Goal: Task Accomplishment & Management: Manage account settings

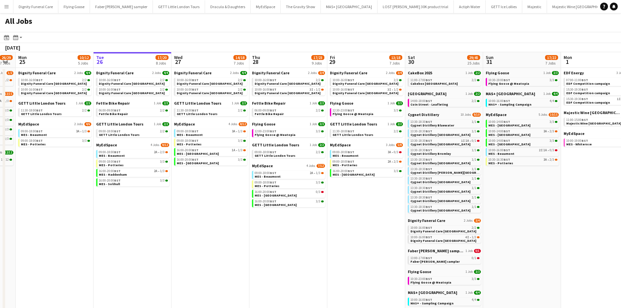
scroll to position [0, 131]
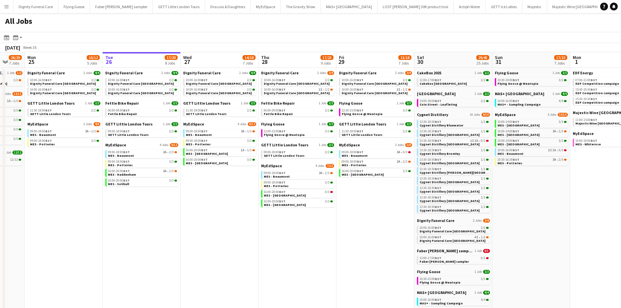
drag, startPoint x: 212, startPoint y: 202, endPoint x: 385, endPoint y: 190, distance: 173.9
click at [385, 190] on app-calendar-viewport "Sat 23 48/57 25 Jobs Sun 24 26/29 7 Jobs Mon 25 10/12 5 Jobs Tue 26 17/20 8 Job…" at bounding box center [310, 249] width 621 height 394
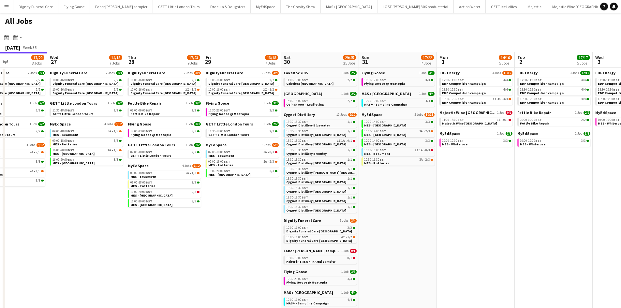
drag, startPoint x: 551, startPoint y: 226, endPoint x: 339, endPoint y: 254, distance: 213.7
click at [339, 254] on app-calendar-viewport "Sun 24 26/29 7 Jobs Mon 25 10/12 5 Jobs Tue 26 17/20 8 Jobs Wed 27 14/18 7 Jobs…" at bounding box center [310, 249] width 621 height 394
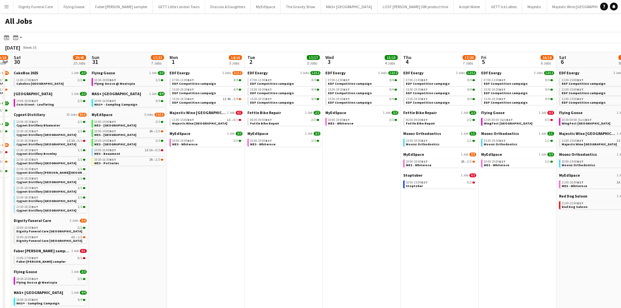
drag, startPoint x: 544, startPoint y: 207, endPoint x: 414, endPoint y: 238, distance: 133.5
click at [352, 228] on app-calendar-viewport "Wed 27 14/18 7 Jobs Thu 28 17/23 9 Jobs Fri 29 13/18 7 Jobs Sat 30 29/45 25 Job…" at bounding box center [310, 249] width 621 height 394
click at [180, 72] on span "EDF Energy" at bounding box center [179, 72] width 20 height 5
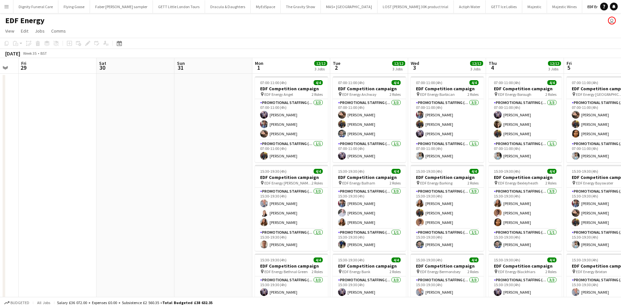
drag, startPoint x: 211, startPoint y: 177, endPoint x: 160, endPoint y: 175, distance: 50.9
click at [160, 175] on app-calendar-viewport "Mon 25 Tue 26 Wed 27 Thu 28 Fri 29 Sat 30 Sun 31 Mon 1 12/12 3 Jobs Tue 2 12/12…" at bounding box center [310, 215] width 621 height 314
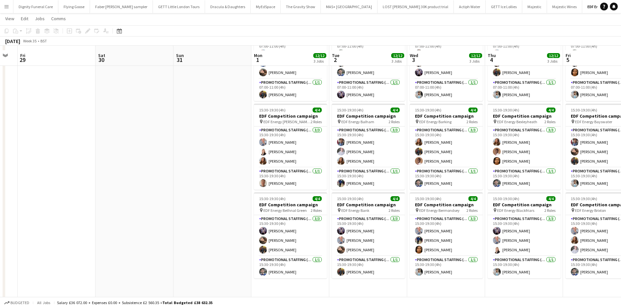
scroll to position [33, 0]
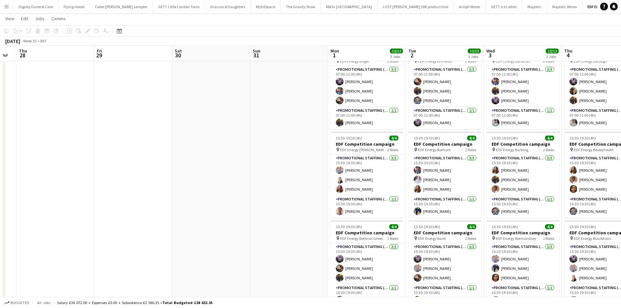
drag, startPoint x: 214, startPoint y: 170, endPoint x: 118, endPoint y: 170, distance: 95.8
click at [118, 170] on app-calendar-viewport "Mon 25 Tue 26 Wed 27 Thu 28 Fri 29 Sat 30 Sun 31 Mon 1 12/12 3 Jobs Tue 2 12/12…" at bounding box center [310, 166] width 621 height 346
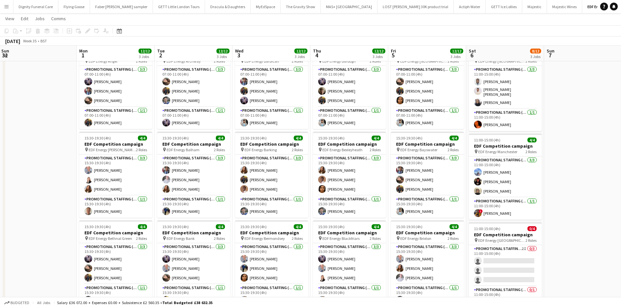
drag, startPoint x: 408, startPoint y: 219, endPoint x: 335, endPoint y: 218, distance: 73.3
click at [339, 219] on app-calendar-viewport "Wed 27 Thu 28 Fri 29 Sat 30 Sun 31 Mon 1 12/12 3 Jobs Tue 2 12/12 3 Jobs Wed 3 …" at bounding box center [310, 213] width 621 height 441
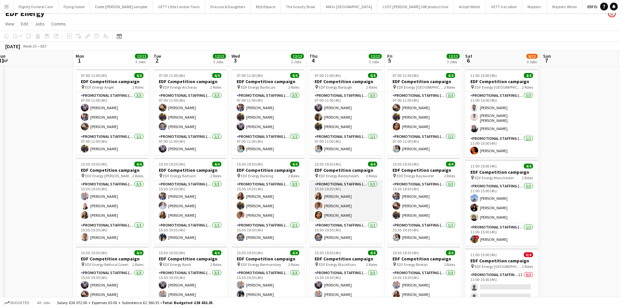
scroll to position [0, 0]
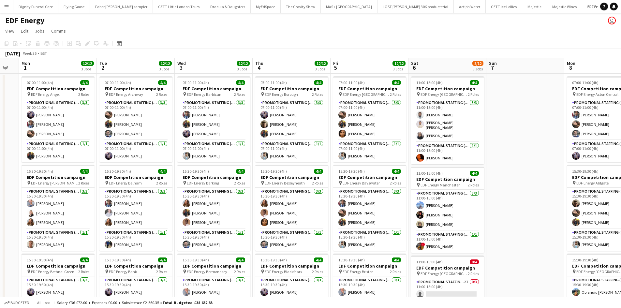
drag, startPoint x: 320, startPoint y: 211, endPoint x: 281, endPoint y: 208, distance: 38.6
click at [281, 208] on app-calendar-viewport "Fri 29 Sat 30 Sun 31 Mon 1 12/12 3 Jobs Tue 2 12/12 3 Jobs Wed 3 12/12 3 Jobs T…" at bounding box center [310, 262] width 621 height 409
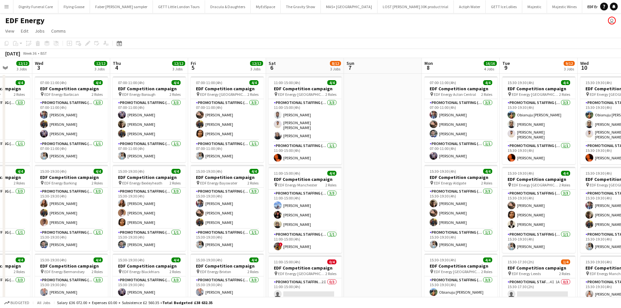
scroll to position [0, 222]
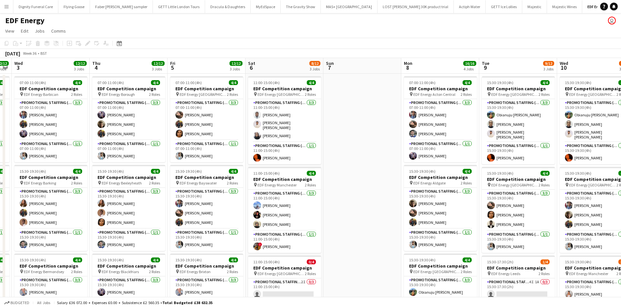
drag, startPoint x: 506, startPoint y: 170, endPoint x: 344, endPoint y: 174, distance: 162.4
click at [344, 174] on app-calendar-viewport "Sun 31 Mon 1 12/12 3 Jobs Tue 2 12/12 3 Jobs Wed 3 12/12 3 Jobs Thu 4 12/12 3 J…" at bounding box center [310, 262] width 621 height 409
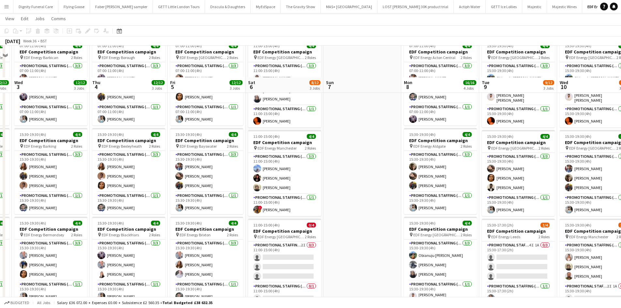
scroll to position [0, 0]
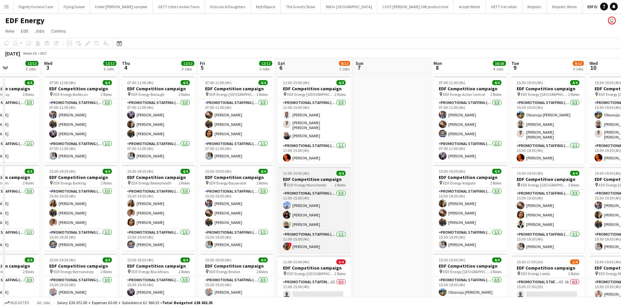
drag, startPoint x: 364, startPoint y: 181, endPoint x: 320, endPoint y: 186, distance: 45.0
click at [396, 161] on app-calendar-viewport "Sun 31 Mon 1 12/12 3 Jobs Tue 2 12/12 3 Jobs Wed 3 12/12 3 Jobs Thu 4 12/12 3 J…" at bounding box center [310, 262] width 621 height 409
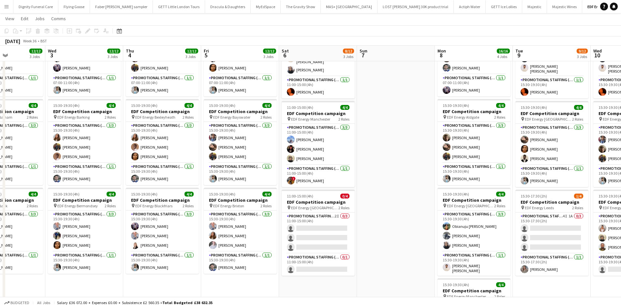
scroll to position [0, 196]
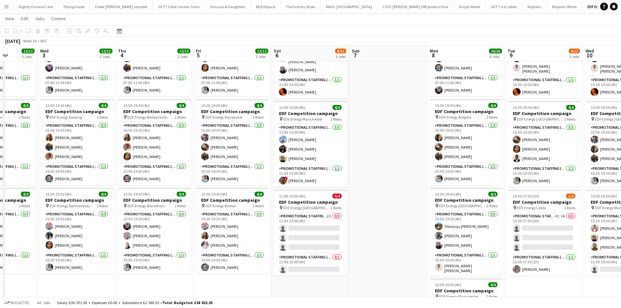
drag, startPoint x: 539, startPoint y: 283, endPoint x: 377, endPoint y: 279, distance: 162.1
click at [377, 280] on app-calendar-viewport "Sun 31 Mon 1 12/12 3 Jobs Tue 2 12/12 3 Jobs Wed 3 12/12 3 Jobs Thu 4 12/12 3 J…" at bounding box center [310, 180] width 621 height 441
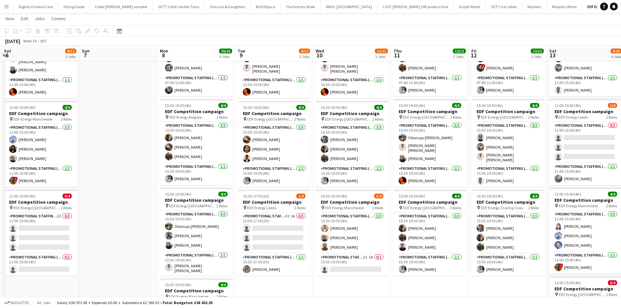
scroll to position [0, 312]
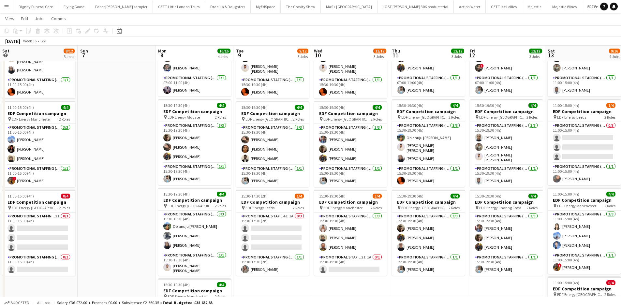
drag, startPoint x: 520, startPoint y: 287, endPoint x: 405, endPoint y: 282, distance: 115.8
click at [405, 282] on app-calendar-viewport "Tue 2 12/12 3 Jobs Wed 3 12/12 3 Jobs Thu 4 12/12 3 Jobs Fri 5 12/12 3 Jobs Sat…" at bounding box center [310, 180] width 621 height 441
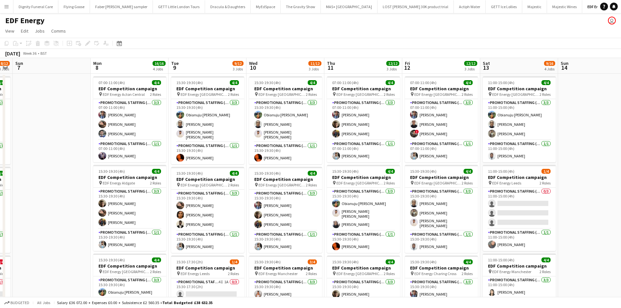
scroll to position [0, 224]
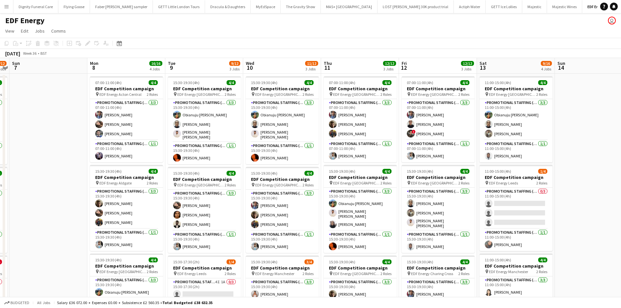
drag, startPoint x: 427, startPoint y: 203, endPoint x: 359, endPoint y: 200, distance: 68.2
click at [359, 200] on app-calendar-viewport "Thu 4 12/12 3 Jobs Fri 5 12/12 3 Jobs Sat 6 8/12 3 Jobs Sun 7 Mon 8 16/16 4 Job…" at bounding box center [310, 262] width 621 height 409
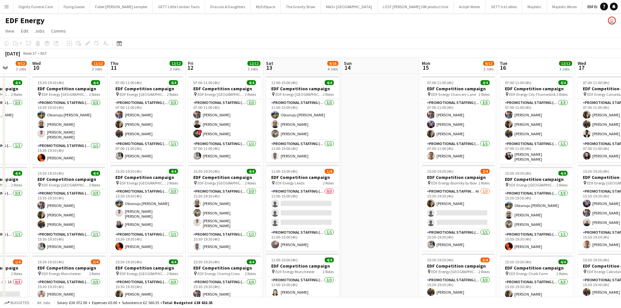
scroll to position [0, 287]
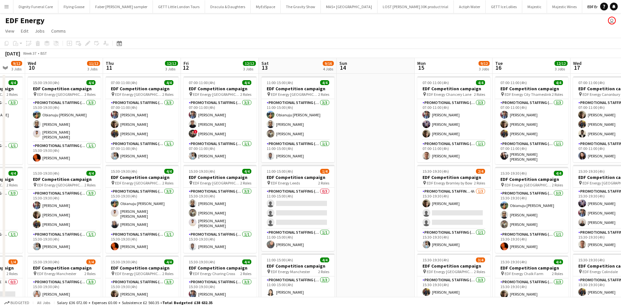
drag, startPoint x: 557, startPoint y: 185, endPoint x: 352, endPoint y: 188, distance: 205.7
click at [352, 188] on app-calendar-viewport "Sat 6 8/12 3 Jobs Sun 7 Mon 8 16/16 4 Jobs Tue 9 9/12 3 Jobs Wed 10 11/12 3 Job…" at bounding box center [310, 262] width 621 height 409
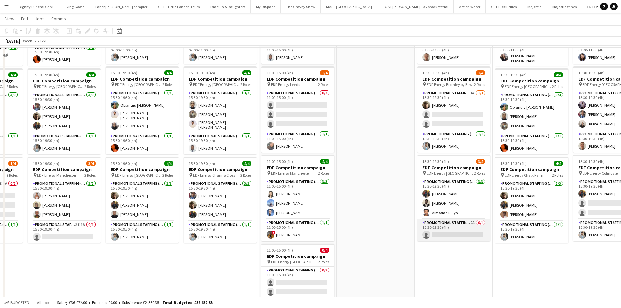
scroll to position [65, 0]
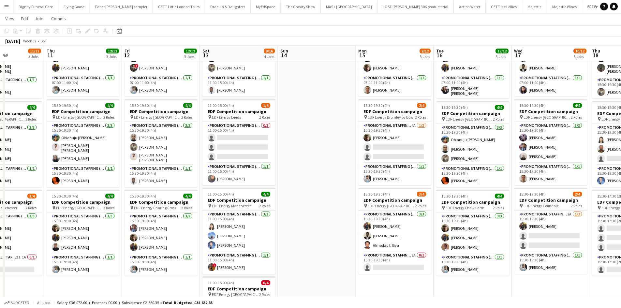
drag, startPoint x: 393, startPoint y: 228, endPoint x: 329, endPoint y: 226, distance: 63.9
click at [329, 226] on app-calendar-viewport "Mon 8 16/16 4 Jobs Tue 9 9/12 3 Jobs Wed 10 11/12 3 Jobs Thu 11 12/12 3 Jobs Fr…" at bounding box center [310, 180] width 621 height 441
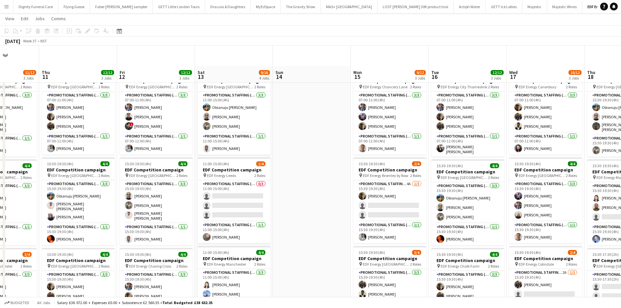
scroll to position [0, 0]
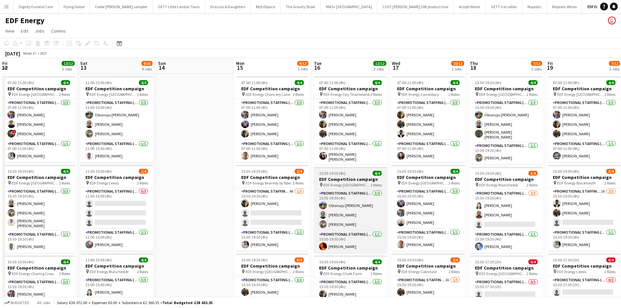
drag, startPoint x: 456, startPoint y: 188, endPoint x: 338, endPoint y: 177, distance: 117.9
click at [338, 184] on app-calendar-viewport "Mon 8 16/16 4 Jobs Tue 9 9/12 3 Jobs Wed 10 11/12 3 Jobs Thu 11 12/12 3 Jobs Fr…" at bounding box center [310, 262] width 621 height 409
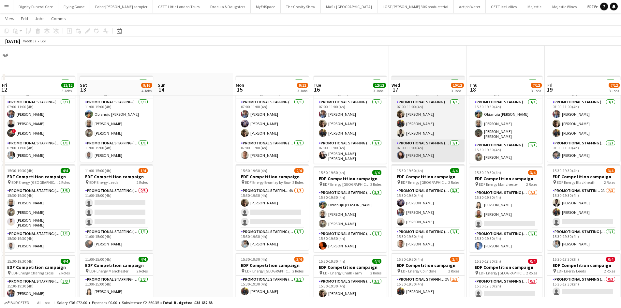
scroll to position [65, 0]
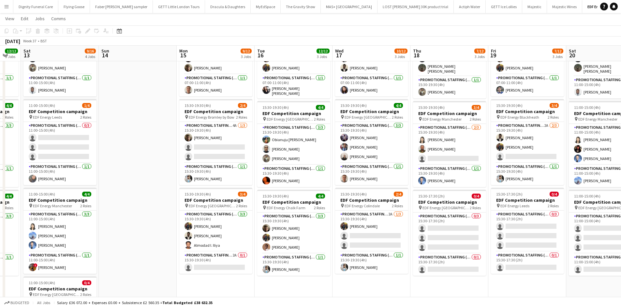
drag, startPoint x: 506, startPoint y: 292, endPoint x: 451, endPoint y: 292, distance: 55.1
click at [451, 292] on app-calendar-viewport "Wed 10 11/12 3 Jobs Thu 11 12/12 3 Jobs Fri 12 12/12 3 Jobs Sat 13 9/16 4 Jobs …" at bounding box center [310, 180] width 621 height 441
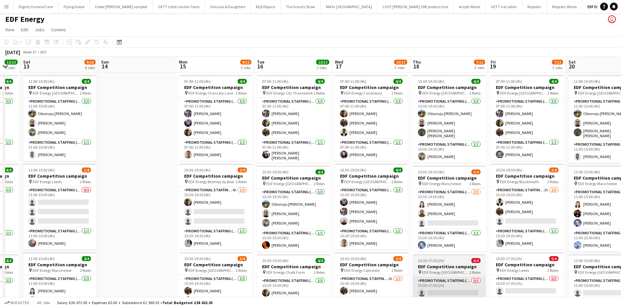
scroll to position [0, 0]
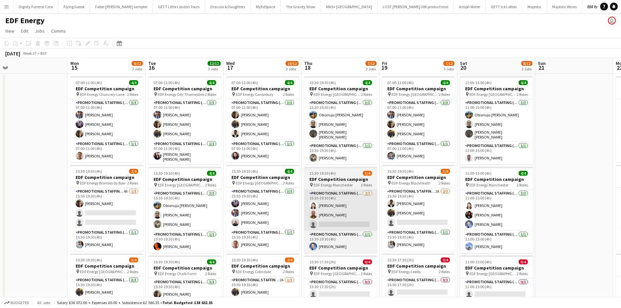
drag, startPoint x: 453, startPoint y: 224, endPoint x: 345, endPoint y: 214, distance: 108.4
click at [344, 217] on app-calendar-viewport "Wed 10 11/12 3 Jobs Thu 11 12/12 3 Jobs Fri 12 12/12 3 Jobs Sat 13 9/16 4 Jobs …" at bounding box center [310, 262] width 621 height 409
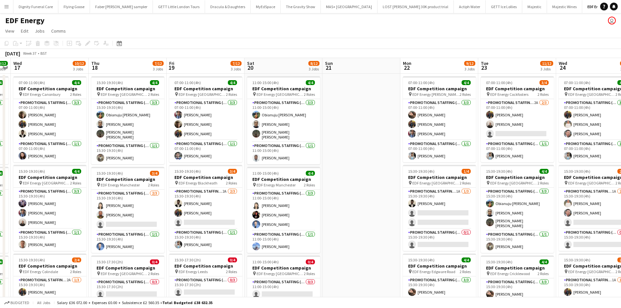
drag, startPoint x: 578, startPoint y: 184, endPoint x: 365, endPoint y: 180, distance: 212.2
click at [365, 181] on app-calendar-viewport "Sun 14 Mon 15 9/12 3 Jobs Tue 16 12/12 3 Jobs Wed 17 10/12 3 Jobs Thu 18 7/12 3…" at bounding box center [310, 262] width 621 height 409
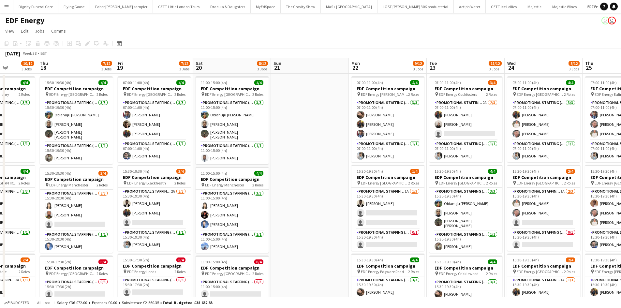
drag, startPoint x: 360, startPoint y: 169, endPoint x: 309, endPoint y: 169, distance: 51.2
click at [309, 169] on app-calendar-viewport "Sun 14 Mon 15 9/12 3 Jobs Tue 16 12/12 3 Jobs Wed 17 10/12 3 Jobs Thu 18 7/12 3…" at bounding box center [310, 262] width 621 height 409
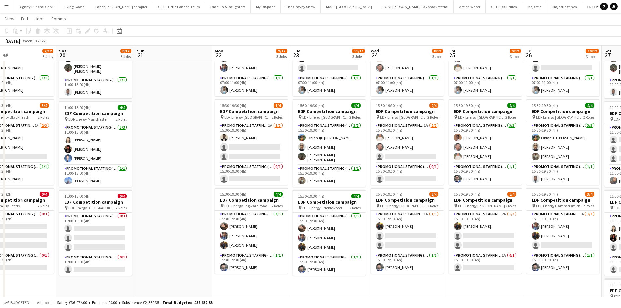
drag, startPoint x: 494, startPoint y: 281, endPoint x: 385, endPoint y: 278, distance: 108.6
click at [385, 278] on app-calendar-viewport "Tue 16 12/12 3 Jobs Wed 17 10/12 3 Jobs Thu 18 7/12 3 Jobs Fri 19 7/12 3 Jobs S…" at bounding box center [310, 180] width 621 height 441
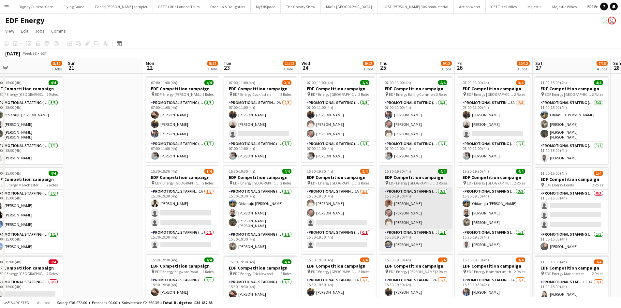
drag, startPoint x: 504, startPoint y: 215, endPoint x: 435, endPoint y: 215, distance: 68.8
click at [436, 214] on app-calendar-viewport "Tue 16 12/12 3 Jobs Wed 17 10/12 3 Jobs Thu 18 7/12 3 Jobs Fri 19 7/12 3 Jobs S…" at bounding box center [310, 262] width 621 height 409
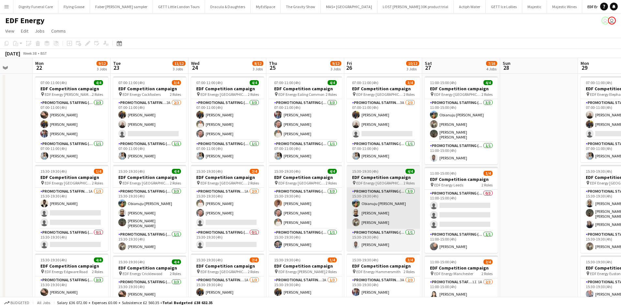
drag, startPoint x: 490, startPoint y: 229, endPoint x: 381, endPoint y: 223, distance: 108.4
click at [379, 224] on app-calendar-viewport "Thu 18 7/12 3 Jobs Fri 19 7/12 3 Jobs Sat 20 8/12 3 Jobs Sun 21 Mon 22 9/12 3 J…" at bounding box center [310, 262] width 621 height 409
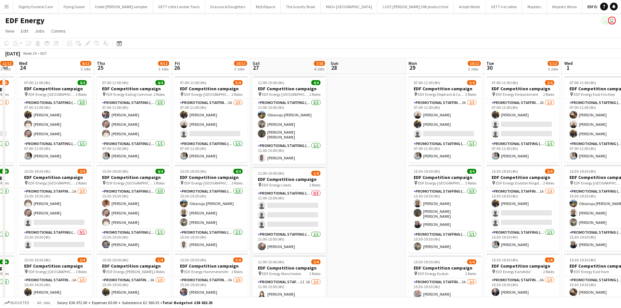
drag, startPoint x: 541, startPoint y: 200, endPoint x: 370, endPoint y: 205, distance: 171.5
click at [370, 205] on app-calendar-viewport "Sat 20 8/12 3 Jobs Sun 21 Mon 22 9/12 3 Jobs Tue 23 11/12 3 Jobs Wed 24 8/12 3 …" at bounding box center [310, 262] width 621 height 409
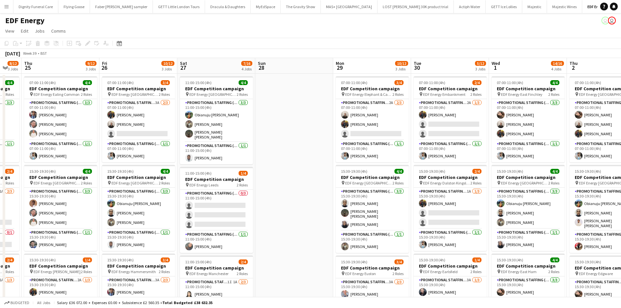
drag, startPoint x: 355, startPoint y: 193, endPoint x: 282, endPoint y: 197, distance: 72.8
click at [282, 197] on app-calendar-viewport "Mon 22 9/12 3 Jobs Tue 23 11/12 3 Jobs Wed 24 8/12 3 Jobs Thu 25 9/12 3 Jobs Fr…" at bounding box center [310, 262] width 621 height 409
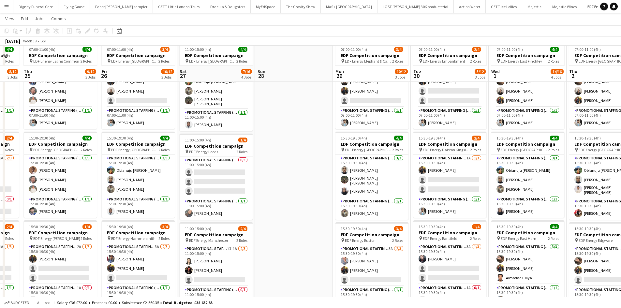
scroll to position [98, 0]
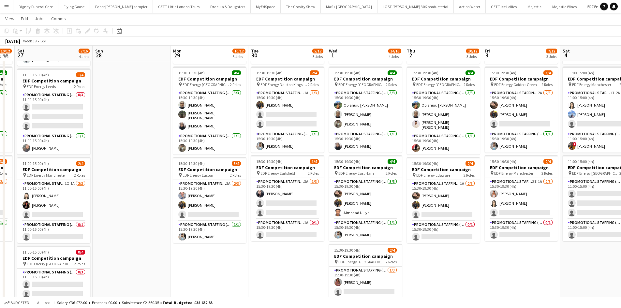
drag, startPoint x: 580, startPoint y: 271, endPoint x: 417, endPoint y: 273, distance: 162.7
click at [417, 273] on app-calendar-viewport "Wed 24 8/12 3 Jobs Thu 25 9/12 3 Jobs Fri 26 10/12 3 Jobs Sat 27 7/16 4 Jobs Su…" at bounding box center [310, 148] width 621 height 441
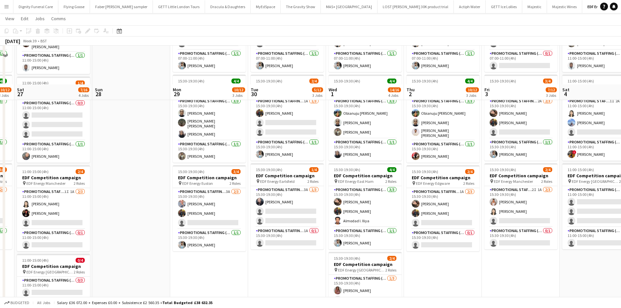
scroll to position [130, 0]
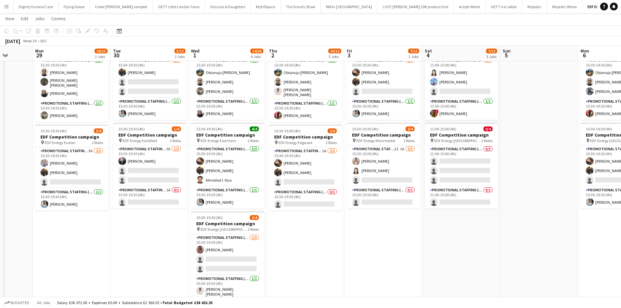
drag, startPoint x: 565, startPoint y: 263, endPoint x: 427, endPoint y: 271, distance: 138.1
click at [427, 271] on app-calendar-viewport "Fri 26 10/12 3 Jobs Sat 27 7/16 4 Jobs Sun 28 Mon 29 10/12 3 Jobs Tue 30 5/12 3…" at bounding box center [310, 115] width 621 height 441
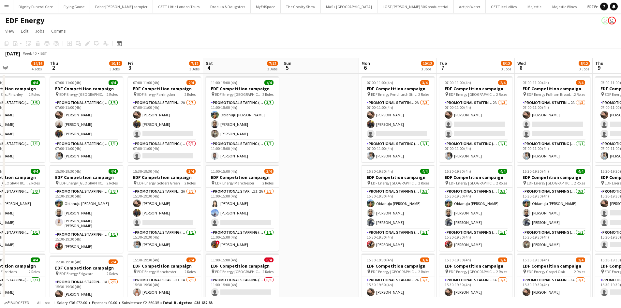
scroll to position [0, 266]
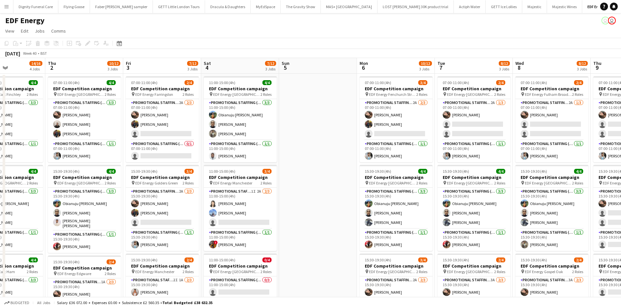
drag, startPoint x: 538, startPoint y: 227, endPoint x: 317, endPoint y: 221, distance: 220.7
click at [317, 221] on app-calendar-viewport "Sun 28 Mon 29 10/12 3 Jobs Tue 30 5/12 3 Jobs Wed 1 14/16 4 Jobs Thu 2 10/12 3 …" at bounding box center [310, 262] width 621 height 409
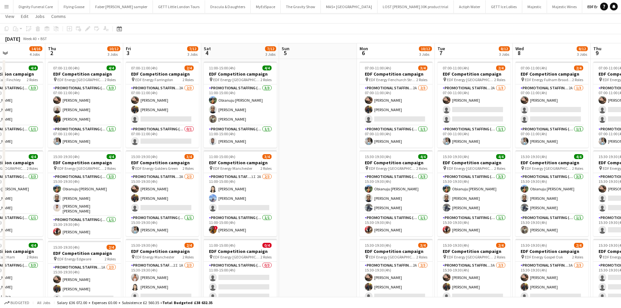
scroll to position [0, 0]
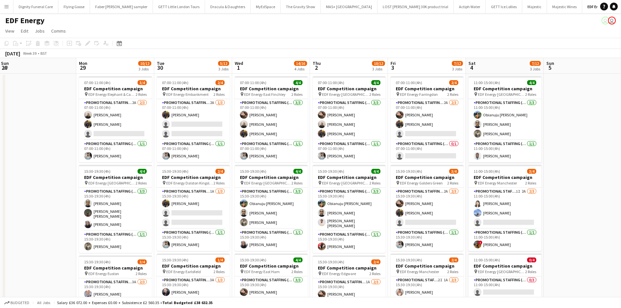
drag, startPoint x: 316, startPoint y: 180, endPoint x: 502, endPoint y: 141, distance: 190.4
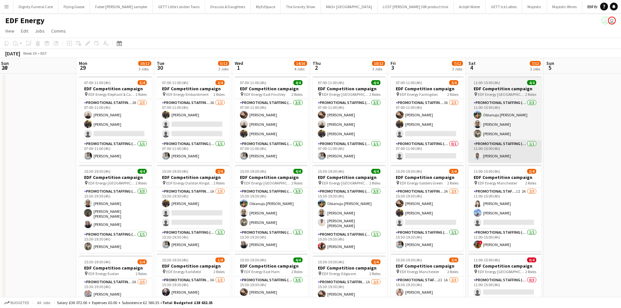
click at [621, 138] on html "Menu Boards Boards Boards All jobs Status Workforce Workforce My Workforce Recr…" at bounding box center [310, 239] width 621 height 478
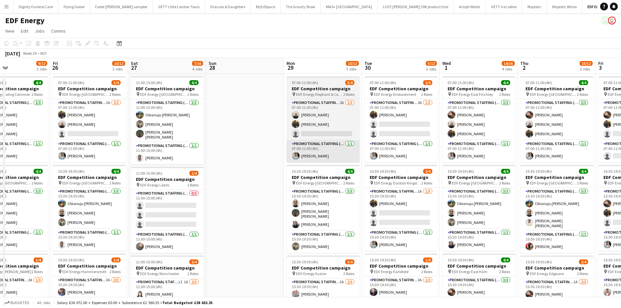
drag, startPoint x: 167, startPoint y: 180, endPoint x: 465, endPoint y: 142, distance: 300.0
click at [530, 142] on app-calendar-viewport "Tue 23 11/12 3 Jobs Wed 24 8/12 3 Jobs Thu 25 9/12 3 Jobs Fri 26 10/12 3 Jobs S…" at bounding box center [310, 262] width 621 height 409
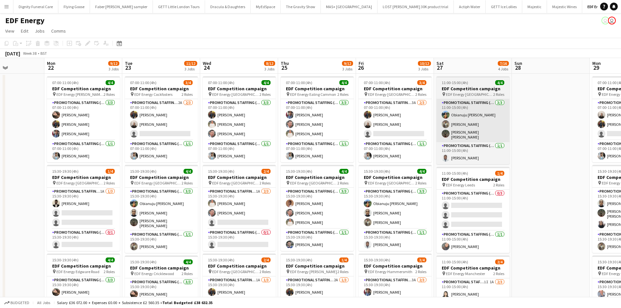
drag, startPoint x: 349, startPoint y: 161, endPoint x: 578, endPoint y: 139, distance: 229.6
click at [579, 139] on app-calendar-viewport "Fri 19 7/12 3 Jobs Sat 20 8/12 3 Jobs Sun 21 Mon 22 9/12 3 Jobs Tue 23 11/12 3 …" at bounding box center [310, 262] width 621 height 409
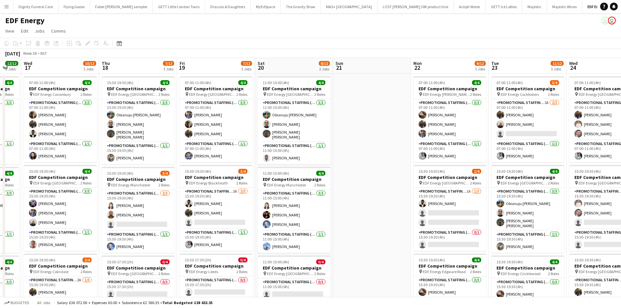
drag, startPoint x: 201, startPoint y: 182, endPoint x: 495, endPoint y: 146, distance: 296.2
click at [495, 146] on app-calendar-viewport "Mon 15 9/12 3 Jobs Tue 16 12/12 3 Jobs Wed 17 10/12 3 Jobs Thu 18 7/12 3 Jobs F…" at bounding box center [310, 262] width 621 height 409
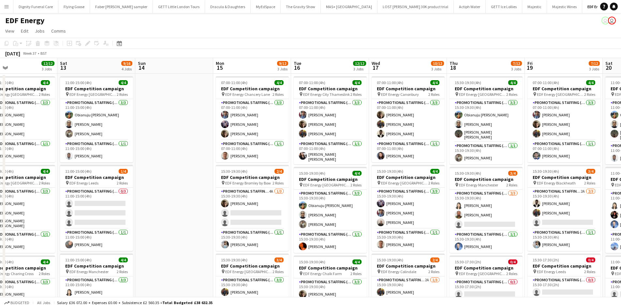
drag, startPoint x: 284, startPoint y: 189, endPoint x: 626, endPoint y: 140, distance: 345.2
click at [621, 140] on html "Menu Boards Boards Boards All jobs Status Workforce Workforce My Workforce Recr…" at bounding box center [310, 239] width 621 height 478
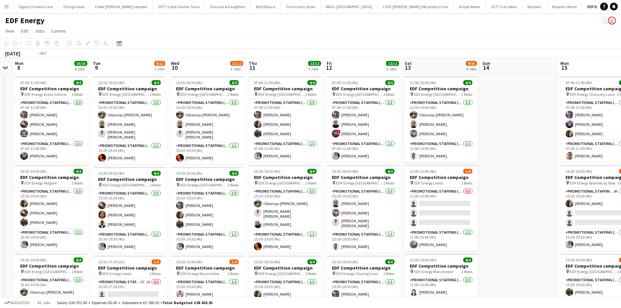
drag, startPoint x: 190, startPoint y: 182, endPoint x: 582, endPoint y: 130, distance: 395.3
click at [584, 130] on app-calendar-viewport "Sat 6 8/12 3 Jobs Sun 7 Mon 8 16/16 4 Jobs Tue 9 9/12 3 Jobs Wed 10 11/12 3 Job…" at bounding box center [310, 262] width 621 height 409
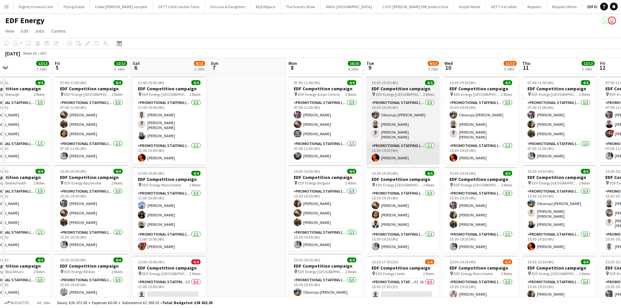
drag, startPoint x: 361, startPoint y: 170, endPoint x: 432, endPoint y: 152, distance: 73.6
click at [470, 151] on app-calendar-viewport "Wed 3 12/12 3 Jobs Thu 4 12/12 3 Jobs Fri 5 12/12 3 Jobs Sat 6 8/12 3 Jobs Sun …" at bounding box center [310, 262] width 621 height 409
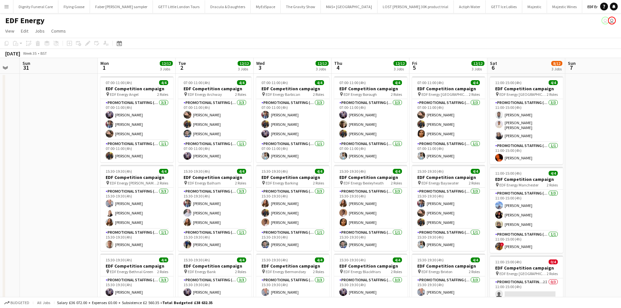
scroll to position [0, 182]
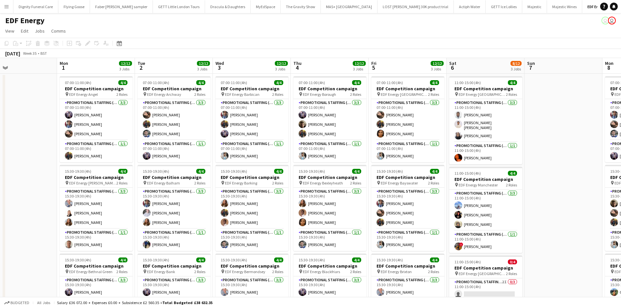
drag, startPoint x: 231, startPoint y: 204, endPoint x: 610, endPoint y: 160, distance: 382.0
click at [611, 160] on app-calendar-viewport "Fri 29 Sat 30 Sun 31 Mon 1 12/12 3 Jobs Tue 2 12/12 3 Jobs Wed 3 12/12 3 Jobs T…" at bounding box center [310, 262] width 621 height 409
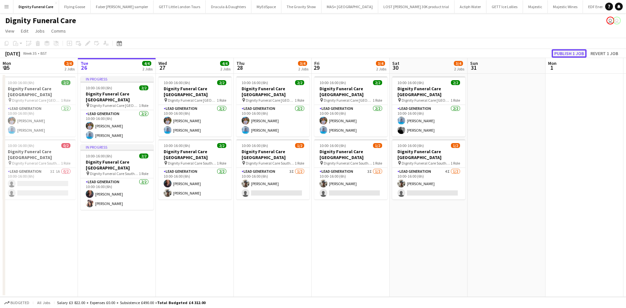
click at [572, 54] on button "Publish 1 job" at bounding box center [569, 53] width 35 height 8
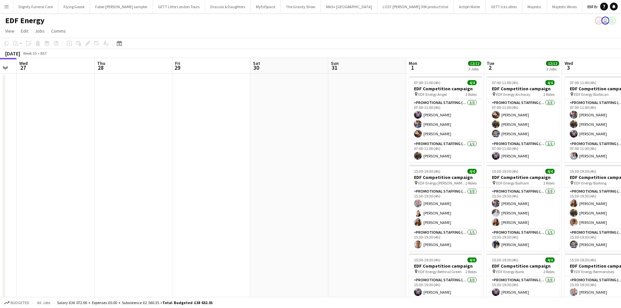
scroll to position [0, 277]
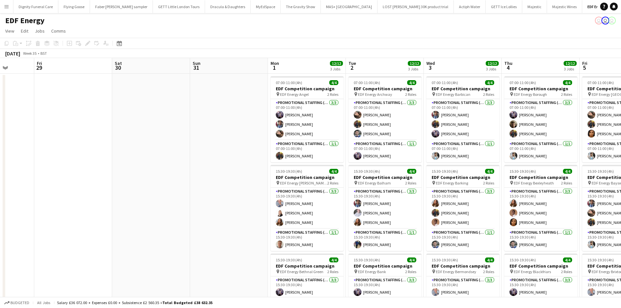
drag, startPoint x: 416, startPoint y: 133, endPoint x: 139, endPoint y: 132, distance: 277.4
click at [139, 132] on app-calendar-viewport "Mon 25 Tue 26 Wed 27 Thu 28 Fri 29 Sat 30 Sun 31 Mon 1 12/12 3 Jobs Tue 2 12/12…" at bounding box center [310, 215] width 621 height 314
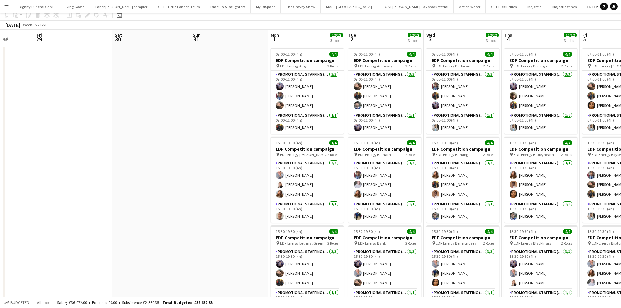
scroll to position [0, 0]
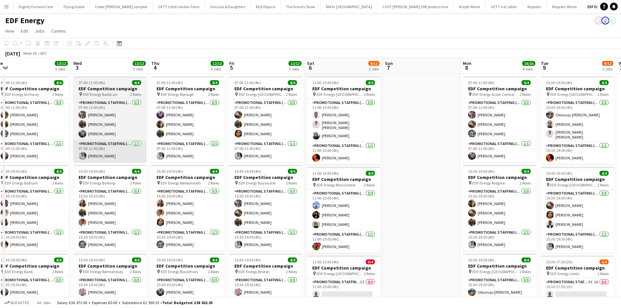
drag, startPoint x: 442, startPoint y: 154, endPoint x: 75, endPoint y: 147, distance: 366.8
click at [68, 149] on app-calendar-viewport "Sat 30 Sun 31 Mon 1 12/12 3 Jobs Tue 2 12/12 3 Jobs Wed 3 12/12 3 Jobs Thu 4 12…" at bounding box center [310, 262] width 621 height 409
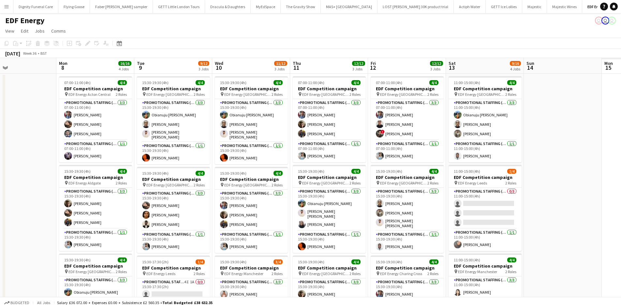
drag, startPoint x: 423, startPoint y: 187, endPoint x: 306, endPoint y: 168, distance: 119.3
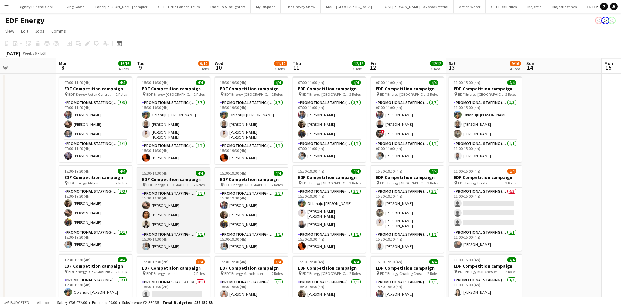
click at [172, 171] on app-calendar-viewport "Wed 3 12/12 3 Jobs Thu 4 12/12 3 Jobs Fri 5 12/12 3 Jobs Sat 6 8/12 3 Jobs Sun …" at bounding box center [310, 262] width 621 height 409
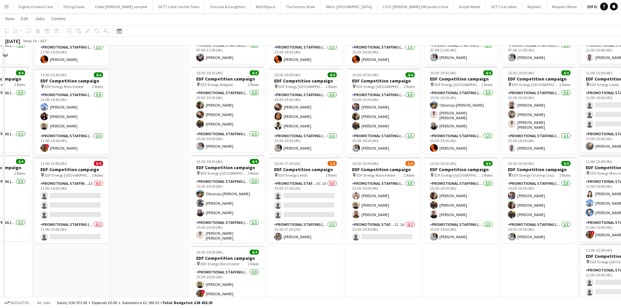
scroll to position [130, 0]
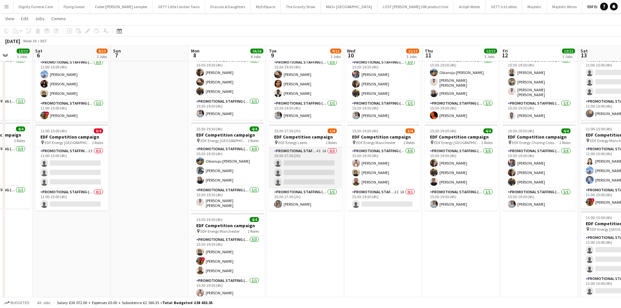
click at [301, 174] on app-card-role "Promotional Staffing (Flyering Staff) 4I 1A 0/3 15:30-17:30 (2h) single-neutral…" at bounding box center [305, 167] width 73 height 41
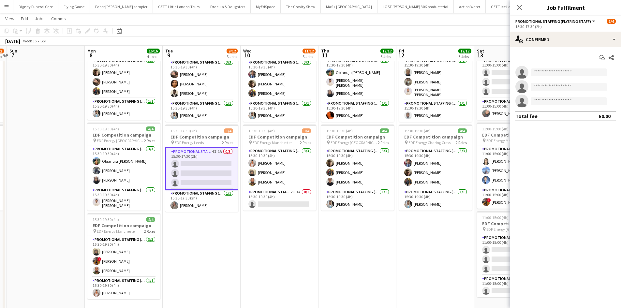
drag, startPoint x: 462, startPoint y: 271, endPoint x: 357, endPoint y: 259, distance: 105.0
click at [357, 259] on app-calendar-viewport "Wed 3 12/12 3 Jobs Thu 4 12/12 3 Jobs Fri 5 12/12 3 Jobs Sat 6 8/12 3 Jobs Sun …" at bounding box center [310, 115] width 621 height 441
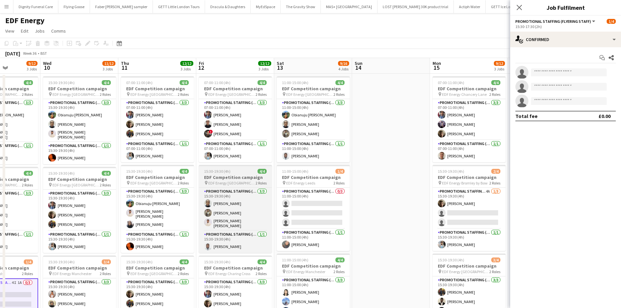
scroll to position [0, 254]
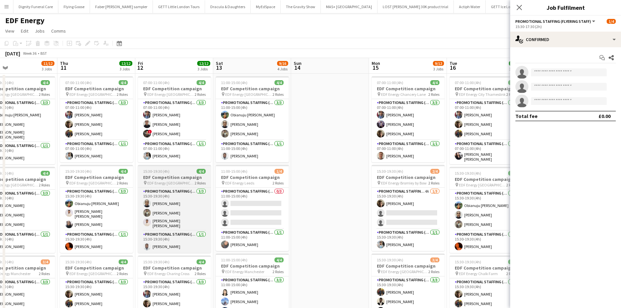
drag, startPoint x: 407, startPoint y: 191, endPoint x: 169, endPoint y: 177, distance: 238.3
click at [147, 177] on app-calendar-viewport "Sun 7 Mon 8 16/16 4 Jobs Tue 9 9/12 3 Jobs Wed 10 11/12 3 Jobs Thu 11 12/12 3 J…" at bounding box center [310, 262] width 621 height 409
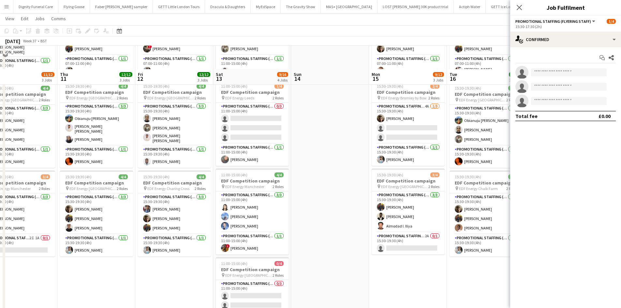
scroll to position [0, 0]
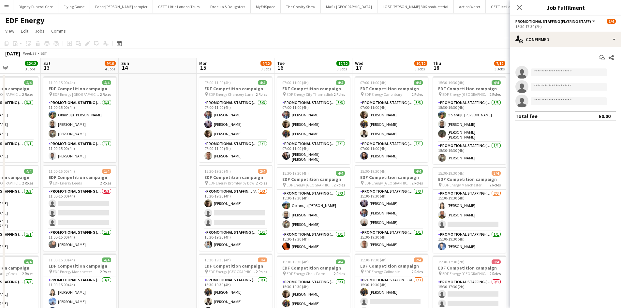
drag, startPoint x: 341, startPoint y: 202, endPoint x: 165, endPoint y: 196, distance: 175.8
click at [165, 196] on app-calendar-viewport "Tue 9 9/12 3 Jobs Wed 10 11/12 3 Jobs Thu 11 12/12 3 Jobs Fri 12 12/12 3 Jobs S…" at bounding box center [310, 262] width 621 height 409
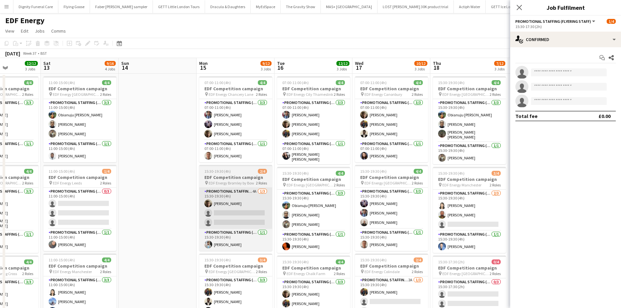
scroll to position [0, 274]
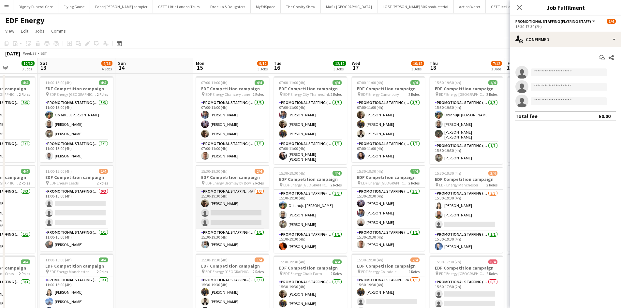
click at [244, 220] on app-card-role "Promotional Staffing (Flyering Staff) 4A [DATE] 15:30-19:30 (4h) [PERSON_NAME] …" at bounding box center [232, 208] width 73 height 41
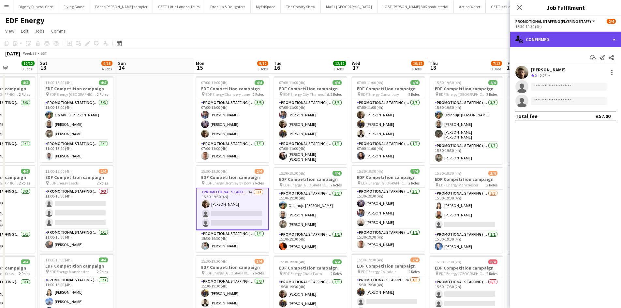
click at [549, 37] on div "single-neutral-actions-check-2 Confirmed" at bounding box center [565, 40] width 111 height 16
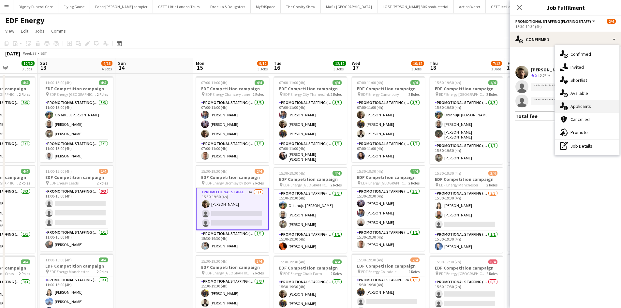
click at [574, 106] on div "single-neutral-actions-information Applicants" at bounding box center [587, 106] width 65 height 13
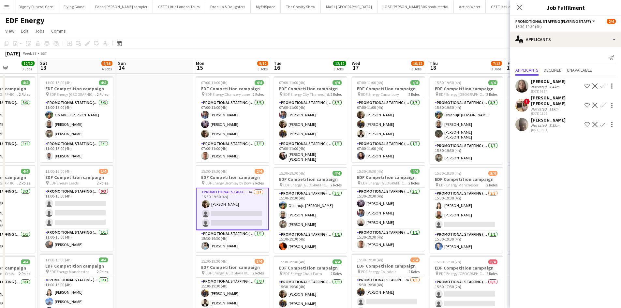
click at [545, 99] on div "[PERSON_NAME] [PERSON_NAME]" at bounding box center [556, 101] width 51 height 12
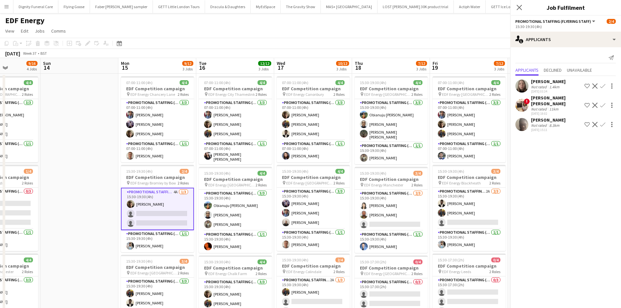
scroll to position [0, 200]
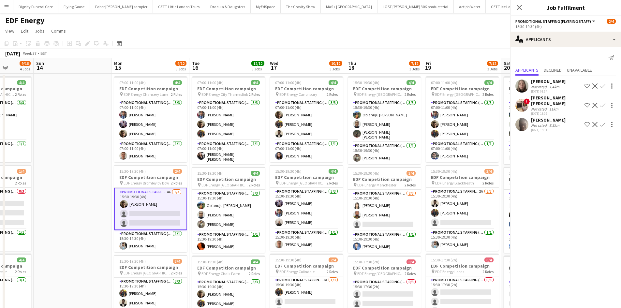
drag, startPoint x: 331, startPoint y: 146, endPoint x: 249, endPoint y: 146, distance: 81.8
click at [249, 146] on app-calendar-viewport "Thu 11 12/12 3 Jobs Fri 12 12/12 3 Jobs Sat 13 9/16 4 Jobs Sun 14 Mon 15 9/12 3…" at bounding box center [310, 262] width 621 height 409
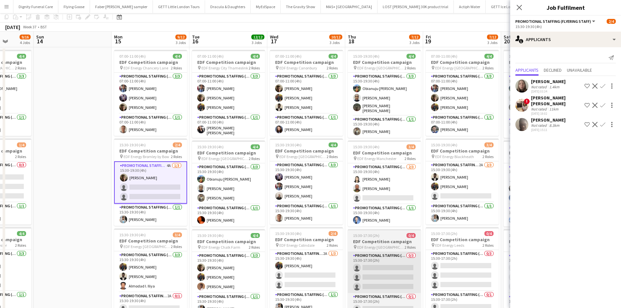
scroll to position [65, 0]
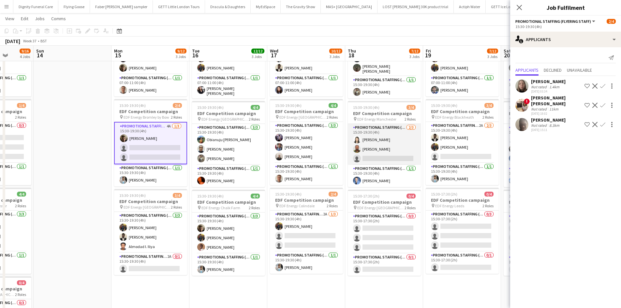
click at [376, 157] on app-card-role "Promotional Staffing (Flyering Staff) [DATE] 15:30-19:30 (4h) [PERSON_NAME] [PE…" at bounding box center [384, 144] width 73 height 41
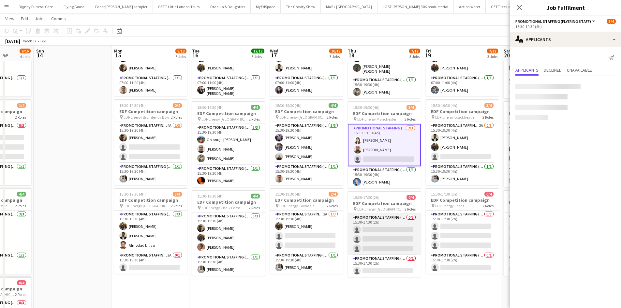
click at [390, 242] on app-card-role "Promotional Staffing (Flyering Staff) 0/3 15:30-17:30 (2h) single-neutral-actio…" at bounding box center [384, 234] width 73 height 41
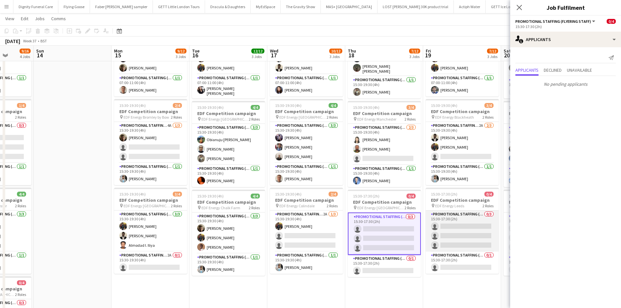
click at [451, 227] on app-card-role "Promotional Staffing (Flyering Staff) 0/3 15:30-17:30 (2h) single-neutral-actio…" at bounding box center [462, 231] width 73 height 41
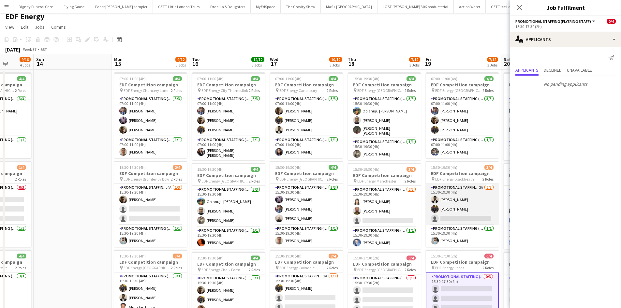
scroll to position [0, 0]
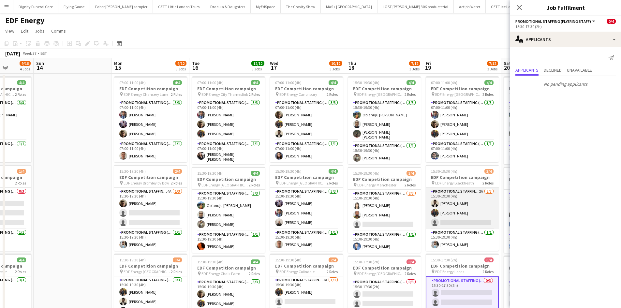
click at [461, 224] on app-card-role "Promotional Staffing (Flyering Staff) 2A [DATE] 15:30-19:30 (4h) [PERSON_NAME] …" at bounding box center [462, 208] width 73 height 41
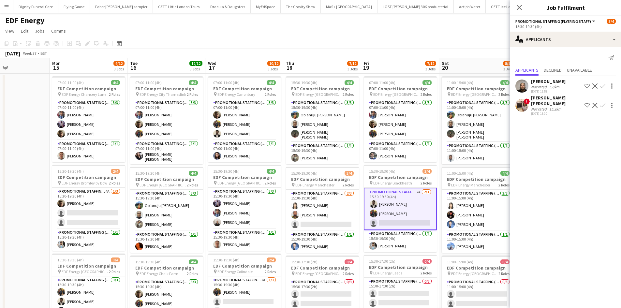
drag, startPoint x: 66, startPoint y: 156, endPoint x: -31, endPoint y: 147, distance: 97.5
click at [0, 147] on html "Menu Boards Boards Boards All jobs Status Workforce Workforce My Workforce Recr…" at bounding box center [310, 239] width 621 height 478
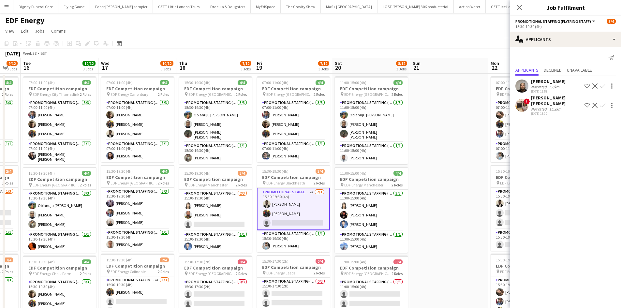
drag, startPoint x: 495, startPoint y: 184, endPoint x: 233, endPoint y: 189, distance: 262.1
click at [233, 189] on app-calendar-viewport "Sat 13 9/16 4 Jobs Sun 14 Mon 15 9/12 3 Jobs Tue 16 12/12 3 Jobs Wed 17 10/12 3…" at bounding box center [310, 262] width 621 height 409
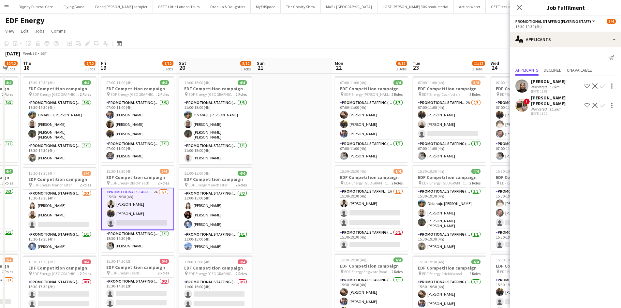
scroll to position [0, 214]
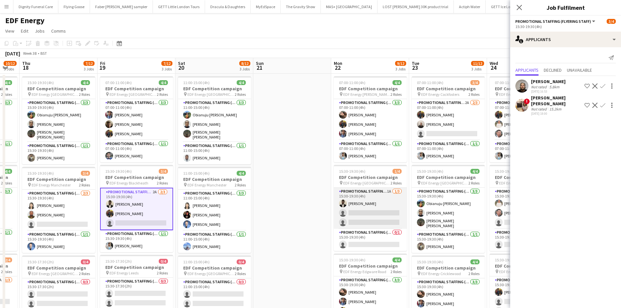
click at [372, 216] on app-card-role "Promotional Staffing (Flyering Staff) 1A [DATE] 15:30-19:30 (4h) [PERSON_NAME] …" at bounding box center [370, 208] width 73 height 41
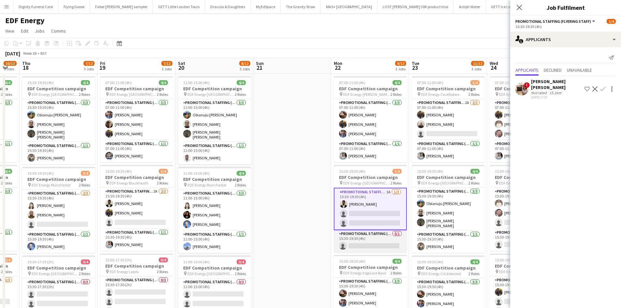
click at [390, 247] on app-card-role "Promotional Staffing (Team Leader) 0/1 15:30-19:30 (4h) single-neutral-actions" at bounding box center [370, 241] width 73 height 22
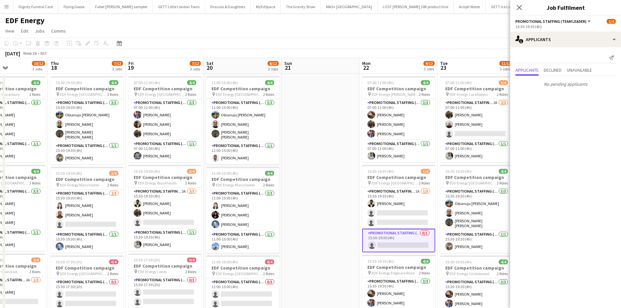
drag, startPoint x: 356, startPoint y: 244, endPoint x: 229, endPoint y: 234, distance: 127.3
click at [229, 237] on app-calendar-viewport "Mon 15 9/12 3 Jobs Tue 16 12/12 3 Jobs Wed 17 10/12 3 Jobs Thu 18 7/12 3 Jobs F…" at bounding box center [310, 262] width 621 height 409
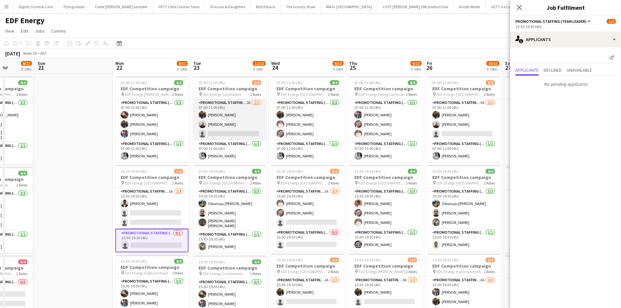
click at [233, 131] on app-card-role "Promotional Staffing (Flyering Staff) 2A [DATE] 07:00-11:00 (4h) [PERSON_NAME] …" at bounding box center [229, 119] width 73 height 41
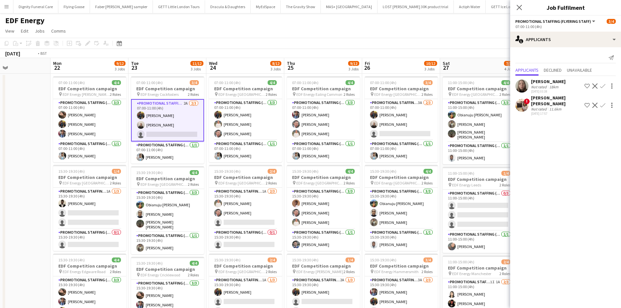
scroll to position [0, 332]
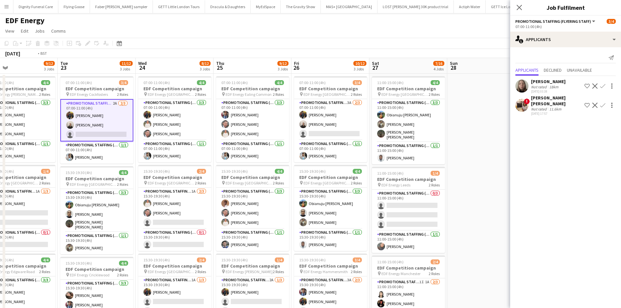
drag, startPoint x: 419, startPoint y: 225, endPoint x: 285, endPoint y: 212, distance: 133.9
click at [285, 212] on app-calendar-viewport "Thu 18 7/12 3 Jobs Fri 19 7/12 3 Jobs Sat 20 8/12 3 Jobs Sun 21 Mon 22 9/12 3 J…" at bounding box center [310, 262] width 621 height 409
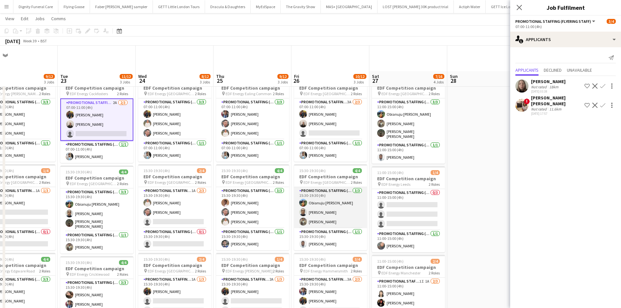
scroll to position [33, 0]
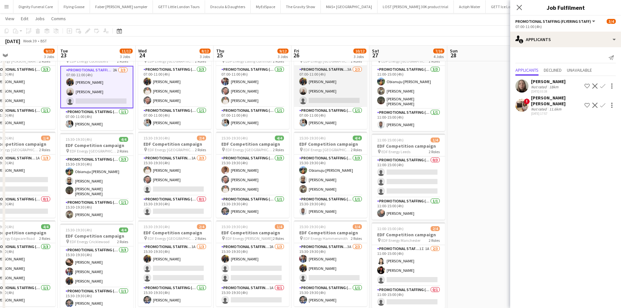
click at [342, 100] on app-card-role "Promotional Staffing (Flyering Staff) 3A [DATE] 07:00-11:00 (4h) [PERSON_NAME] …" at bounding box center [330, 86] width 73 height 41
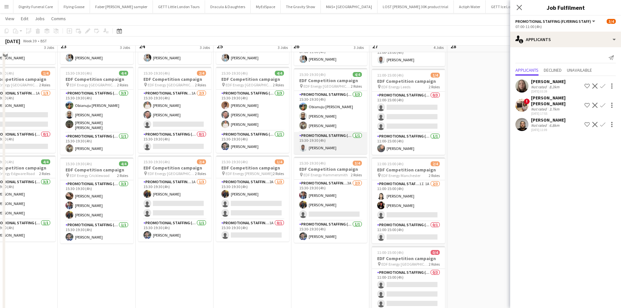
scroll to position [98, 0]
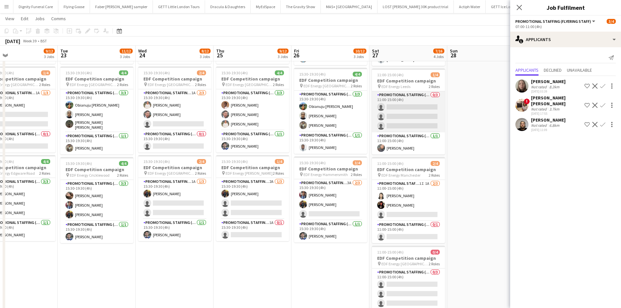
click at [394, 114] on app-card-role "Promotional Staffing (Flyering Staff) 0/3 11:00-15:00 (4h) single-neutral-actio…" at bounding box center [408, 111] width 73 height 41
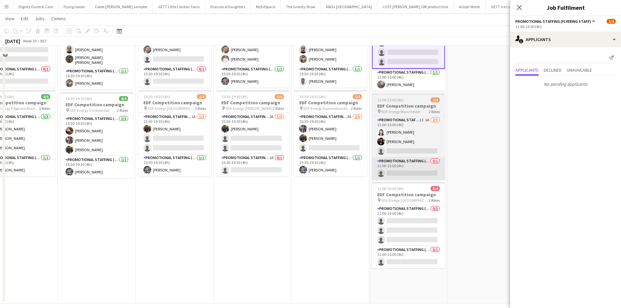
scroll to position [163, 0]
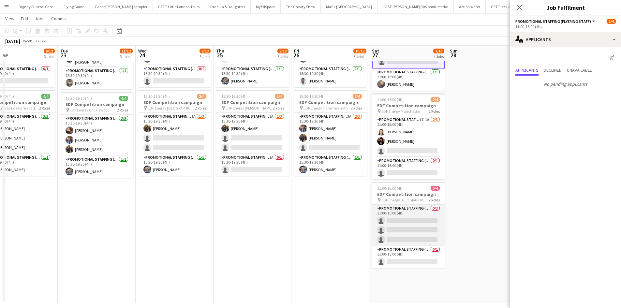
click at [425, 228] on app-card-role "Promotional Staffing (Flyering Staff) 0/3 11:00-15:00 (4h) single-neutral-actio…" at bounding box center [408, 225] width 73 height 41
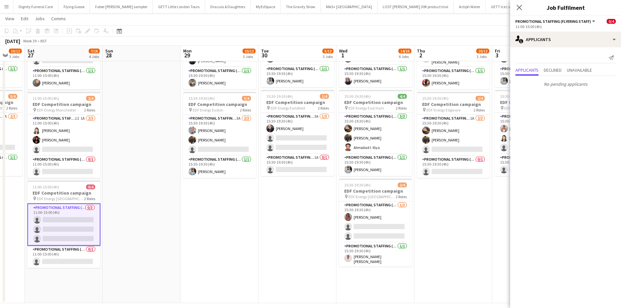
drag, startPoint x: 470, startPoint y: 190, endPoint x: 119, endPoint y: 197, distance: 351.1
click at [118, 196] on app-calendar-viewport "Wed 24 8/12 3 Jobs Thu 25 9/12 3 Jobs Fri 26 10/12 3 Jobs Sat 27 7/16 4 Jobs Su…" at bounding box center [310, 82] width 621 height 441
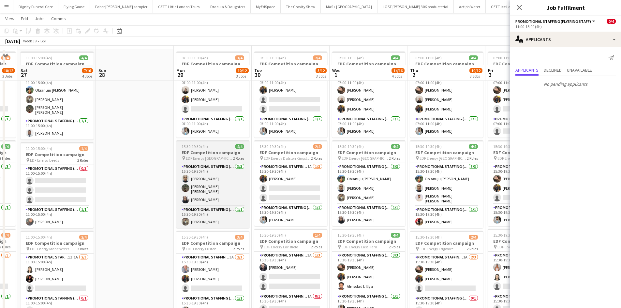
scroll to position [0, 0]
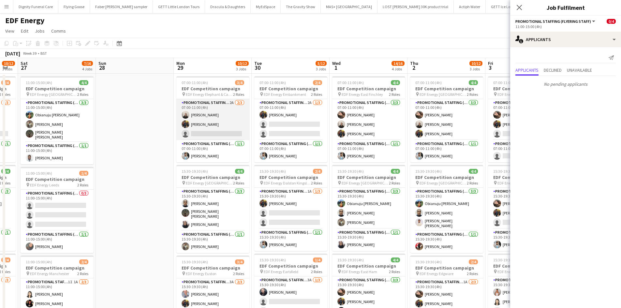
click at [222, 127] on app-card-role "Promotional Staffing (Flyering Staff) 2A [DATE] 07:00-11:00 (4h) [PERSON_NAME] …" at bounding box center [212, 119] width 73 height 41
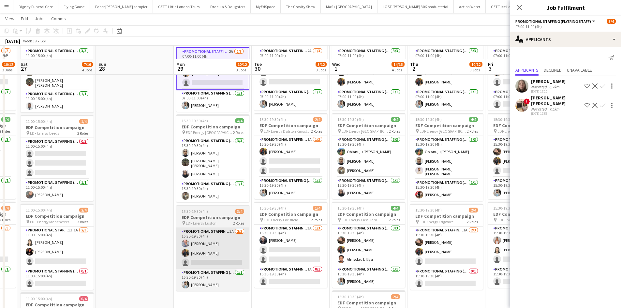
scroll to position [65, 0]
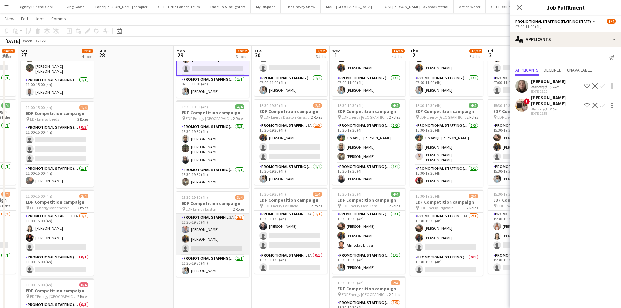
drag, startPoint x: 205, startPoint y: 253, endPoint x: 210, endPoint y: 253, distance: 4.9
click at [206, 253] on app-card-role "Promotional Staffing (Flyering Staff) 3A [DATE] 15:30-19:30 (4h) [PERSON_NAME] …" at bounding box center [212, 234] width 73 height 41
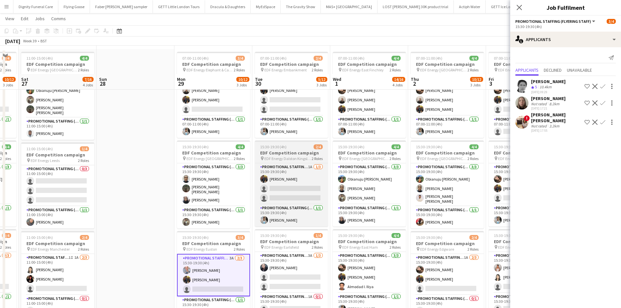
scroll to position [0, 0]
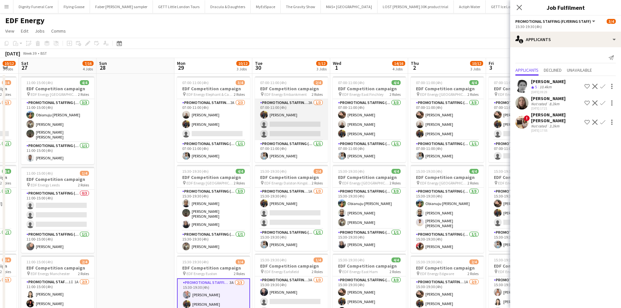
click at [309, 129] on app-card-role "Promotional Staffing (Flyering Staff) 2A [DATE] 07:00-11:00 (4h) [PERSON_NAME] …" at bounding box center [291, 119] width 73 height 41
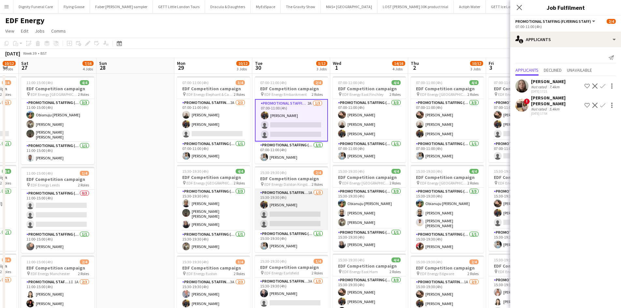
click at [298, 215] on app-card-role "Promotional Staffing (Flyering Staff) 1A [DATE] 15:30-19:30 (4h) [PERSON_NAME] …" at bounding box center [291, 209] width 73 height 41
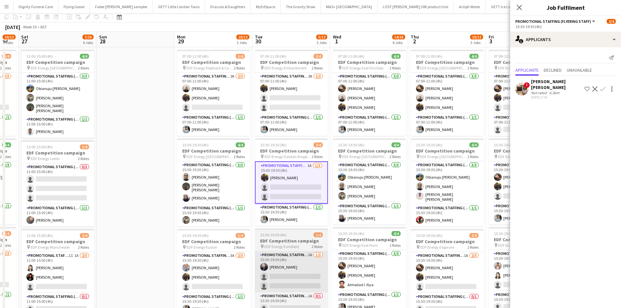
scroll to position [98, 0]
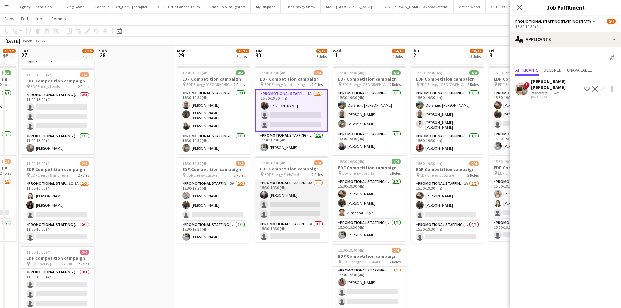
click at [295, 207] on app-card-role "Promotional Staffing (Flyering Staff) 3A [DATE] 15:30-19:30 (4h) [PERSON_NAME] …" at bounding box center [291, 199] width 73 height 41
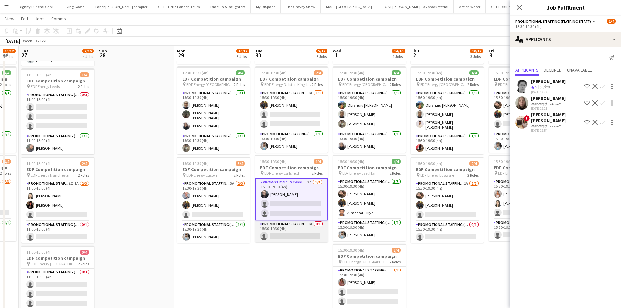
click at [298, 233] on app-card-role "Promotional Staffing (Team Leader) 1A 0/1 15:30-19:30 (4h) single-neutral-actio…" at bounding box center [291, 231] width 73 height 22
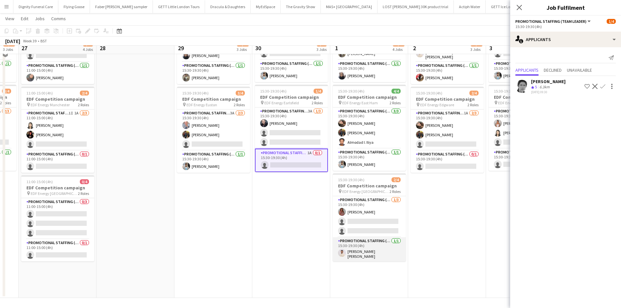
scroll to position [169, 0]
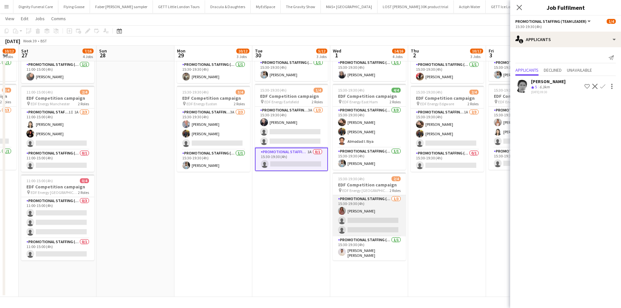
click at [373, 221] on app-card-role "Promotional Staffing (Flyering Staff) [DATE] 15:30-19:30 (4h) [PERSON_NAME] sin…" at bounding box center [369, 215] width 73 height 41
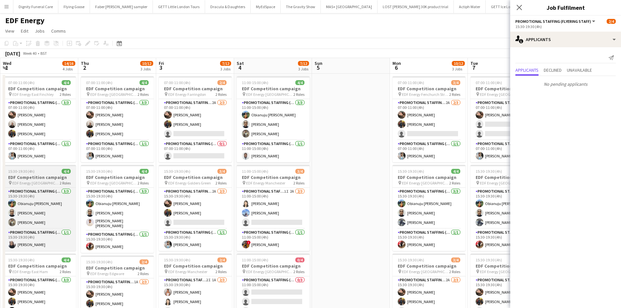
scroll to position [0, 322]
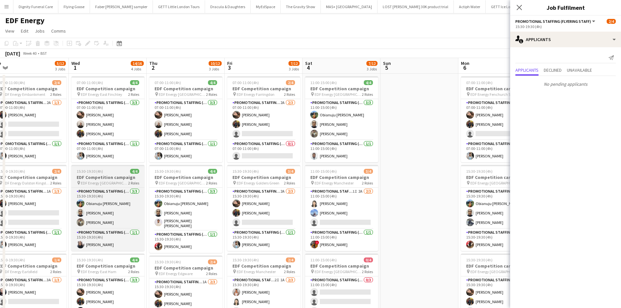
drag, startPoint x: 287, startPoint y: 187, endPoint x: 108, endPoint y: 186, distance: 178.3
click at [109, 188] on app-calendar-viewport "Fri 26 10/12 3 Jobs Sat 27 7/16 4 Jobs Sun 28 Mon 29 10/12 3 Jobs Tue 30 5/12 3…" at bounding box center [310, 262] width 621 height 409
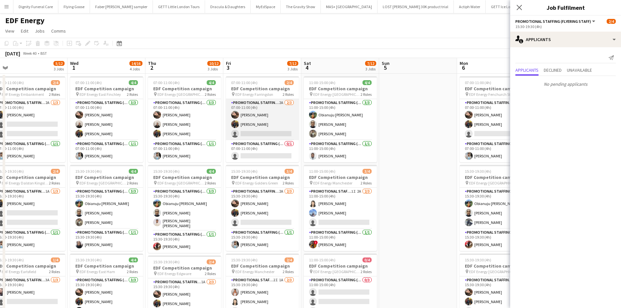
click at [282, 133] on app-card-role "Promotional Staffing (Flyering Staff) 2A [DATE] 07:00-11:00 (4h) [PERSON_NAME] …" at bounding box center [262, 119] width 73 height 41
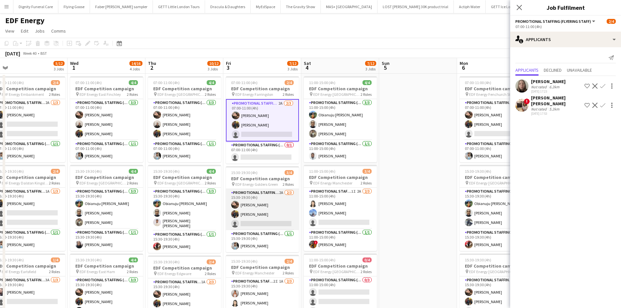
click at [276, 225] on app-card-role "Promotional Staffing (Flyering Staff) 2A [DATE] 15:30-19:30 (4h) [PERSON_NAME] …" at bounding box center [262, 209] width 73 height 41
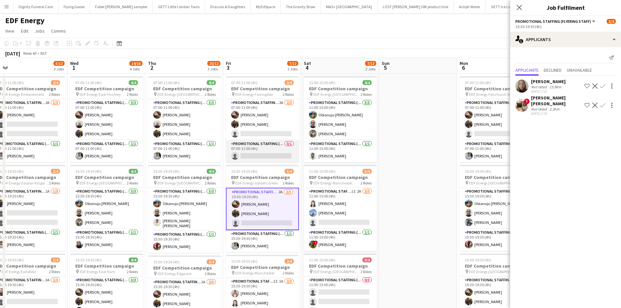
click at [261, 153] on app-card-role "Promotional Staffing (Team Leader) 0/1 07:00-11:00 (4h) single-neutral-actions" at bounding box center [262, 151] width 73 height 22
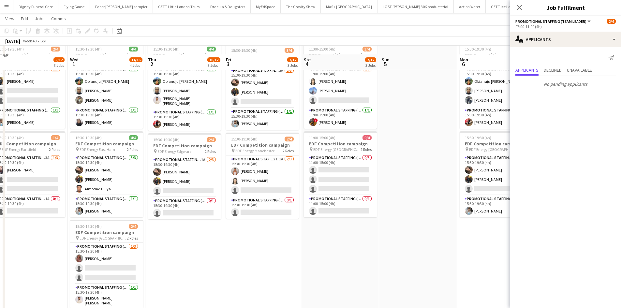
scroll to position [130, 0]
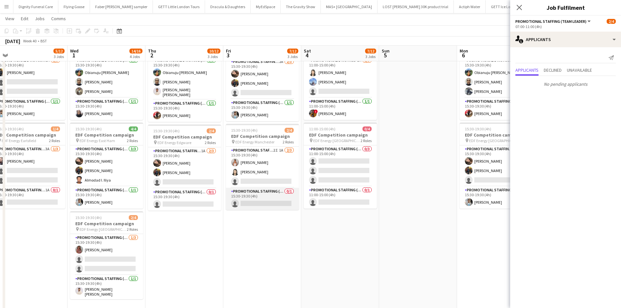
click at [273, 201] on app-card-role "Promotional Staffing (Team Leader) 0/1 15:30-19:30 (4h) single-neutral-actions" at bounding box center [262, 199] width 73 height 22
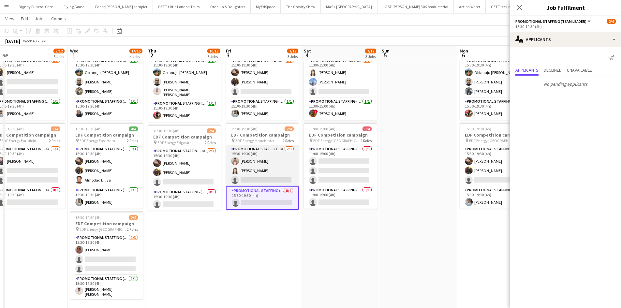
click at [271, 179] on app-card-role "Promotional Staffing (Flyering Staff) 2I 1A [DATE] 15:30-19:30 (4h) [PERSON_NAM…" at bounding box center [262, 165] width 73 height 41
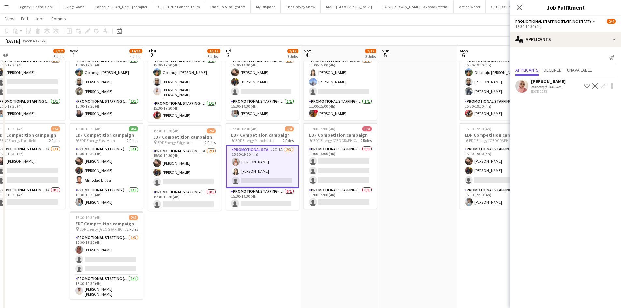
click at [544, 80] on div "[PERSON_NAME]" at bounding box center [548, 82] width 35 height 6
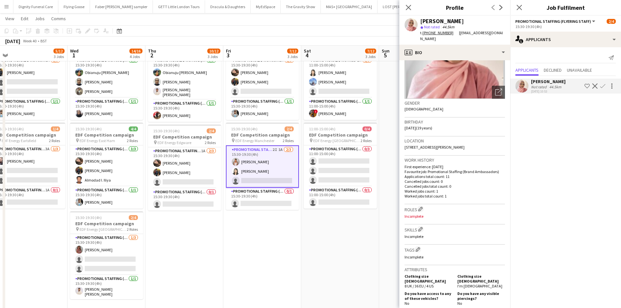
scroll to position [0, 0]
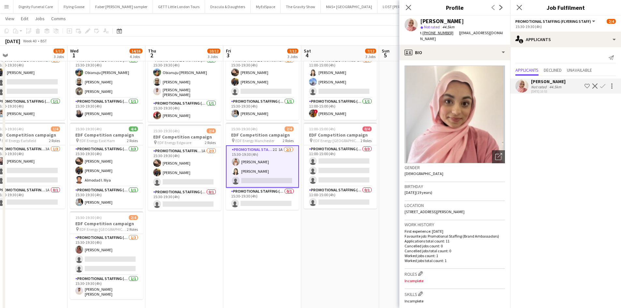
click at [603, 85] on app-icon "Confirm" at bounding box center [602, 85] width 5 height 5
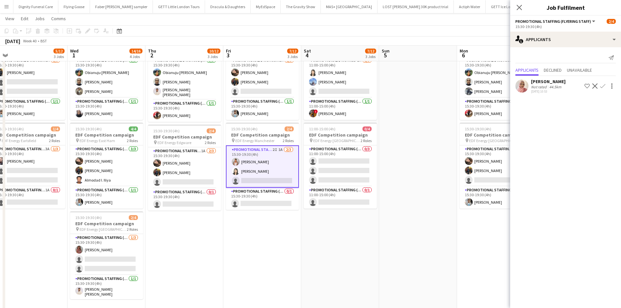
drag, startPoint x: 602, startPoint y: 84, endPoint x: 604, endPoint y: 89, distance: 5.4
click at [602, 84] on app-icon "Confirm" at bounding box center [602, 85] width 5 height 5
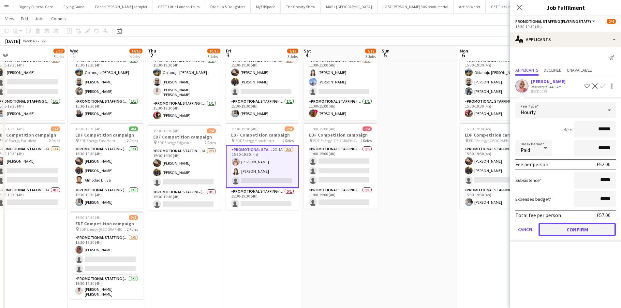
click at [576, 225] on button "Confirm" at bounding box center [576, 229] width 77 height 13
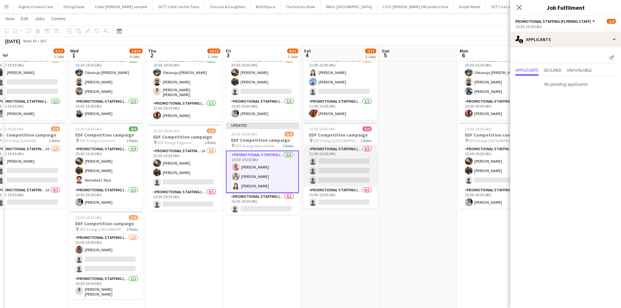
click at [344, 168] on app-card-role "Promotional Staffing (Flyering Staff) 0/3 11:00-15:00 (4h) single-neutral-actio…" at bounding box center [340, 165] width 73 height 41
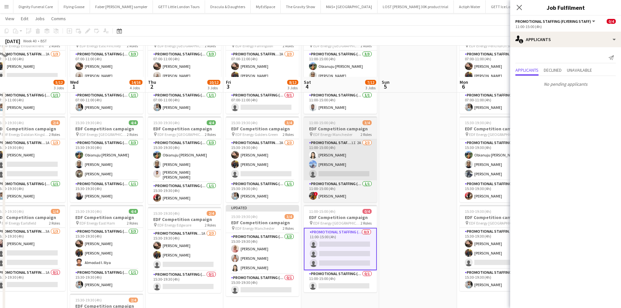
scroll to position [33, 0]
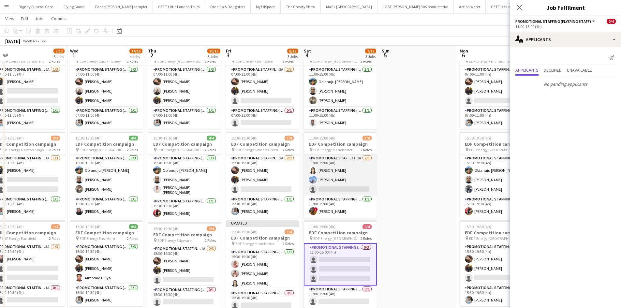
click at [337, 190] on app-card-role "Promotional Staffing (Flyering Staff) 1I 2A [DATE] 11:00-15:00 (4h) [PERSON_NAM…" at bounding box center [340, 175] width 73 height 41
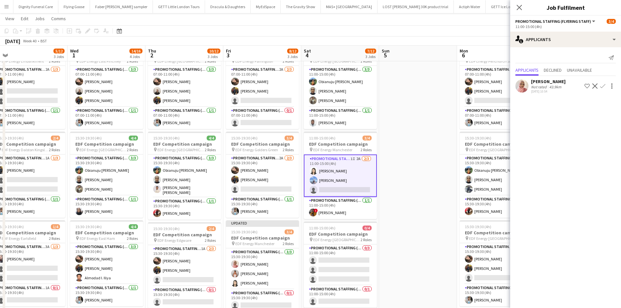
click at [603, 84] on app-icon "Confirm" at bounding box center [602, 85] width 5 height 5
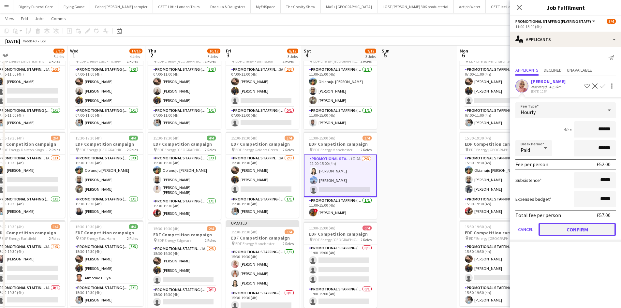
click at [574, 230] on button "Confirm" at bounding box center [576, 229] width 77 height 13
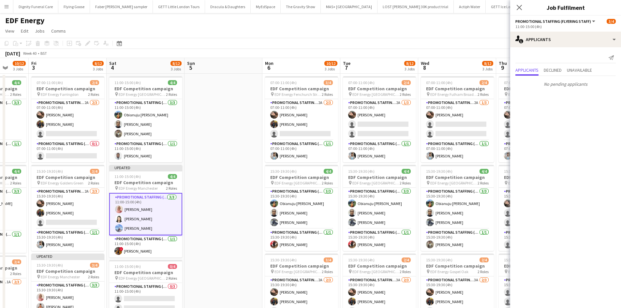
scroll to position [0, 256]
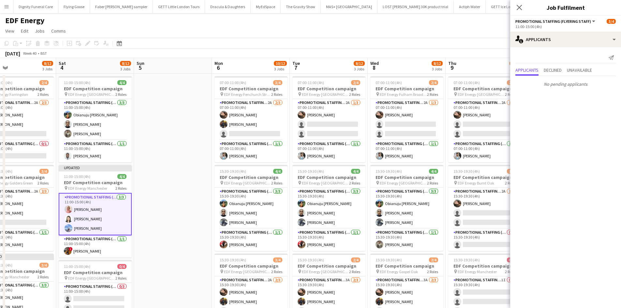
drag, startPoint x: 430, startPoint y: 180, endPoint x: 185, endPoint y: 180, distance: 244.8
click at [184, 181] on app-calendar-viewport "Tue 30 5/12 3 Jobs Wed 1 14/16 4 Jobs Thu 2 10/12 3 Jobs Fri 3 8/12 3 Jobs Sat …" at bounding box center [310, 262] width 621 height 409
click at [259, 132] on app-card-role "Promotional Staffing (Flyering Staff) 2A [DATE] 07:00-11:00 (4h) [PERSON_NAME] …" at bounding box center [250, 119] width 73 height 41
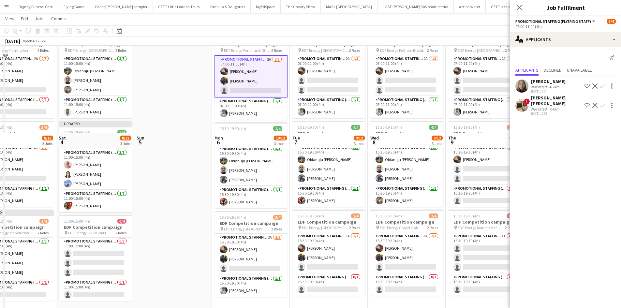
scroll to position [130, 0]
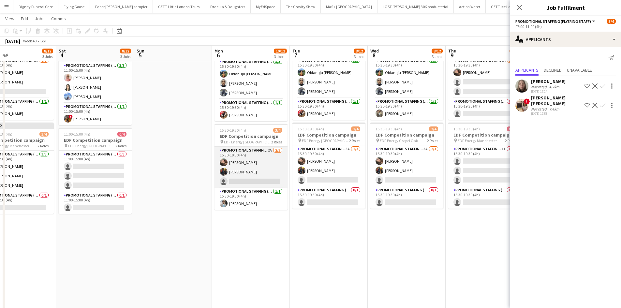
click at [261, 183] on app-card-role "Promotional Staffing (Flyering Staff) 2A [DATE] 15:30-19:30 (4h) [PERSON_NAME] …" at bounding box center [250, 167] width 73 height 41
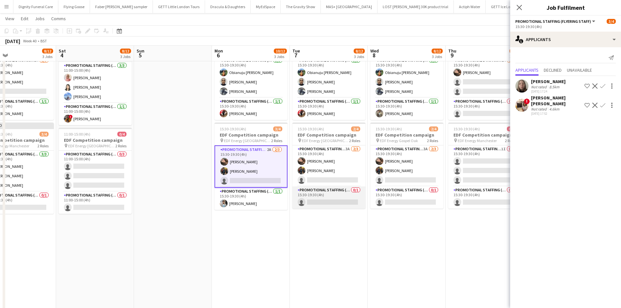
click at [322, 200] on app-card-role "Promotional Staffing (Team Leader) 0/1 15:30-19:30 (4h) single-neutral-actions" at bounding box center [328, 197] width 73 height 22
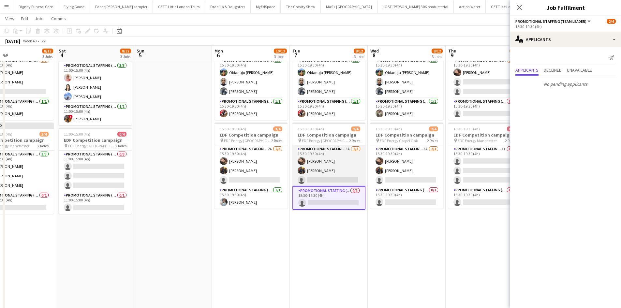
click at [328, 178] on app-card-role "Promotional Staffing (Flyering Staff) 3A [DATE] 15:30-19:30 (4h) [PERSON_NAME] …" at bounding box center [328, 165] width 73 height 41
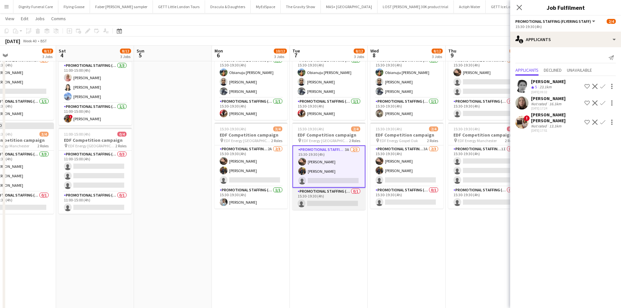
click at [332, 202] on app-card-role "Promotional Staffing (Team Leader) 0/1 15:30-19:30 (4h) single-neutral-actions" at bounding box center [328, 199] width 73 height 22
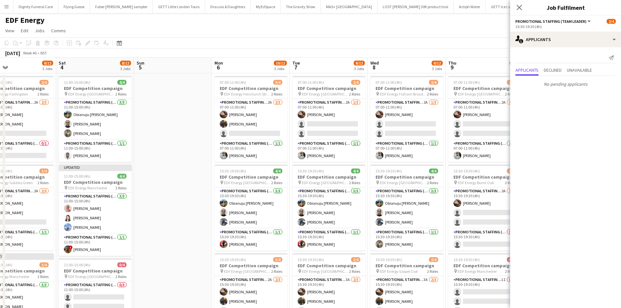
scroll to position [0, 0]
click at [330, 132] on app-card-role "Promotional Staffing (Flyering Staff) 2A [DATE] 07:00-11:00 (4h) [PERSON_NAME] …" at bounding box center [328, 119] width 73 height 41
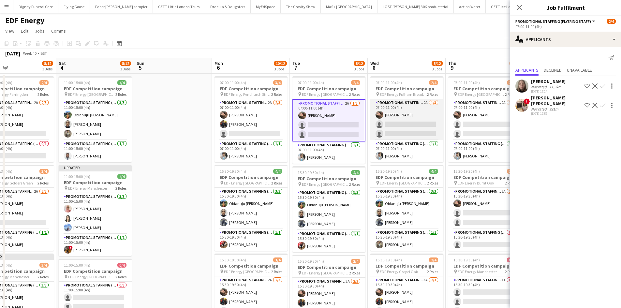
click at [402, 128] on app-card-role "Promotional Staffing (Flyering Staff) 2A [DATE] 07:00-11:00 (4h) [PERSON_NAME] …" at bounding box center [406, 119] width 73 height 41
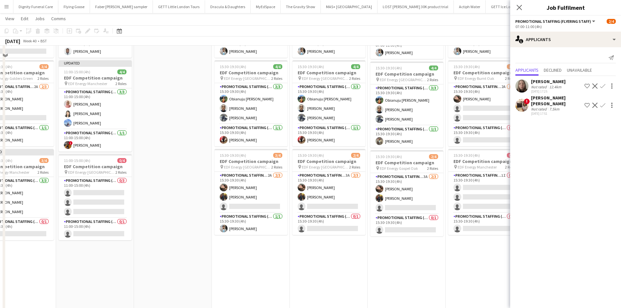
scroll to position [130, 0]
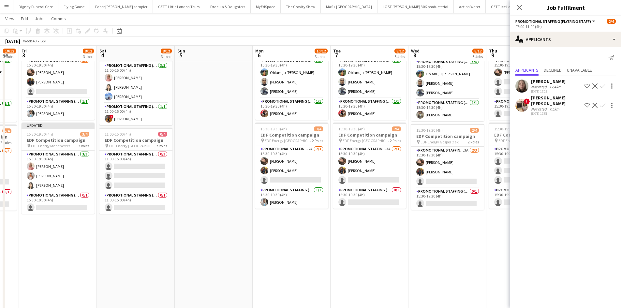
drag, startPoint x: 415, startPoint y: 233, endPoint x: 298, endPoint y: 233, distance: 116.4
click at [298, 233] on app-calendar-viewport "Tue 30 5/12 3 Jobs Wed 1 14/16 4 Jobs Thu 2 10/12 3 Jobs Fri 3 8/12 3 Jobs Sat …" at bounding box center [310, 115] width 621 height 441
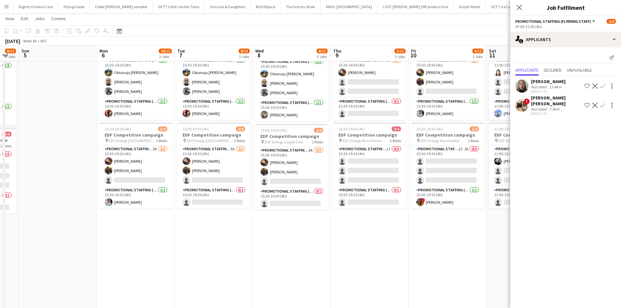
scroll to position [0, 216]
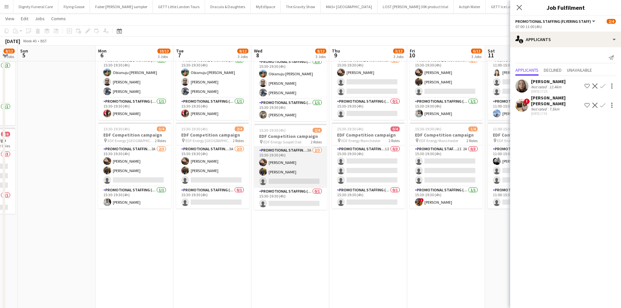
click at [303, 187] on app-card-role "Promotional Staffing (Flyering Staff) 3A [DATE] 15:30-19:30 (4h) [PERSON_NAME] …" at bounding box center [290, 167] width 73 height 41
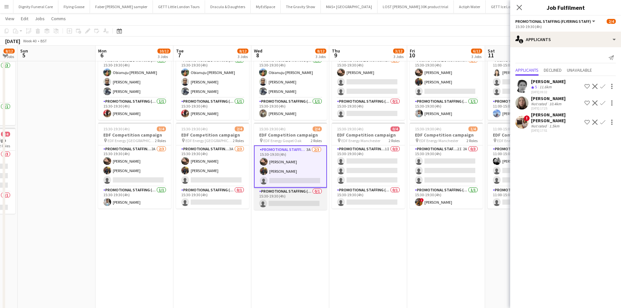
click at [311, 203] on app-card-role "Promotional Staffing (Team Leader) 0/1 15:30-19:30 (4h) single-neutral-actions" at bounding box center [290, 199] width 73 height 22
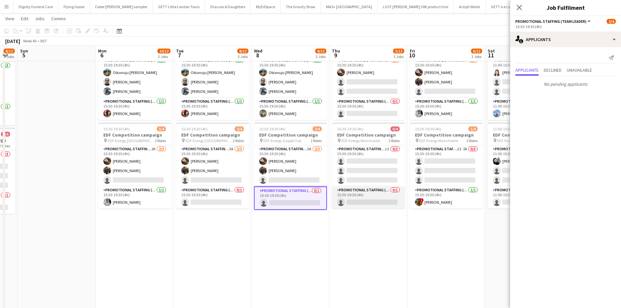
click at [372, 198] on app-card-role "Promotional Staffing (Team Leader) 0/1 15:30-19:30 (4h) single-neutral-actions" at bounding box center [368, 197] width 73 height 22
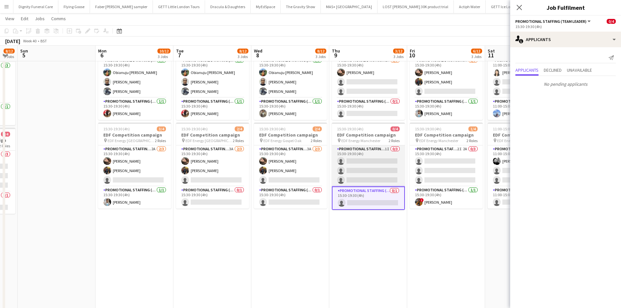
click at [362, 157] on app-card-role "Promotional Staffing (Flyering Staff) 1I 0/3 15:30-19:30 (4h) single-neutral-ac…" at bounding box center [368, 165] width 73 height 41
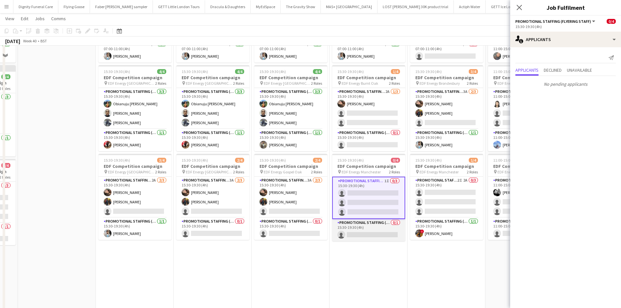
scroll to position [33, 0]
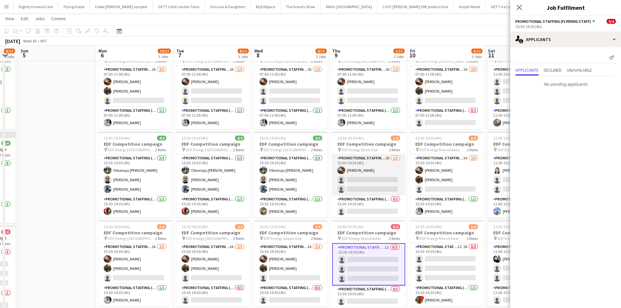
click at [368, 179] on app-card-role "Promotional Staffing (Flyering Staff) 2A [DATE] 15:30-19:30 (4h) [PERSON_NAME] …" at bounding box center [368, 175] width 73 height 41
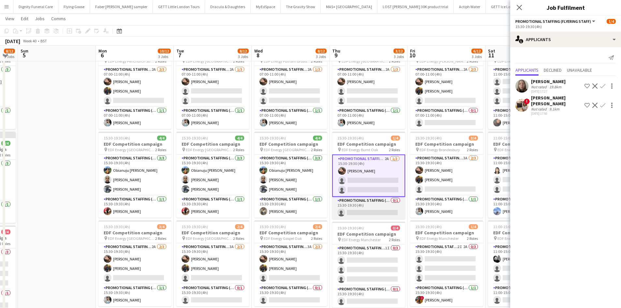
click at [359, 213] on app-card-role "Promotional Staffing (Team Leader) 0/1 15:30-19:30 (4h) single-neutral-actions" at bounding box center [368, 208] width 73 height 22
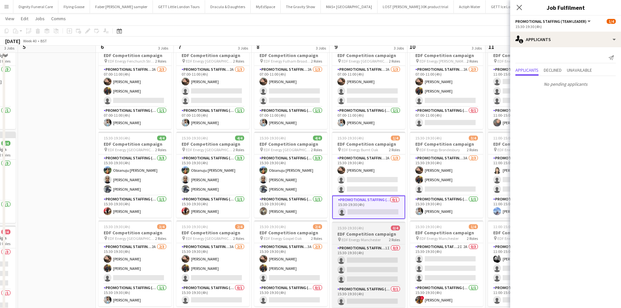
scroll to position [0, 0]
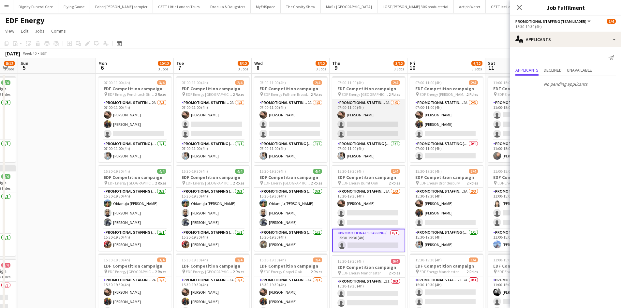
click at [372, 132] on app-card-role "Promotional Staffing (Flyering Staff) 2A [DATE] 07:00-11:00 (4h) [PERSON_NAME] …" at bounding box center [368, 119] width 73 height 41
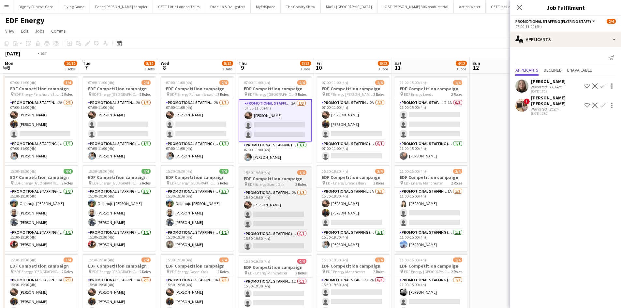
scroll to position [0, 330]
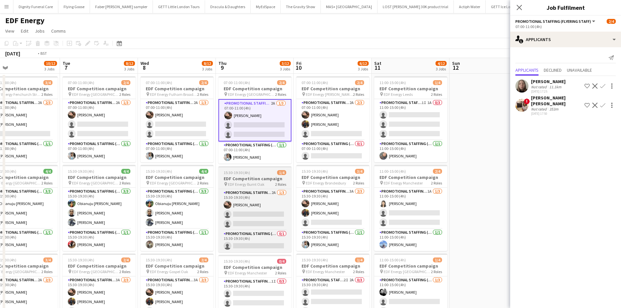
drag, startPoint x: 333, startPoint y: 198, endPoint x: 235, endPoint y: 172, distance: 101.1
click at [219, 186] on app-calendar-viewport "Thu 2 10/12 3 Jobs Fri 3 8/12 3 Jobs Sat 4 8/12 3 Jobs Sun 5 Mon 6 10/12 3 Jobs…" at bounding box center [310, 262] width 621 height 409
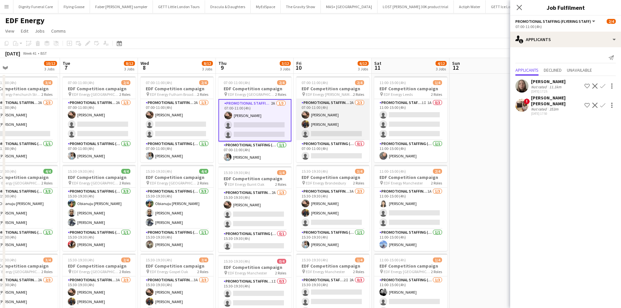
click at [327, 134] on app-card-role "Promotional Staffing (Flyering Staff) 2A [DATE] 07:00-11:00 (4h) [PERSON_NAME] …" at bounding box center [332, 119] width 73 height 41
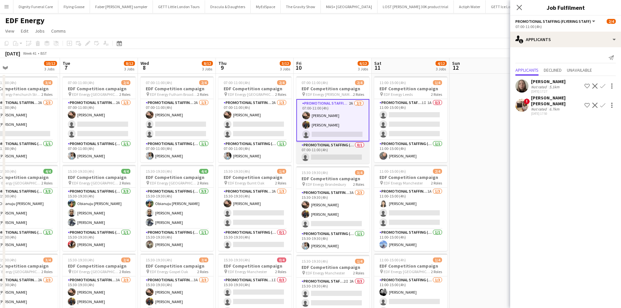
click at [331, 151] on app-card-role "Promotional Staffing (Team Leader) 0/1 07:00-11:00 (4h) single-neutral-actions" at bounding box center [332, 152] width 73 height 22
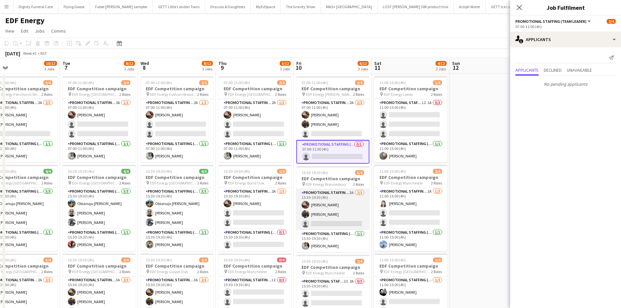
click at [332, 220] on app-card-role "Promotional Staffing (Flyering Staff) 3A [DATE] 15:30-19:30 (4h) [PERSON_NAME] …" at bounding box center [332, 209] width 73 height 41
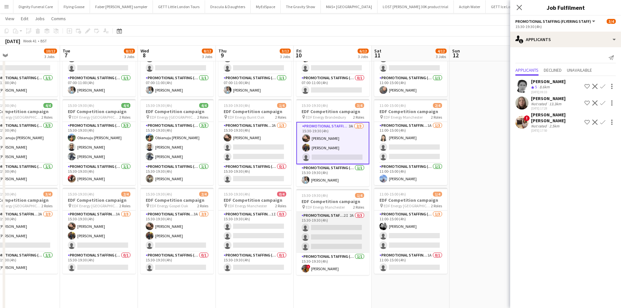
scroll to position [0, 329]
click at [338, 237] on app-card-role "Promotional Staffing (Flyering Staff) 2I 2A 0/3 15:30-19:30 (4h) single-neutral…" at bounding box center [333, 232] width 73 height 41
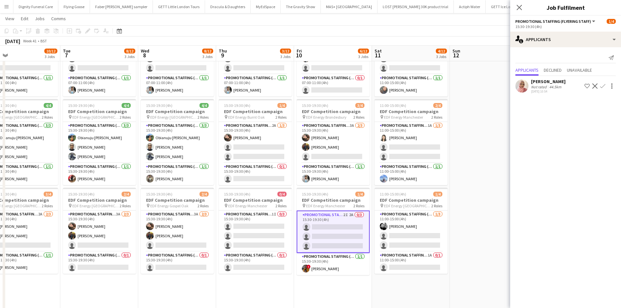
click at [603, 84] on app-icon "Confirm" at bounding box center [602, 85] width 5 height 5
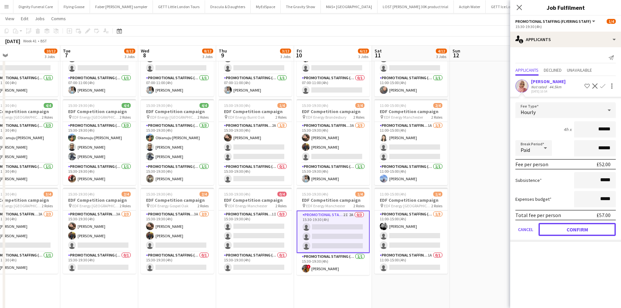
drag, startPoint x: 578, startPoint y: 225, endPoint x: 555, endPoint y: 229, distance: 23.2
click at [578, 225] on button "Confirm" at bounding box center [576, 229] width 77 height 13
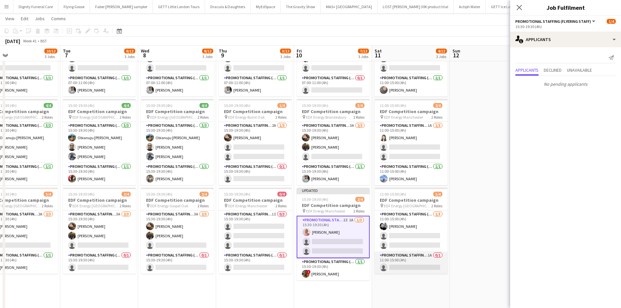
click at [408, 268] on app-card-role "Promotional Staffing (Team Leader) 1A 0/1 11:00-15:00 (4h) single-neutral-actio…" at bounding box center [411, 263] width 73 height 22
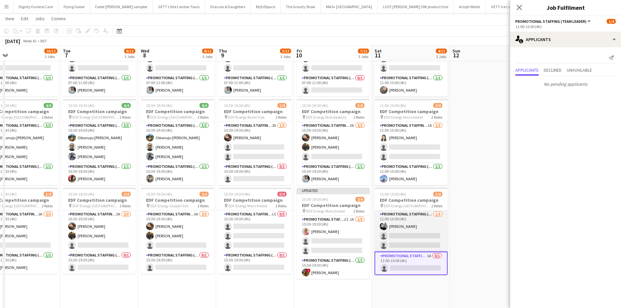
click at [397, 236] on app-card-role "Promotional Staffing (Flyering Staff) [DATE] 11:00-15:00 (4h) [PERSON_NAME] sin…" at bounding box center [411, 231] width 73 height 41
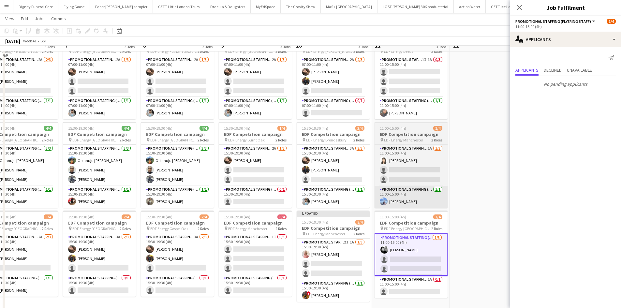
scroll to position [33, 0]
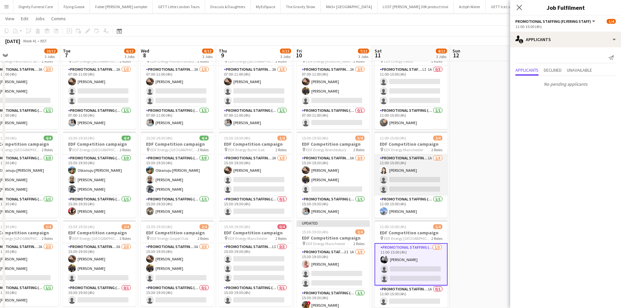
click at [415, 186] on app-card-role "Promotional Staffing (Flyering Staff) 1A [DATE] 11:00-15:00 (4h) [PERSON_NAME] …" at bounding box center [411, 175] width 73 height 41
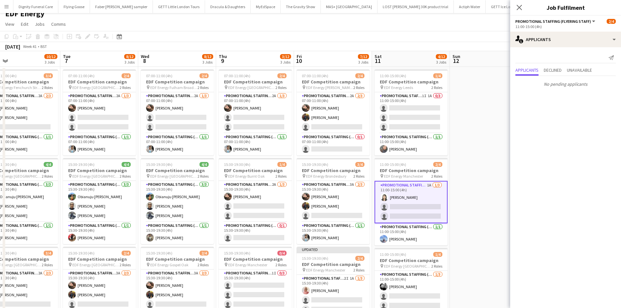
scroll to position [0, 0]
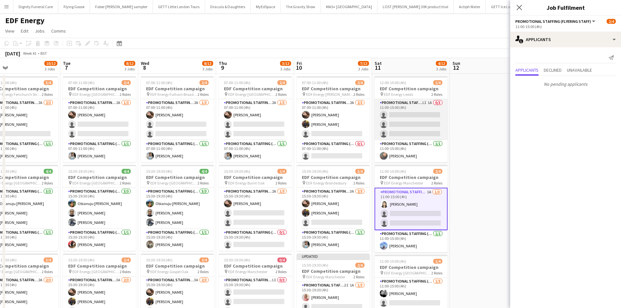
click at [409, 128] on app-card-role "Promotional Staffing (Flyering Staff) 1I 1A 0/3 11:00-15:00 (4h) single-neutral…" at bounding box center [411, 119] width 73 height 41
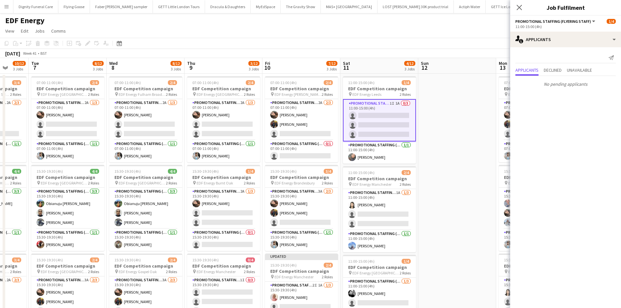
drag, startPoint x: 455, startPoint y: 176, endPoint x: 270, endPoint y: 176, distance: 185.1
click at [268, 179] on app-calendar-viewport "Sat 4 8/12 3 Jobs Sun 5 Mon 6 10/12 3 Jobs Tue 7 8/12 3 Jobs Wed 8 8/12 3 Jobs …" at bounding box center [310, 262] width 621 height 409
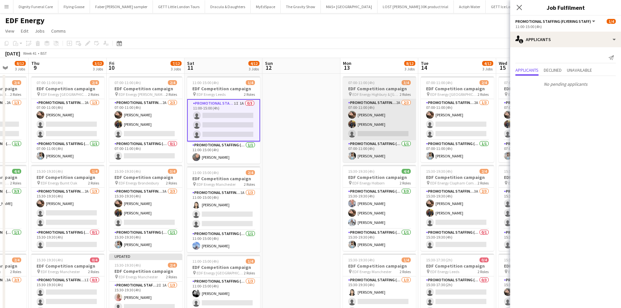
scroll to position [0, 206]
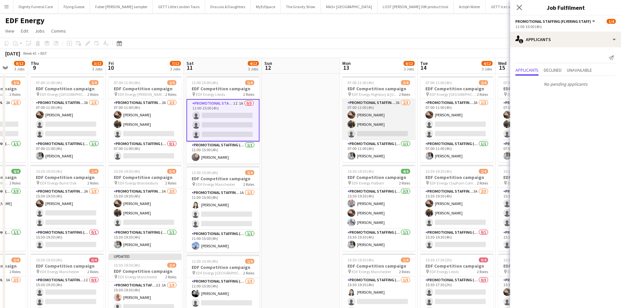
click at [376, 132] on app-card-role "Promotional Staffing (Flyering Staff) 2A [DATE] 07:00-11:00 (4h) [PERSON_NAME] …" at bounding box center [378, 119] width 73 height 41
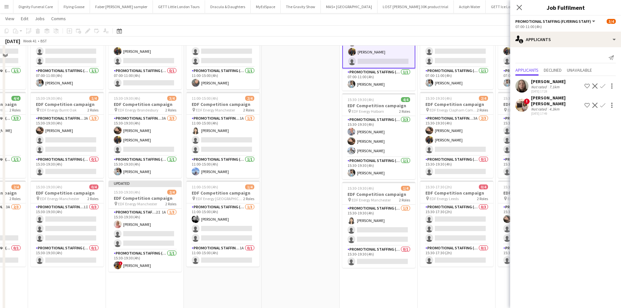
scroll to position [98, 0]
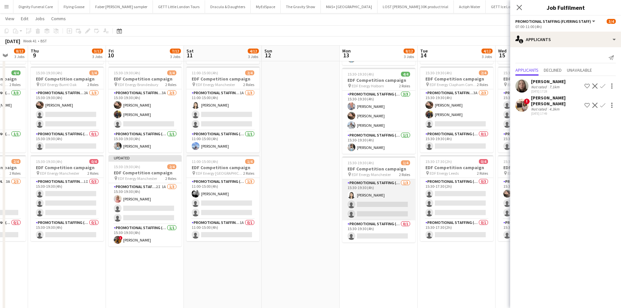
click at [387, 206] on app-card-role "Promotional Staffing (Flyering Staff) [DATE] 15:30-19:30 (4h) [PERSON_NAME] sin…" at bounding box center [378, 199] width 73 height 41
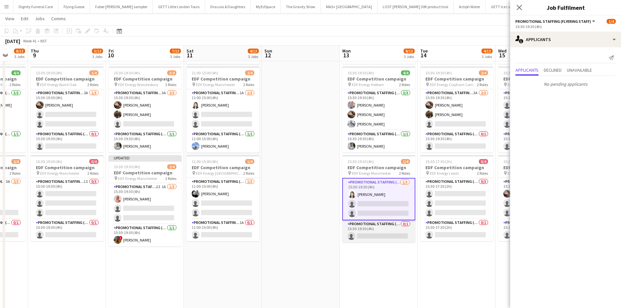
click at [365, 236] on app-card-role "Promotional Staffing (Team Leader) 0/1 15:30-19:30 (4h) single-neutral-actions" at bounding box center [378, 231] width 73 height 22
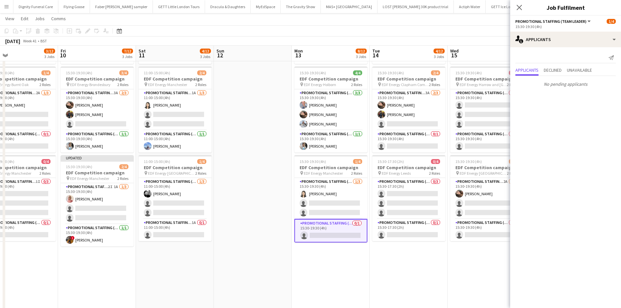
scroll to position [0, 323]
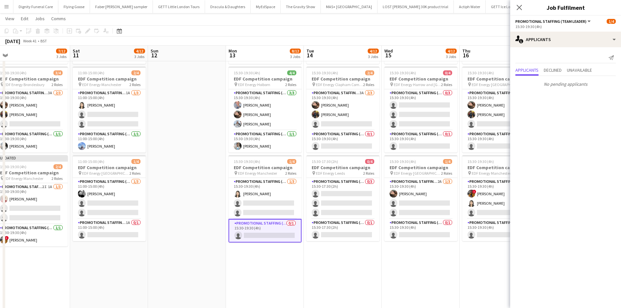
drag, startPoint x: 424, startPoint y: 273, endPoint x: 308, endPoint y: 276, distance: 115.8
click at [307, 276] on app-calendar-viewport "Mon 6 10/12 3 Jobs Tue 7 8/12 3 Jobs Wed 8 8/12 3 Jobs Thu 9 3/12 3 Jobs Fri 10…" at bounding box center [310, 148] width 621 height 441
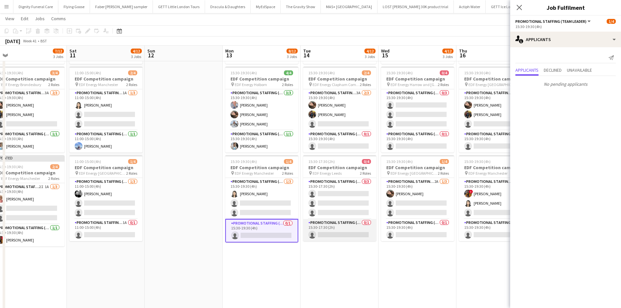
click at [346, 234] on app-card-role "Promotional Staffing (Team Leader) 0/1 15:30-17:30 (2h) single-neutral-actions" at bounding box center [339, 230] width 73 height 22
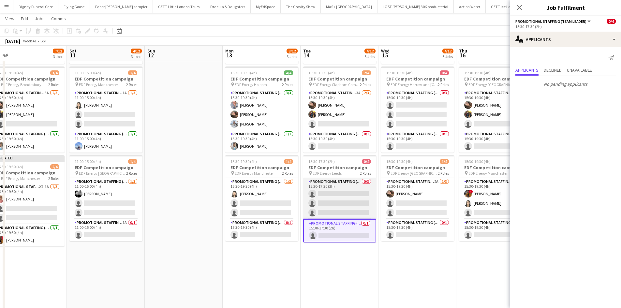
click at [346, 199] on app-card-role "Promotional Staffing (Flyering Staff) 0/3 15:30-17:30 (2h) single-neutral-actio…" at bounding box center [339, 198] width 73 height 41
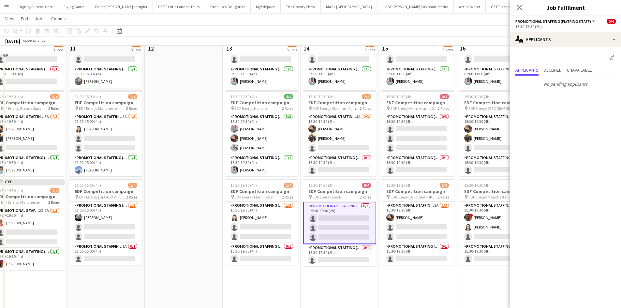
scroll to position [65, 0]
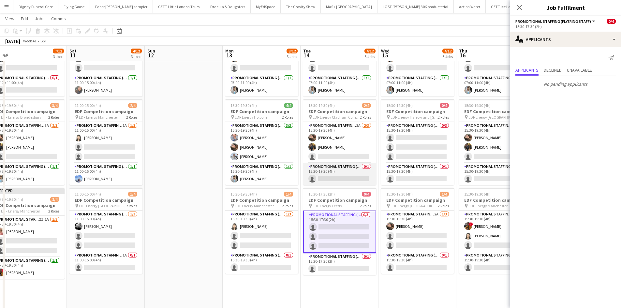
click at [338, 177] on app-card-role "Promotional Staffing (Team Leader) 0/1 15:30-19:30 (4h) single-neutral-actions" at bounding box center [339, 174] width 73 height 22
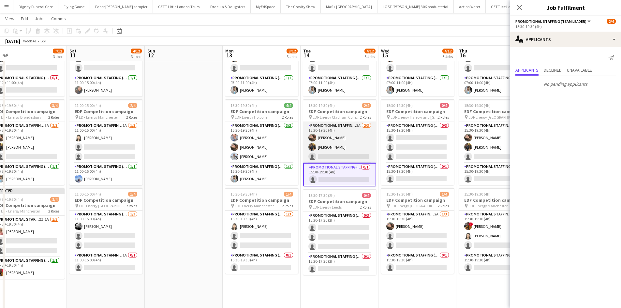
click at [345, 153] on app-card-role "Promotional Staffing (Flyering Staff) 3A [DATE] 15:30-19:30 (4h) [PERSON_NAME] …" at bounding box center [339, 142] width 73 height 41
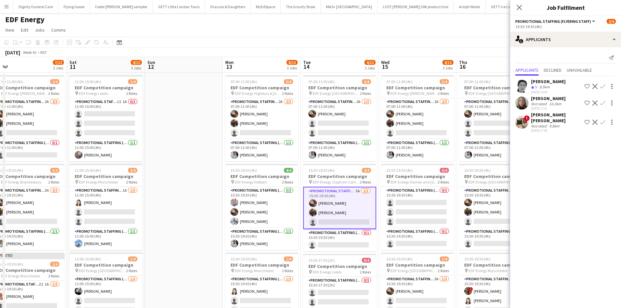
scroll to position [0, 0]
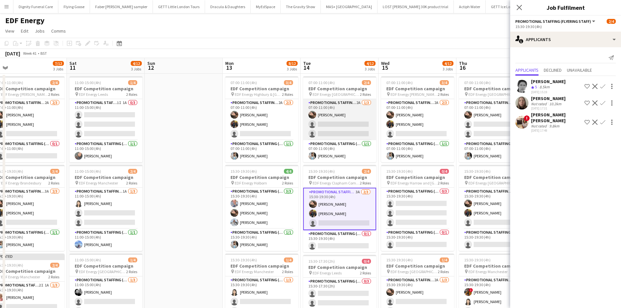
click at [337, 128] on app-card-role "Promotional Staffing (Flyering Staff) 2A [DATE] 07:00-11:00 (4h) [PERSON_NAME] …" at bounding box center [339, 119] width 73 height 41
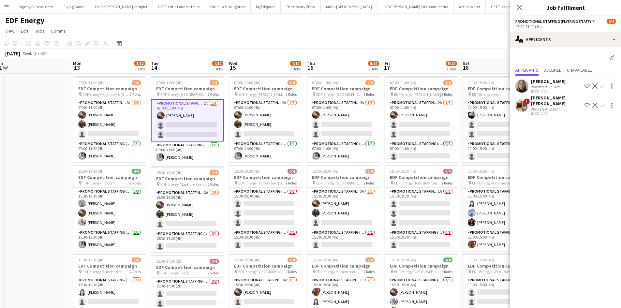
drag, startPoint x: 364, startPoint y: 184, endPoint x: 212, endPoint y: 180, distance: 152.6
click at [212, 180] on app-calendar-viewport "Wed 8 8/12 3 Jobs Thu 9 3/12 3 Jobs Fri 10 7/12 3 Jobs Sat 11 4/12 3 Jobs Sun 1…" at bounding box center [310, 262] width 621 height 409
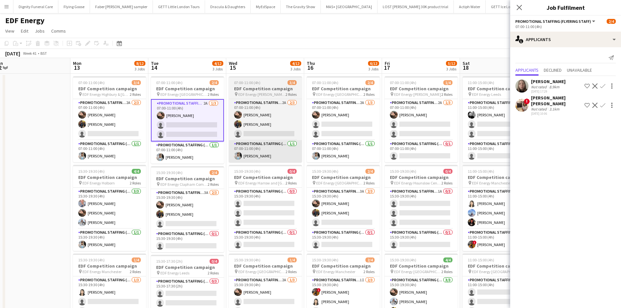
scroll to position [0, 319]
click at [283, 133] on app-card-role "Promotional Staffing (Flyering Staff) 2A [DATE] 07:00-11:00 (4h) [PERSON_NAME] …" at bounding box center [265, 119] width 73 height 41
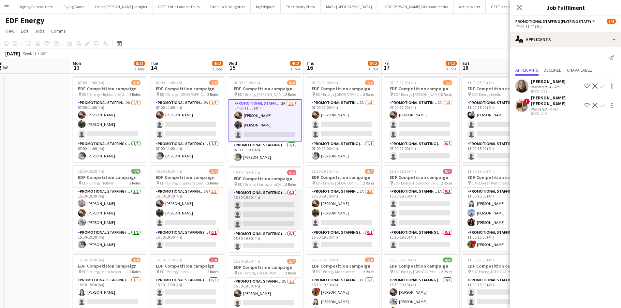
click at [275, 209] on app-card-role "Promotional Staffing (Flyering Staff) 0/3 15:30-19:30 (4h) single-neutral-actio…" at bounding box center [265, 209] width 73 height 41
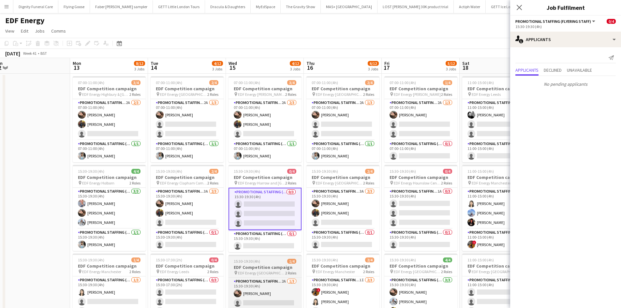
scroll to position [65, 0]
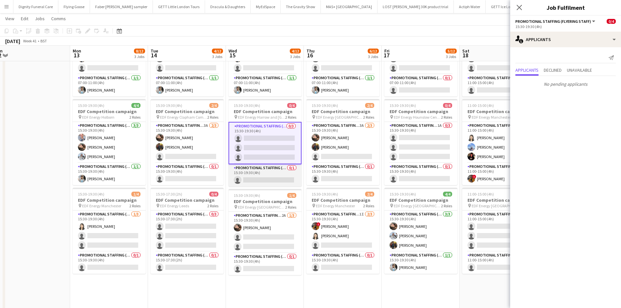
click at [282, 179] on app-card-role "Promotional Staffing (Team Leader) 0/1 15:30-19:30 (4h) single-neutral-actions" at bounding box center [265, 175] width 73 height 22
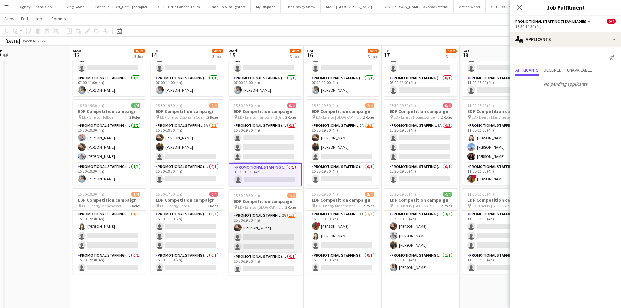
click at [266, 234] on app-card-role "Promotional Staffing (Flyering Staff) 2A [DATE] 15:30-19:30 (4h) [PERSON_NAME] …" at bounding box center [265, 232] width 73 height 41
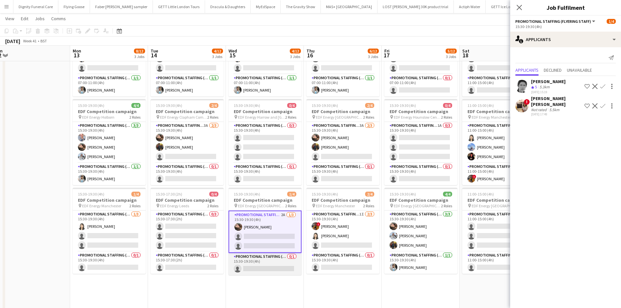
click at [264, 270] on app-card-role "Promotional Staffing (Team Leader) 0/1 15:30-19:30 (4h) single-neutral-actions" at bounding box center [265, 264] width 73 height 22
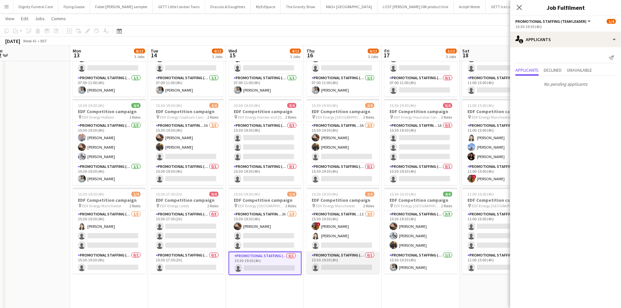
click at [342, 263] on app-card-role "Promotional Staffing (Team Leader) 0/1 15:30-19:30 (4h) single-neutral-actions" at bounding box center [342, 263] width 73 height 22
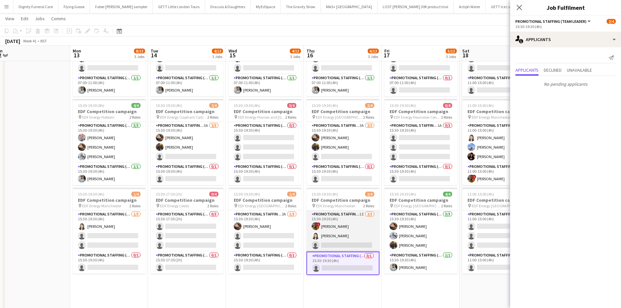
click at [342, 243] on app-card-role "Promotional Staffing (Flyering Staff) 1I [DATE] 15:30-19:30 (4h) ! [PERSON_NAME…" at bounding box center [342, 231] width 73 height 41
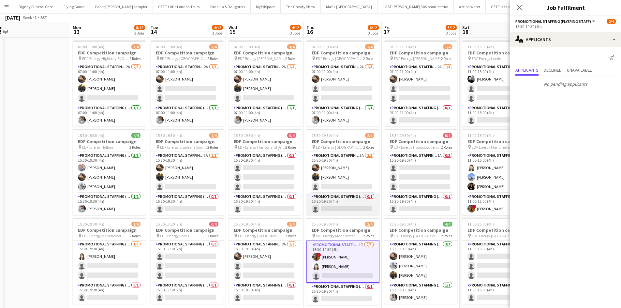
scroll to position [0, 0]
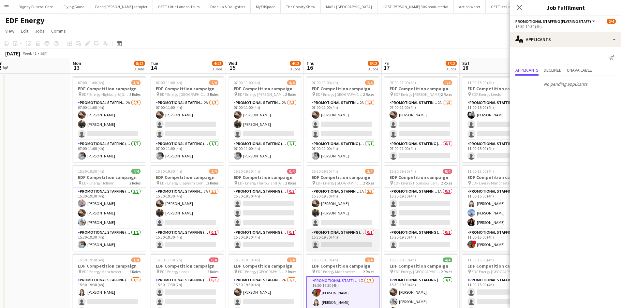
click at [340, 243] on app-card-role "Promotional Staffing (Team Leader) 0/1 15:30-19:30 (4h) single-neutral-actions" at bounding box center [342, 240] width 73 height 22
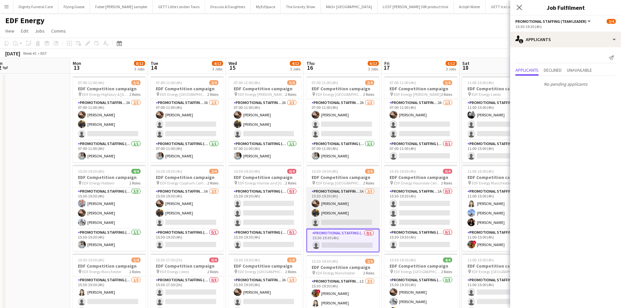
click at [352, 222] on app-card-role "Promotional Staffing (Flyering Staff) 3A [DATE] 15:30-19:30 (4h) [PERSON_NAME] …" at bounding box center [342, 208] width 73 height 41
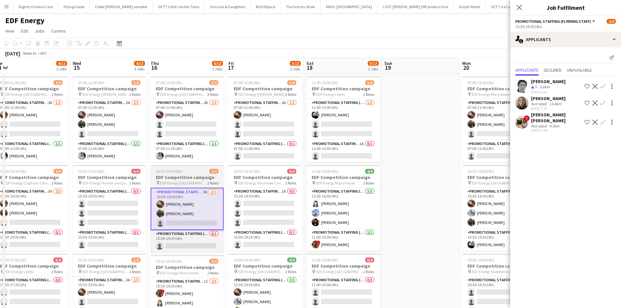
scroll to position [0, 246]
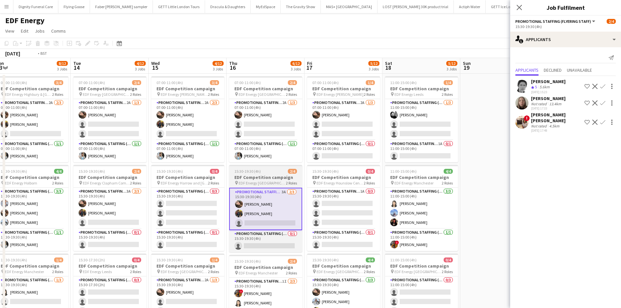
drag, startPoint x: 286, startPoint y: 216, endPoint x: 250, endPoint y: 212, distance: 36.0
click at [251, 214] on app-calendar-viewport "Fri 10 7/12 3 Jobs Sat 11 4/12 3 Jobs Sun 12 Mon 13 8/12 3 Jobs Tue 14 4/12 3 J…" at bounding box center [310, 262] width 621 height 409
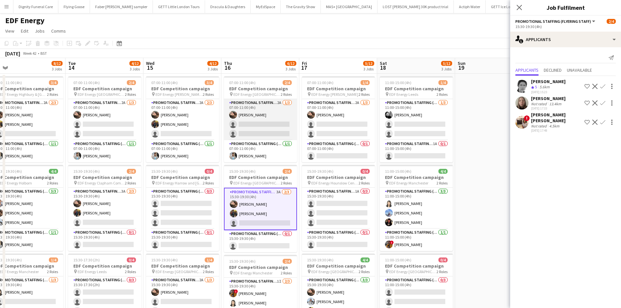
click at [266, 133] on app-card-role "Promotional Staffing (Flyering Staff) 2A [DATE] 07:00-11:00 (4h) [PERSON_NAME] …" at bounding box center [260, 119] width 73 height 41
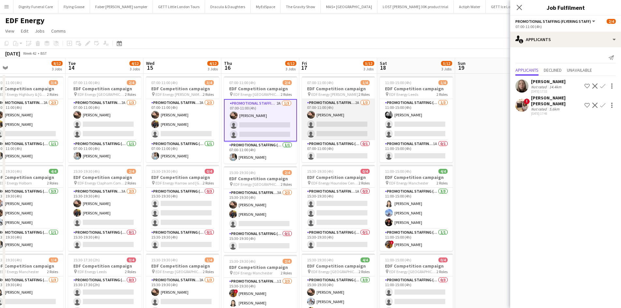
click at [344, 128] on app-card-role "Promotional Staffing (Flyering Staff) 2A [DATE] 07:00-11:00 (4h) [PERSON_NAME] …" at bounding box center [338, 119] width 73 height 41
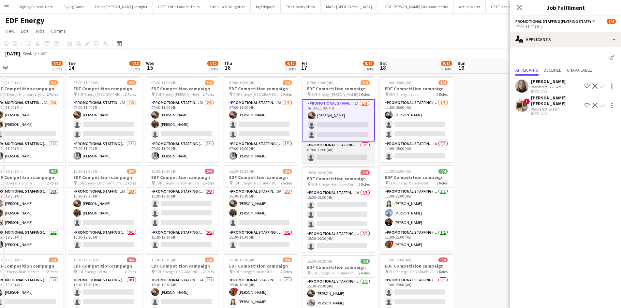
click at [338, 155] on app-card-role "Promotional Staffing (Team Leader) 0/1 07:00-11:00 (4h) single-neutral-actions" at bounding box center [338, 152] width 73 height 22
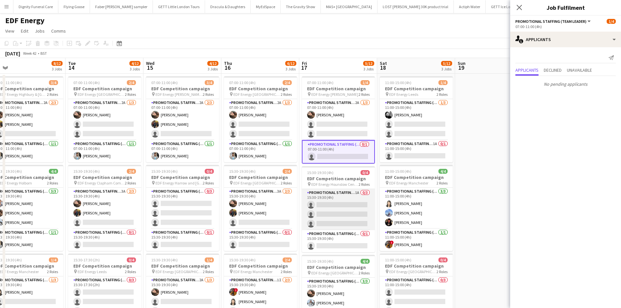
click at [346, 208] on app-card-role "Promotional Staffing (Flyering Staff) 1A 0/3 15:30-19:30 (4h) single-neutral-ac…" at bounding box center [338, 209] width 73 height 41
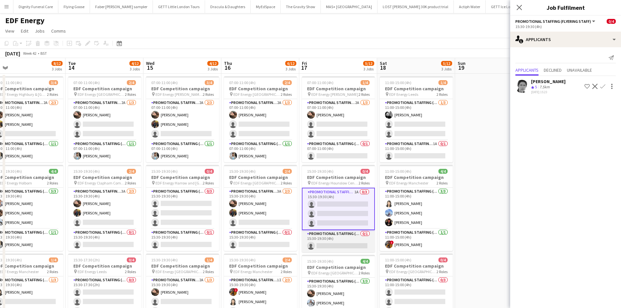
click at [349, 247] on app-card-role "Promotional Staffing (Team Leader) 0/1 15:30-19:30 (4h) single-neutral-actions" at bounding box center [338, 241] width 73 height 22
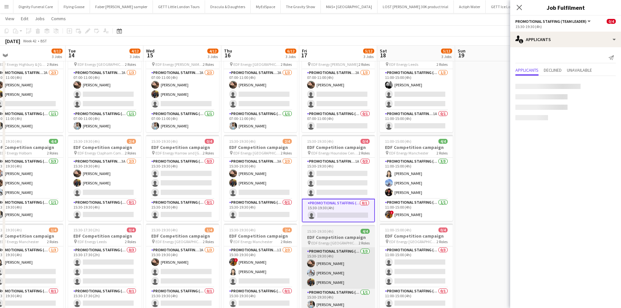
scroll to position [65, 0]
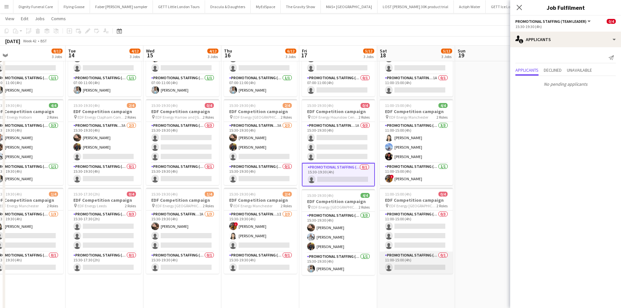
click at [412, 268] on app-card-role "Promotional Staffing (Team Leader) 0/1 11:00-15:00 (4h) single-neutral-actions" at bounding box center [416, 263] width 73 height 22
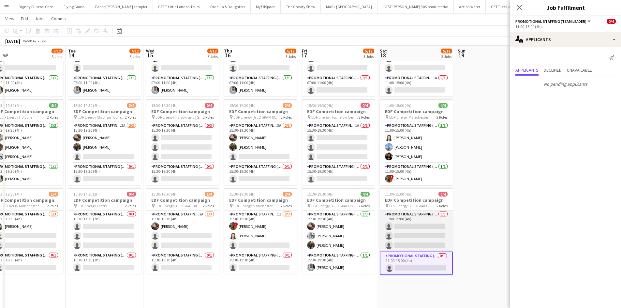
click at [420, 226] on app-card-role "Promotional Staffing (Flyering Staff) 0/3 11:00-15:00 (4h) single-neutral-actio…" at bounding box center [416, 231] width 73 height 41
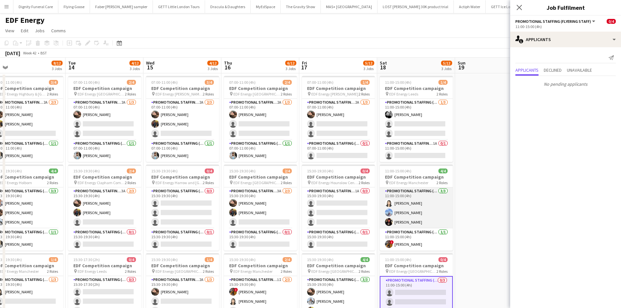
scroll to position [0, 0]
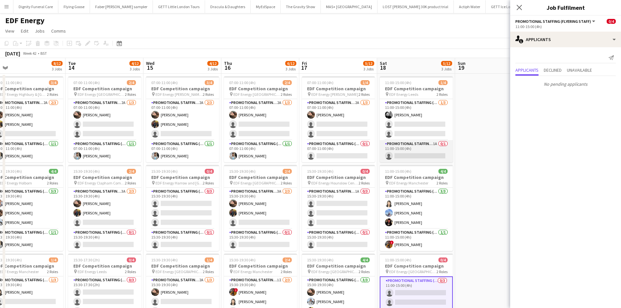
click at [422, 152] on app-card-role "Promotional Staffing (Team Leader) 1A 0/1 11:00-15:00 (4h) single-neutral-actio…" at bounding box center [416, 151] width 73 height 22
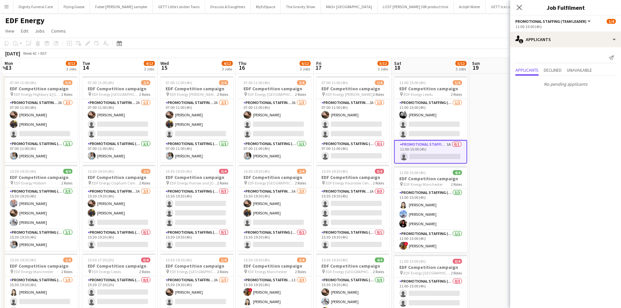
drag, startPoint x: 467, startPoint y: 176, endPoint x: 314, endPoint y: 165, distance: 154.3
click at [325, 182] on app-calendar-viewport "Fri 10 7/12 3 Jobs Sat 11 4/12 3 Jobs Sun 12 Mon 13 8/12 3 Jobs Tue 14 4/12 3 J…" at bounding box center [310, 262] width 621 height 409
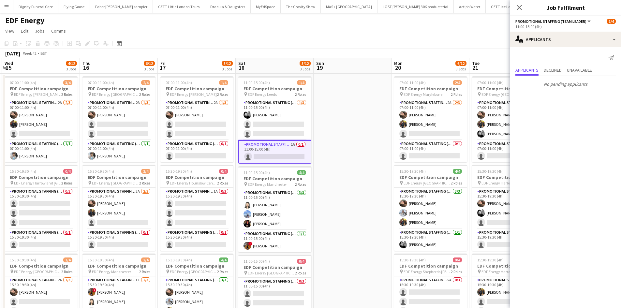
scroll to position [0, 233]
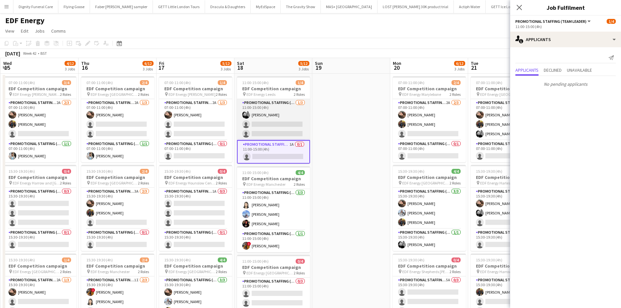
click at [276, 131] on app-card-role "Promotional Staffing (Flyering Staff) [DATE] 11:00-15:00 (4h) [PERSON_NAME] sin…" at bounding box center [273, 119] width 73 height 41
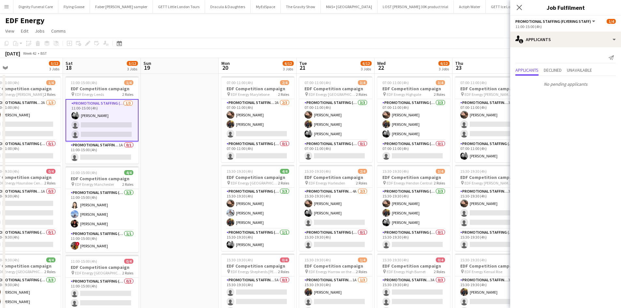
drag, startPoint x: 358, startPoint y: 169, endPoint x: 161, endPoint y: 170, distance: 196.9
click at [160, 174] on app-calendar-viewport "Tue 14 4/12 3 Jobs Wed 15 4/12 3 Jobs Thu 16 6/12 3 Jobs Fri 17 5/12 3 Jobs Sat…" at bounding box center [310, 262] width 621 height 409
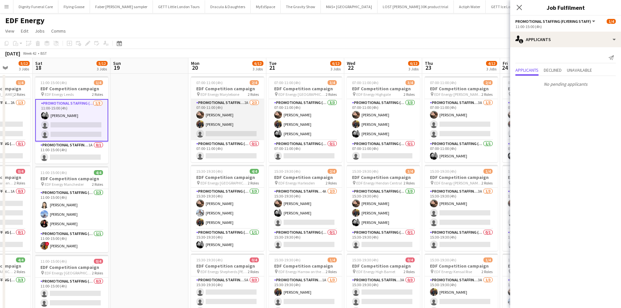
click at [234, 132] on app-card-role "Promotional Staffing (Flyering Staff) 2A [DATE] 07:00-11:00 (4h) [PERSON_NAME] …" at bounding box center [227, 119] width 73 height 41
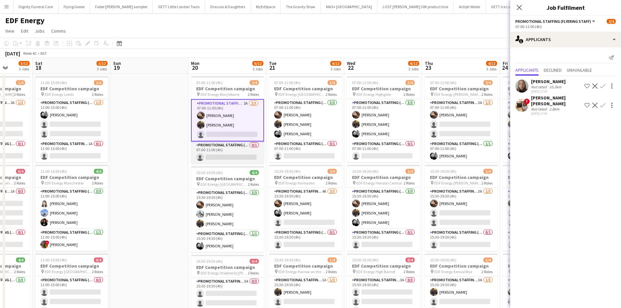
click at [238, 155] on app-card-role "Promotional Staffing (Team Leader) 0/1 07:00-11:00 (4h) single-neutral-actions" at bounding box center [227, 152] width 73 height 22
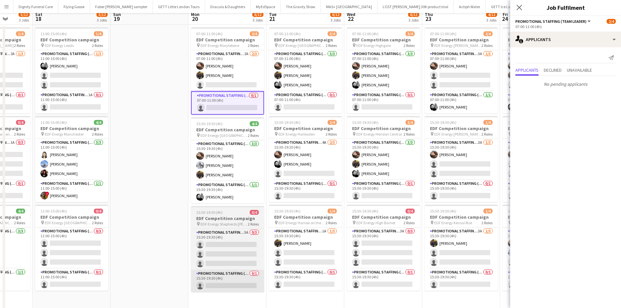
scroll to position [98, 0]
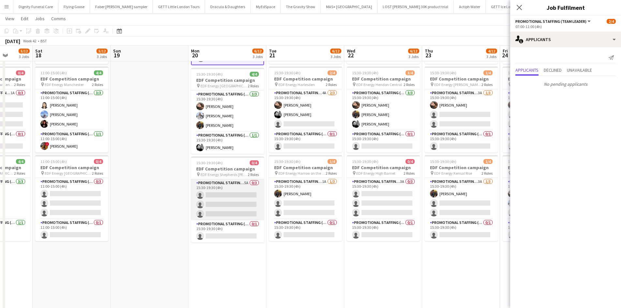
click at [224, 200] on app-card-role "Promotional Staffing (Flyering Staff) 5A 0/3 15:30-19:30 (4h) single-neutral-ac…" at bounding box center [227, 199] width 73 height 41
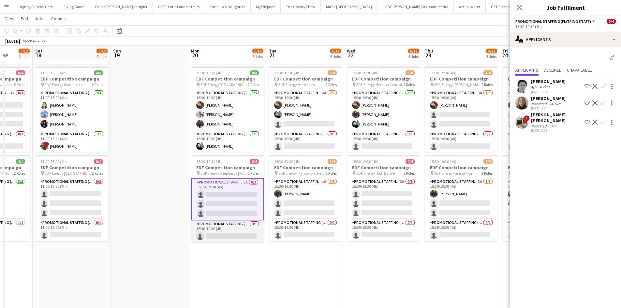
click at [244, 237] on app-card-role "Promotional Staffing (Team Leader) 0/1 15:30-19:30 (4h) single-neutral-actions" at bounding box center [227, 231] width 73 height 22
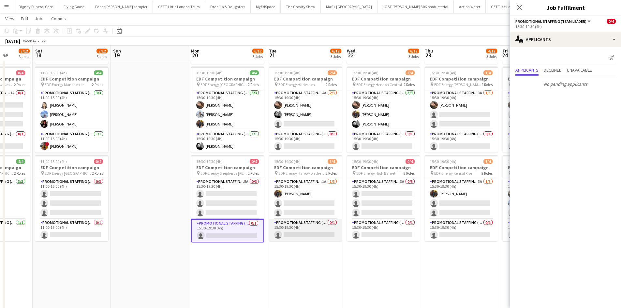
click at [302, 232] on app-card-role "Promotional Staffing (Team Leader) 0/1 15:30-19:30 (4h) single-neutral-actions" at bounding box center [305, 230] width 73 height 22
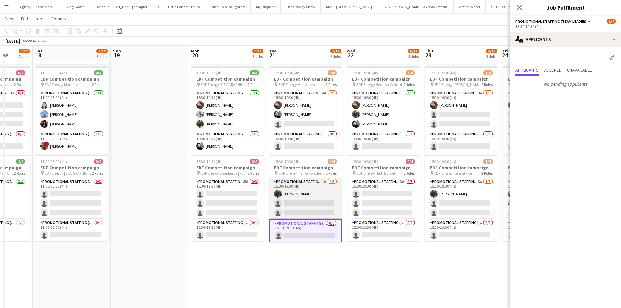
click at [305, 202] on app-card-role "Promotional Staffing (Flyering Staff) 1A [DATE] 15:30-19:30 (4h) [PERSON_NAME] …" at bounding box center [305, 198] width 73 height 41
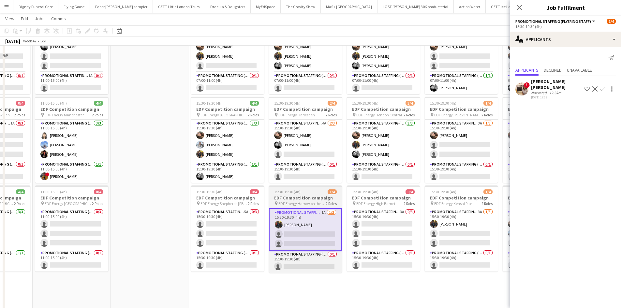
scroll to position [33, 0]
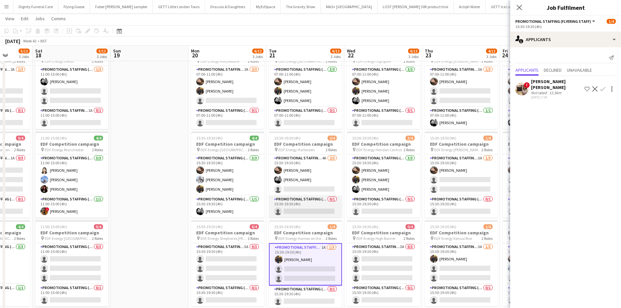
click at [306, 208] on app-card-role "Promotional Staffing (Team Leader) 0/1 15:30-19:30 (4h) single-neutral-actions" at bounding box center [305, 207] width 73 height 22
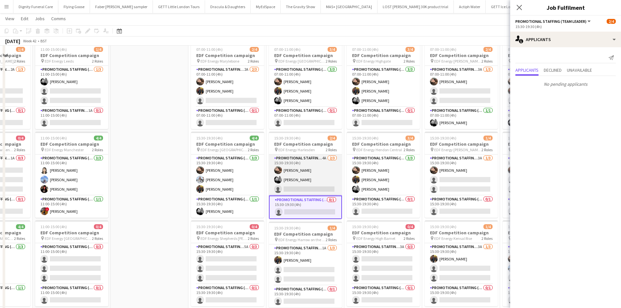
scroll to position [0, 0]
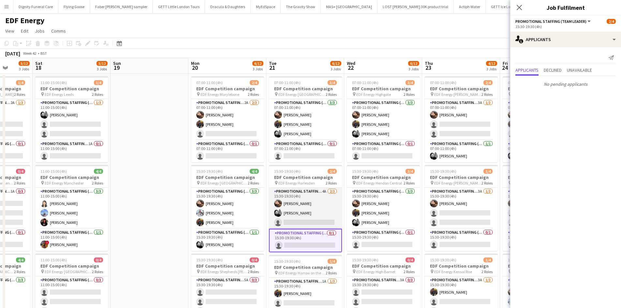
click at [312, 220] on app-card-role "Promotional Staffing (Flyering Staff) 4A [DATE] 15:30-19:30 (4h) [PERSON_NAME] …" at bounding box center [305, 208] width 73 height 41
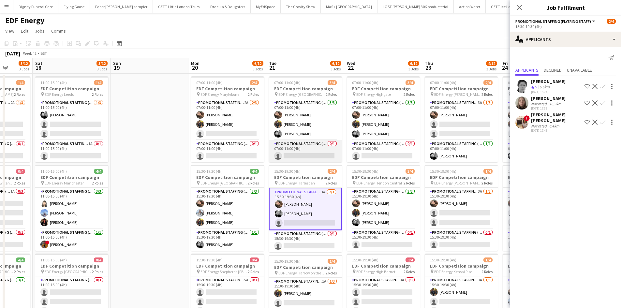
click at [308, 153] on app-card-role "Promotional Staffing (Team Leader) 0/1 07:00-11:00 (4h) single-neutral-actions" at bounding box center [305, 151] width 73 height 22
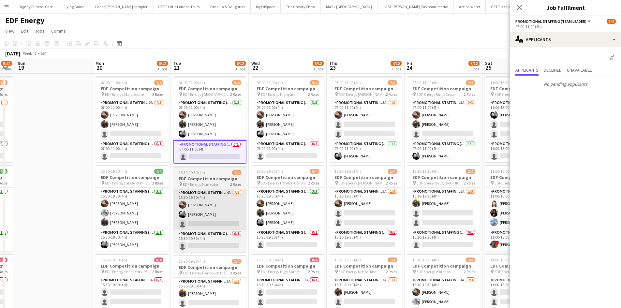
drag, startPoint x: 333, startPoint y: 196, endPoint x: 230, endPoint y: 191, distance: 102.5
click at [231, 194] on app-calendar-viewport "Thu 16 6/12 3 Jobs Fri 17 5/12 3 Jobs Sat 18 5/12 3 Jobs Sun 19 Mon 20 6/12 3 J…" at bounding box center [310, 262] width 621 height 409
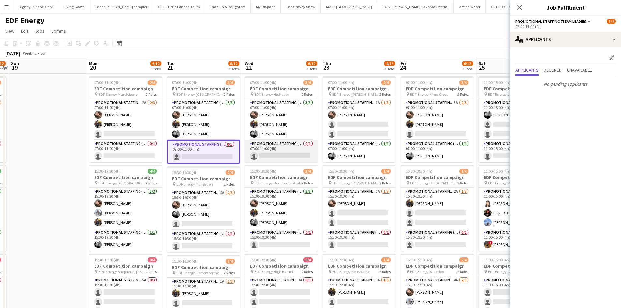
click at [282, 155] on app-card-role "Promotional Staffing (Team Leader) 0/1 07:00-11:00 (4h) single-neutral-actions" at bounding box center [281, 151] width 73 height 22
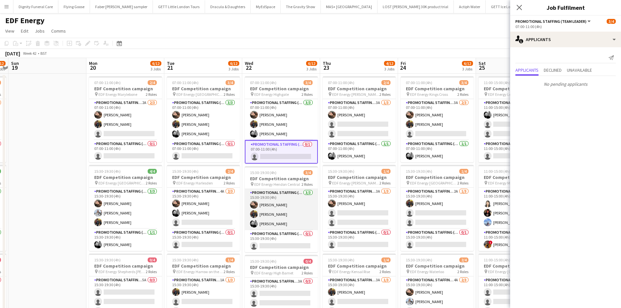
scroll to position [33, 0]
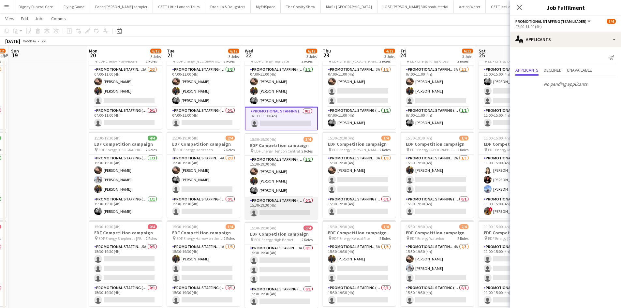
click at [282, 212] on app-card-role "Promotional Staffing (Team Leader) 0/1 15:30-19:30 (4h) single-neutral-actions" at bounding box center [281, 208] width 73 height 22
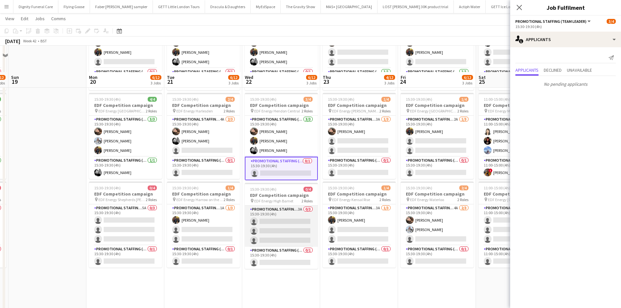
scroll to position [98, 0]
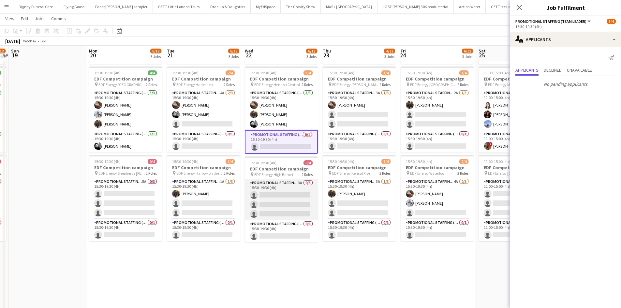
click at [285, 200] on app-card-role "Promotional Staffing (Flyering Staff) 3A 0/3 15:30-19:30 (4h) single-neutral-ac…" at bounding box center [281, 199] width 73 height 41
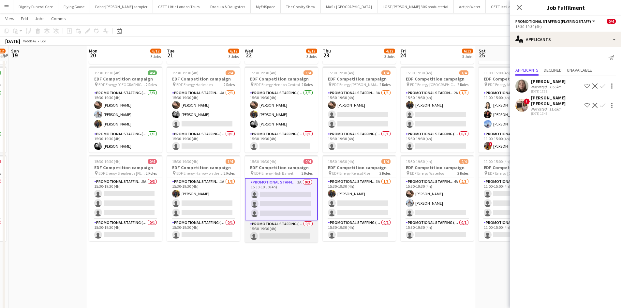
click at [270, 234] on app-card-role "Promotional Staffing (Team Leader) 0/1 15:30-19:30 (4h) single-neutral-actions" at bounding box center [281, 231] width 73 height 22
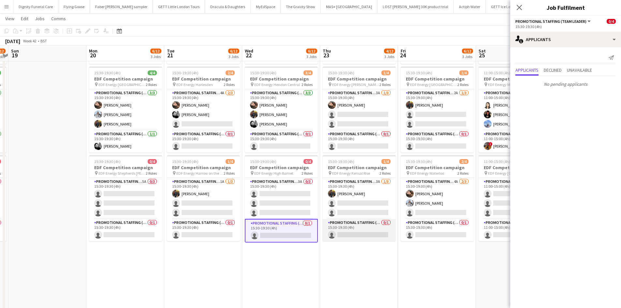
click at [355, 233] on app-card-role "Promotional Staffing (Team Leader) 0/1 15:30-19:30 (4h) single-neutral-actions" at bounding box center [359, 230] width 73 height 22
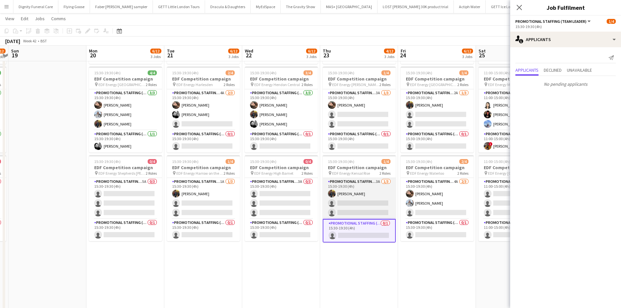
click at [357, 198] on app-card-role "Promotional Staffing (Flyering Staff) 3A [DATE] 15:30-19:30 (4h) [PERSON_NAME] …" at bounding box center [359, 198] width 73 height 41
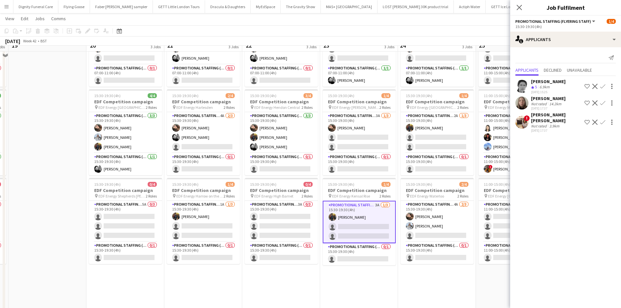
scroll to position [65, 0]
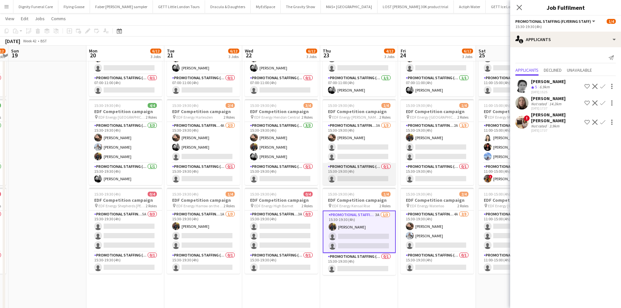
click at [354, 179] on app-card-role "Promotional Staffing (Team Leader) 0/1 15:30-19:30 (4h) single-neutral-actions" at bounding box center [359, 174] width 73 height 22
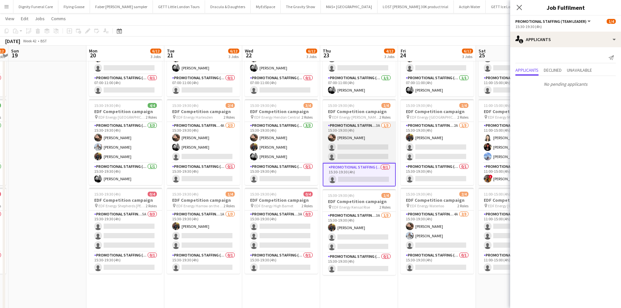
click at [369, 152] on app-card-role "Promotional Staffing (Flyering Staff) 3A [DATE] 15:30-19:30 (4h) [PERSON_NAME] …" at bounding box center [359, 142] width 73 height 41
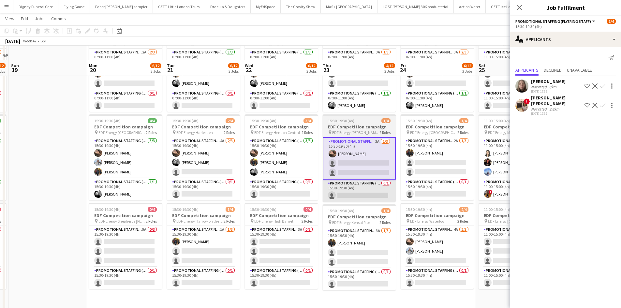
scroll to position [0, 0]
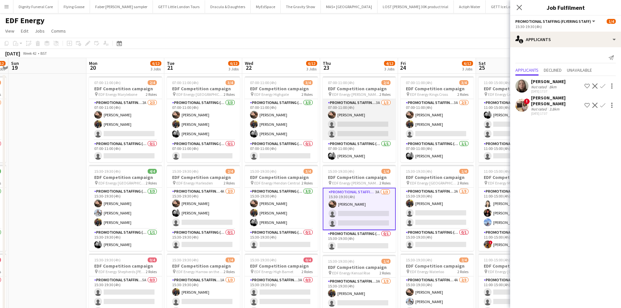
click at [364, 128] on app-card-role "Promotional Staffing (Flyering Staff) 3A [DATE] 07:00-11:00 (4h) [PERSON_NAME] …" at bounding box center [359, 119] width 73 height 41
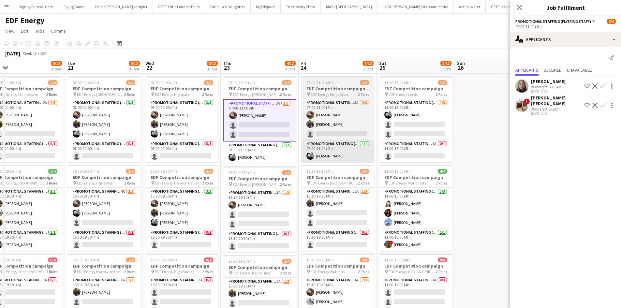
drag, startPoint x: 366, startPoint y: 170, endPoint x: 298, endPoint y: 146, distance: 72.1
click at [261, 169] on app-calendar-viewport "Thu 16 6/12 3 Jobs Fri 17 5/12 3 Jobs Sat 18 5/12 3 Jobs Sun 19 Mon 20 6/12 3 J…" at bounding box center [310, 262] width 621 height 409
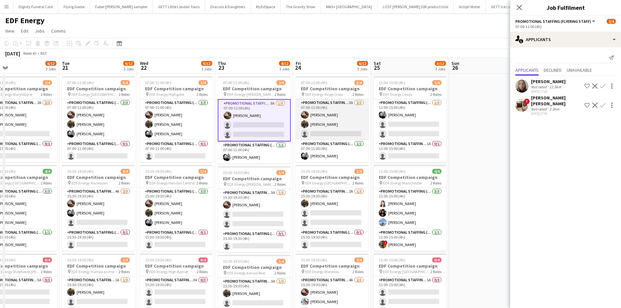
click at [327, 131] on app-card-role "Promotional Staffing (Flyering Staff) 3A [DATE] 07:00-11:00 (4h) [PERSON_NAME] …" at bounding box center [332, 119] width 73 height 41
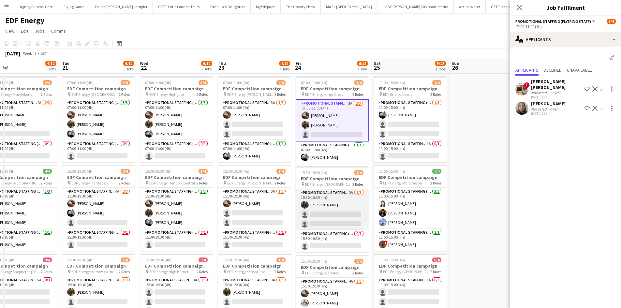
click at [322, 212] on app-card-role "Promotional Staffing (Flyering Staff) 2A [DATE] 15:30-19:30 (4h) [PERSON_NAME] …" at bounding box center [332, 209] width 73 height 41
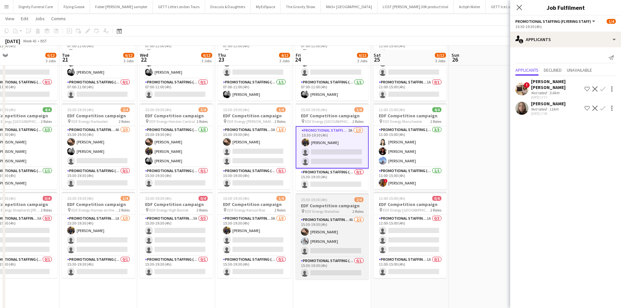
scroll to position [65, 0]
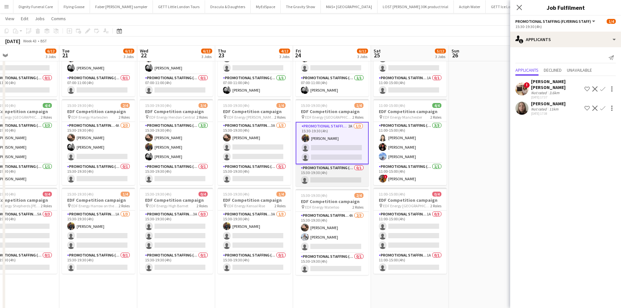
click at [340, 175] on app-card-role "Promotional Staffing (Team Leader) 0/1 15:30-19:30 (4h) single-neutral-actions" at bounding box center [332, 175] width 73 height 22
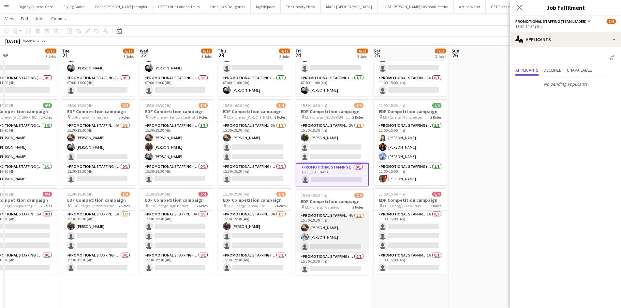
click at [340, 245] on app-card-role "Promotional Staffing (Flyering Staff) 4A [DATE] 15:30-19:30 (4h) [PERSON_NAME] …" at bounding box center [332, 232] width 73 height 41
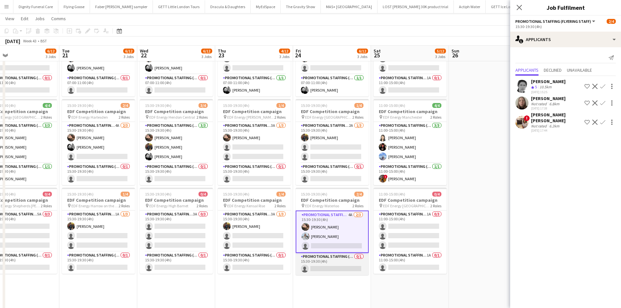
click at [333, 265] on app-card-role "Promotional Staffing (Team Leader) 0/1 15:30-19:30 (4h) single-neutral-actions" at bounding box center [332, 264] width 73 height 22
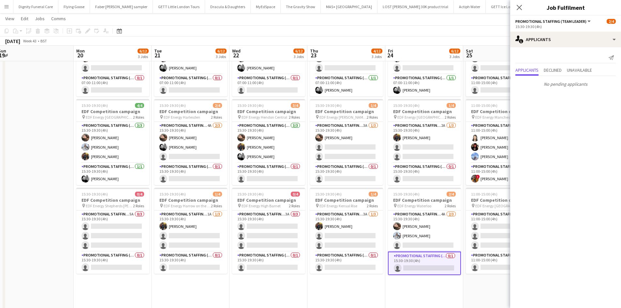
drag, startPoint x: 364, startPoint y: 286, endPoint x: 295, endPoint y: 284, distance: 68.5
click at [295, 284] on app-calendar-viewport "Thu 16 6/12 3 Jobs Fri 17 5/12 3 Jobs Sat 18 5/12 3 Jobs Sun 19 Mon 20 6/12 3 J…" at bounding box center [310, 180] width 621 height 441
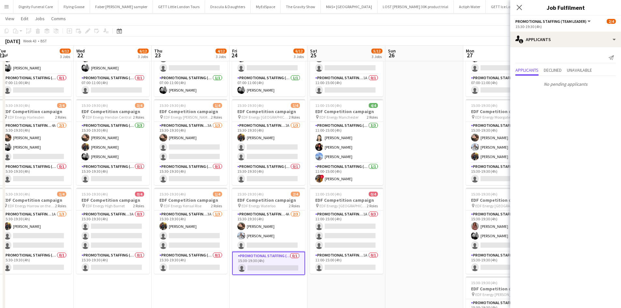
scroll to position [0, 248]
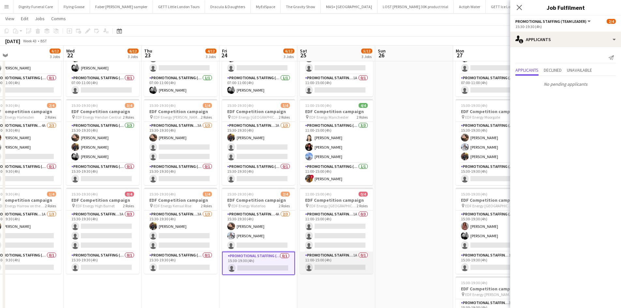
click at [330, 267] on app-card-role "Promotional Staffing (Team Leader) 1A 0/1 11:00-15:00 (4h) single-neutral-actio…" at bounding box center [336, 263] width 73 height 22
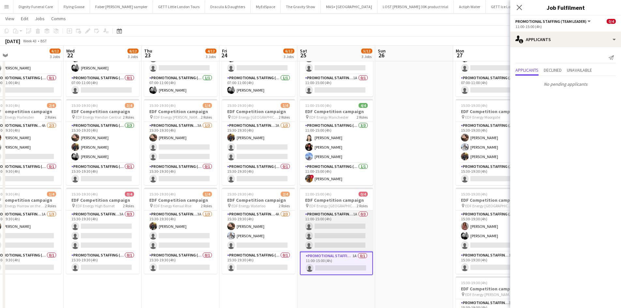
click at [339, 235] on app-card-role "Promotional Staffing (Flyering Staff) 1A 0/3 11:00-15:00 (4h) single-neutral-ac…" at bounding box center [336, 231] width 73 height 41
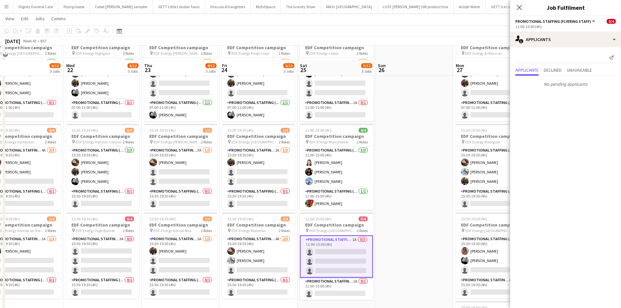
scroll to position [0, 0]
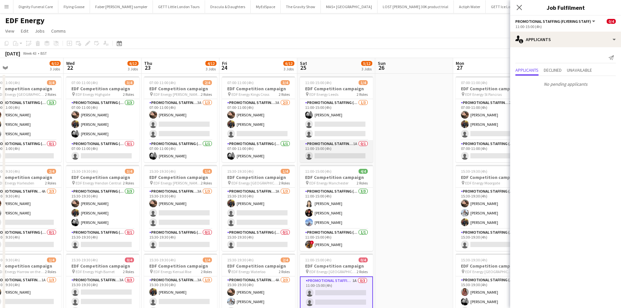
click at [338, 155] on app-card-role "Promotional Staffing (Team Leader) 1A 0/1 11:00-15:00 (4h) single-neutral-actio…" at bounding box center [336, 151] width 73 height 22
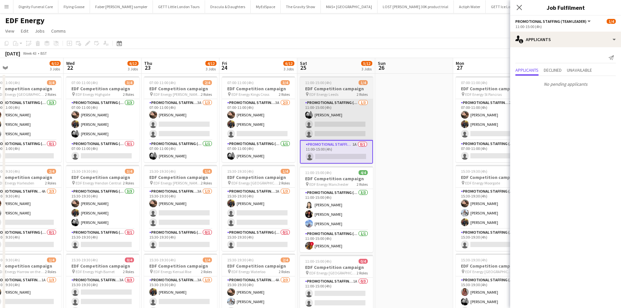
click at [340, 126] on app-calendar-viewport "Sat 18 5/12 3 Jobs Sun 19 Mon 20 6/12 3 Jobs Tue 21 6/12 3 Jobs Wed 22 6/12 3 J…" at bounding box center [310, 262] width 621 height 409
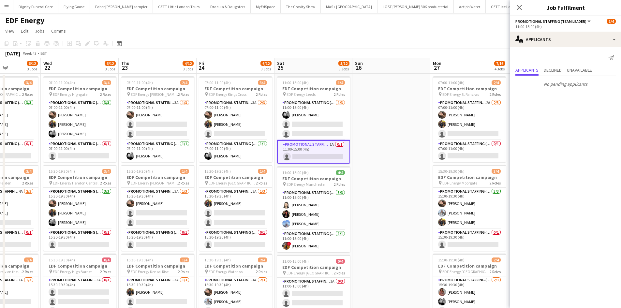
scroll to position [0, 322]
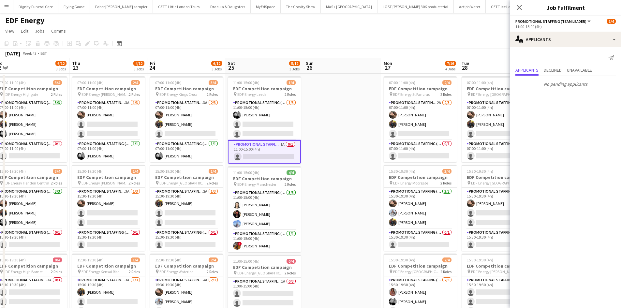
drag, startPoint x: 413, startPoint y: 196, endPoint x: 326, endPoint y: 186, distance: 87.0
click at [337, 197] on app-calendar-viewport "Sat 18 5/12 3 Jobs Sun 19 Mon 20 6/12 3 Jobs Tue 21 6/12 3 Jobs Wed 22 6/12 3 J…" at bounding box center [310, 262] width 621 height 409
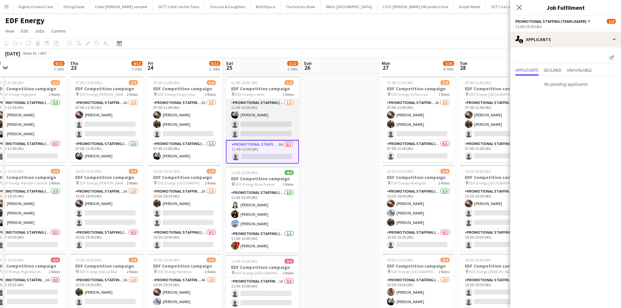
click at [279, 126] on app-card-role "Promotional Staffing (Flyering Staff) [DATE] 11:00-15:00 (4h) [PERSON_NAME] sin…" at bounding box center [262, 119] width 73 height 41
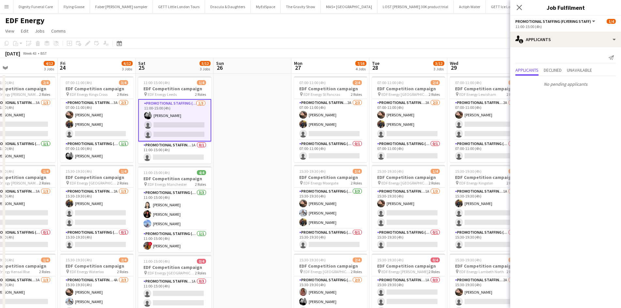
drag, startPoint x: 342, startPoint y: 163, endPoint x: 252, endPoint y: 163, distance: 89.3
click at [252, 164] on app-calendar-viewport "Mon 20 6/12 3 Jobs Tue 21 6/12 3 Jobs Wed 22 6/12 3 Jobs Thu 23 4/12 3 Jobs Fri…" at bounding box center [310, 262] width 621 height 409
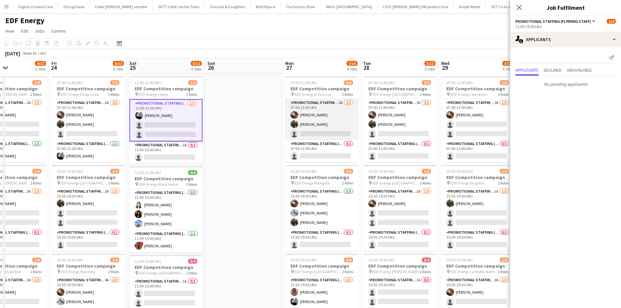
click at [324, 132] on app-card-role "Promotional Staffing (Flyering Staff) 2A [DATE] 07:00-11:00 (4h) [PERSON_NAME] …" at bounding box center [321, 119] width 73 height 41
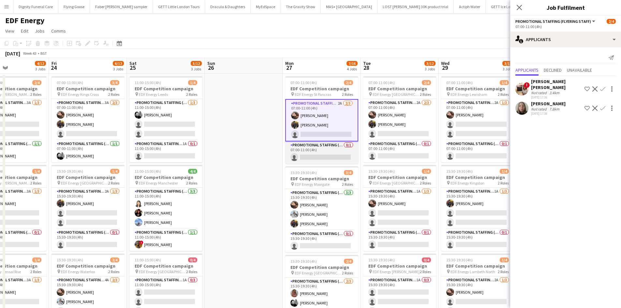
click at [315, 158] on app-card-role "Promotional Staffing (Team Leader) 0/1 07:00-11:00 (4h) single-neutral-actions" at bounding box center [321, 152] width 73 height 22
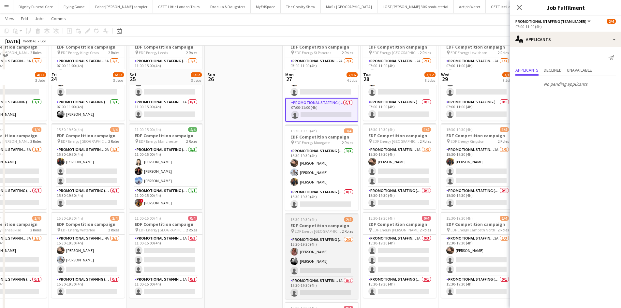
scroll to position [65, 0]
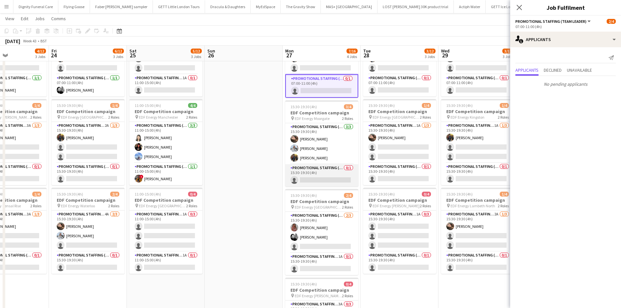
click at [323, 177] on app-card-role "Promotional Staffing (Team Leader) 0/1 15:30-19:30 (4h) single-neutral-actions" at bounding box center [321, 175] width 73 height 22
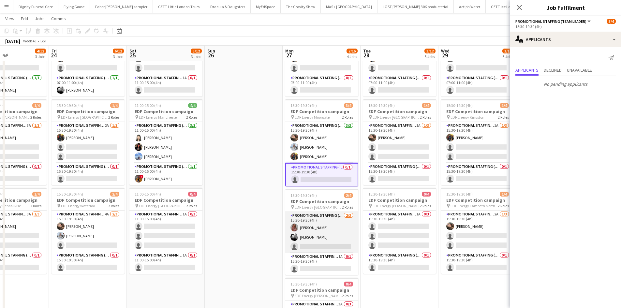
click at [328, 248] on app-card-role "Promotional Staffing (Flyering Staff) [DATE] 15:30-19:30 (4h) [PERSON_NAME] [PE…" at bounding box center [321, 232] width 73 height 41
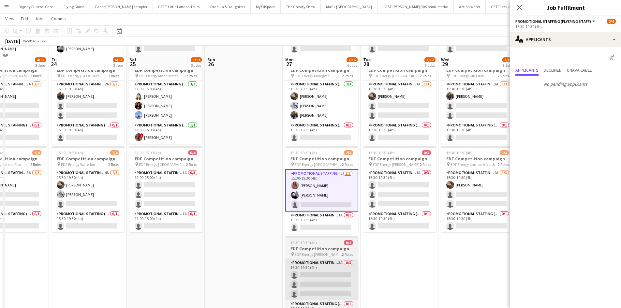
scroll to position [130, 0]
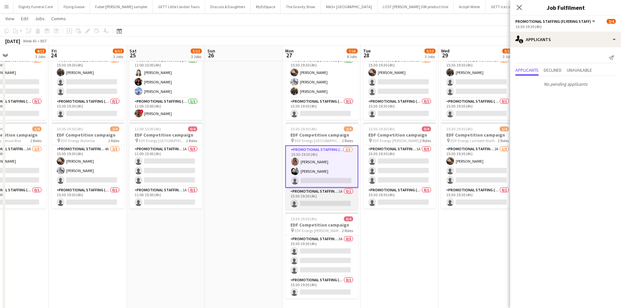
click at [329, 200] on app-card-role "Promotional Staffing (Team Leader) 1A 0/1 15:30-19:30 (4h) single-neutral-actio…" at bounding box center [321, 199] width 73 height 22
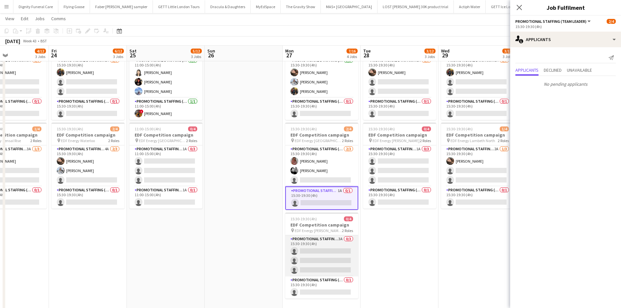
click at [309, 258] on app-card-role "Promotional Staffing (Flyering Staff) 3A 0/3 15:30-19:30 (4h) single-neutral-ac…" at bounding box center [321, 255] width 73 height 41
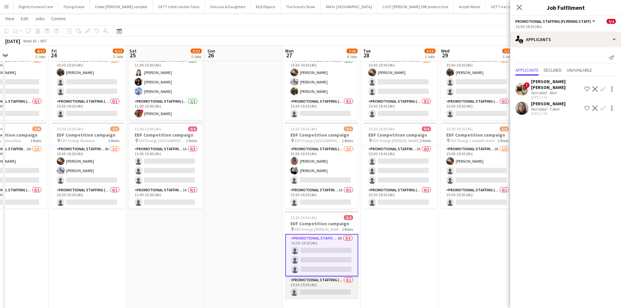
click at [331, 291] on app-card-role "Promotional Staffing (Team Leader) 0/1 15:30-19:30 (4h) single-neutral-actions" at bounding box center [321, 287] width 73 height 22
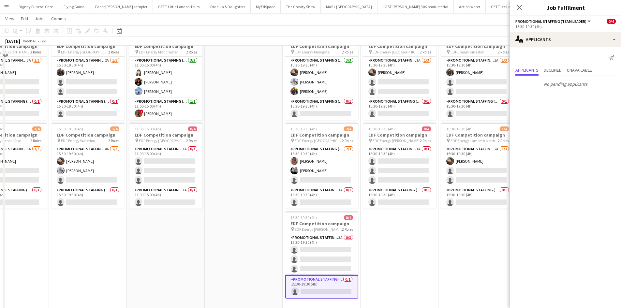
scroll to position [65, 0]
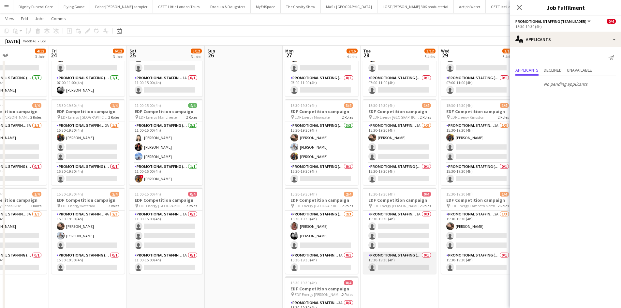
click at [406, 267] on app-card-role "Promotional Staffing (Team Leader) 0/1 15:30-19:30 (4h) single-neutral-actions" at bounding box center [399, 263] width 73 height 22
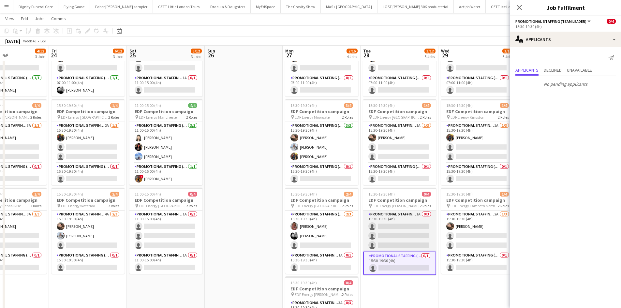
click at [405, 239] on app-card-role "Promotional Staffing (Flyering Staff) 1A 0/3 15:30-19:30 (4h) single-neutral-ac…" at bounding box center [399, 231] width 73 height 41
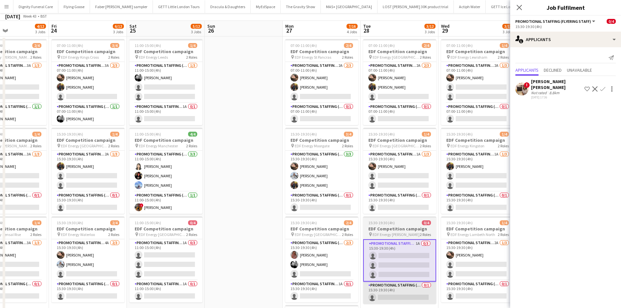
scroll to position [0, 0]
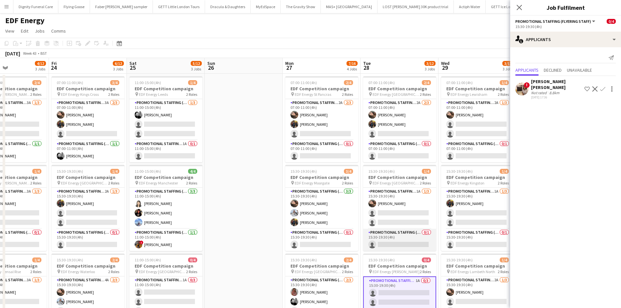
click at [399, 246] on app-card-role "Promotional Staffing (Team Leader) 0/1 15:30-19:30 (4h) single-neutral-actions" at bounding box center [399, 240] width 73 height 22
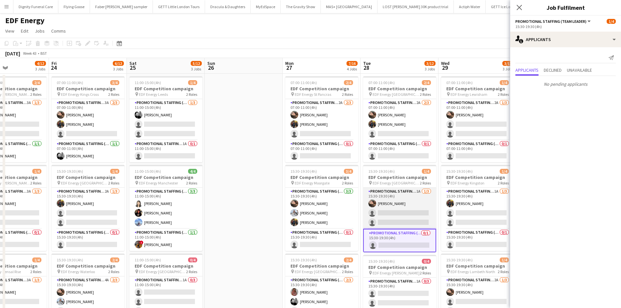
click at [411, 213] on app-card-role "Promotional Staffing (Flyering Staff) 1A [DATE] 15:30-19:30 (4h) [PERSON_NAME] …" at bounding box center [399, 208] width 73 height 41
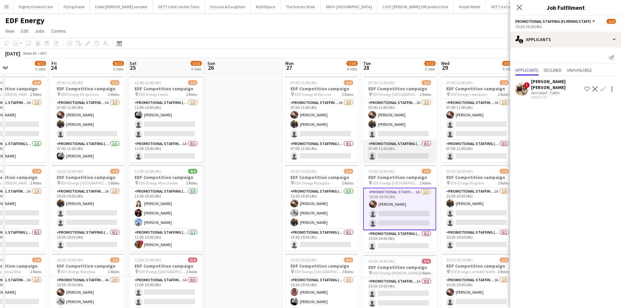
click at [408, 155] on app-card-role "Promotional Staffing (Team Leader) 0/1 07:00-11:00 (4h) single-neutral-actions" at bounding box center [399, 151] width 73 height 22
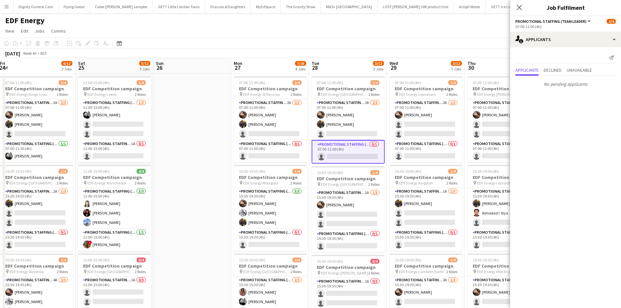
scroll to position [0, 319]
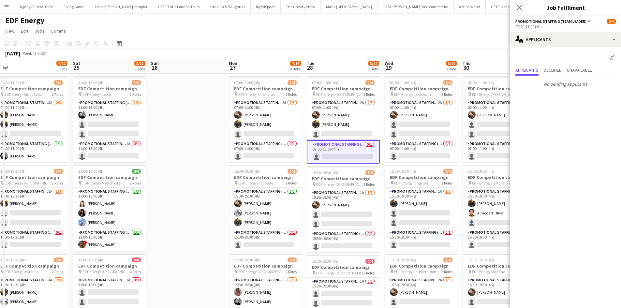
drag, startPoint x: 395, startPoint y: 186, endPoint x: 338, endPoint y: 186, distance: 56.4
click at [338, 186] on app-calendar-viewport "Mon 20 6/12 3 Jobs Tue 21 6/12 3 Jobs Wed 22 6/12 3 Jobs Thu 23 4/12 3 Jobs Fri…" at bounding box center [310, 262] width 621 height 409
click at [345, 135] on app-card-role "Promotional Staffing (Flyering Staff) 2A [DATE] 07:00-11:00 (4h) [PERSON_NAME] …" at bounding box center [343, 119] width 73 height 41
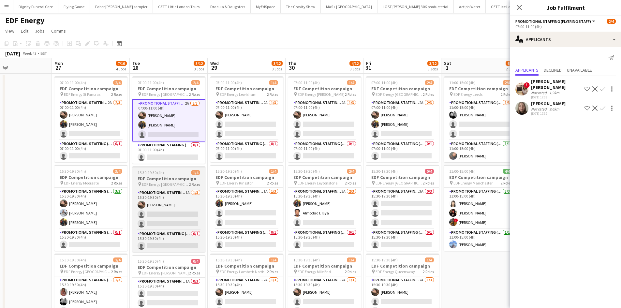
scroll to position [0, 237]
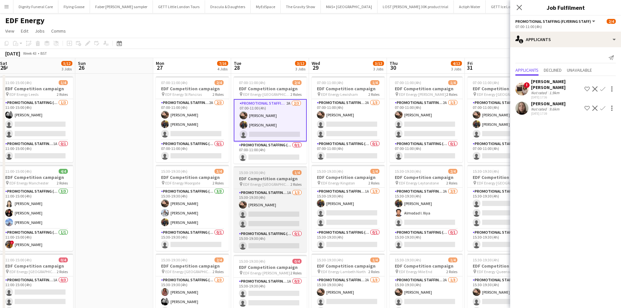
drag, startPoint x: 358, startPoint y: 189, endPoint x: 298, endPoint y: 172, distance: 62.0
click at [285, 183] on app-calendar-viewport "Wed 22 6/12 3 Jobs Thu 23 4/12 3 Jobs Fri 24 6/12 3 Jobs Sat 25 5/12 3 Jobs Sun…" at bounding box center [310, 262] width 621 height 409
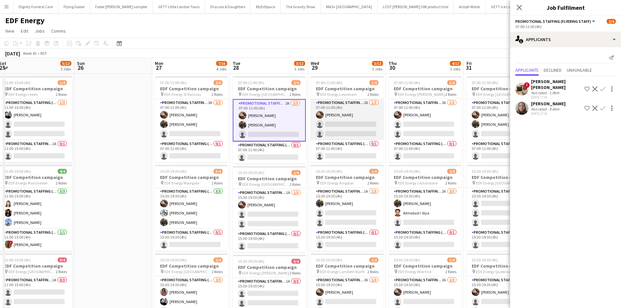
click at [362, 126] on app-card-role "Promotional Staffing (Flyering Staff) 2A [DATE] 07:00-11:00 (4h) [PERSON_NAME] …" at bounding box center [347, 119] width 73 height 41
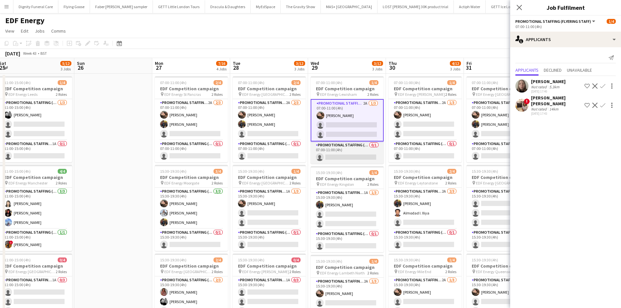
click at [350, 156] on app-card-role "Promotional Staffing (Team Leader) 0/1 07:00-11:00 (4h) single-neutral-actions" at bounding box center [347, 152] width 73 height 22
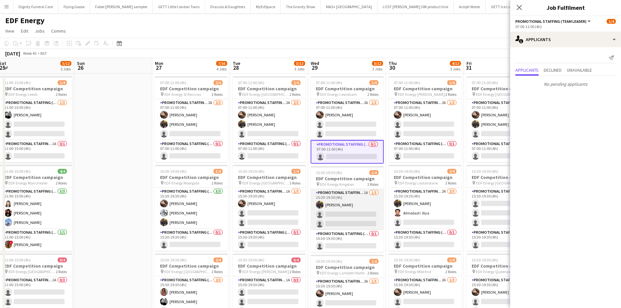
click at [348, 219] on app-card-role "Promotional Staffing (Flyering Staff) 1A [DATE] 15:30-19:30 (4h) [PERSON_NAME] …" at bounding box center [347, 209] width 73 height 41
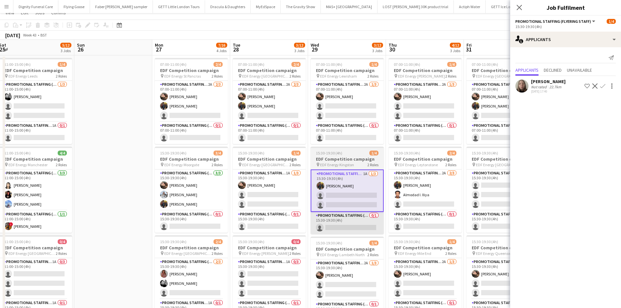
scroll to position [33, 0]
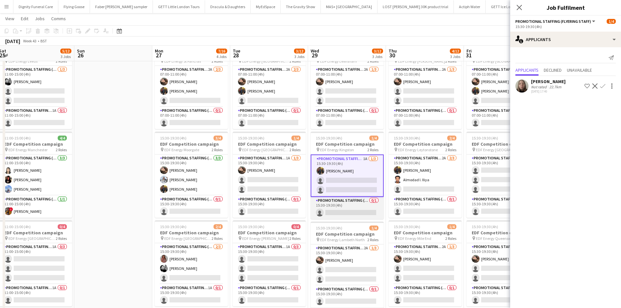
click at [349, 210] on app-card-role "Promotional Staffing (Team Leader) 0/1 15:30-19:30 (4h) single-neutral-actions" at bounding box center [347, 208] width 73 height 22
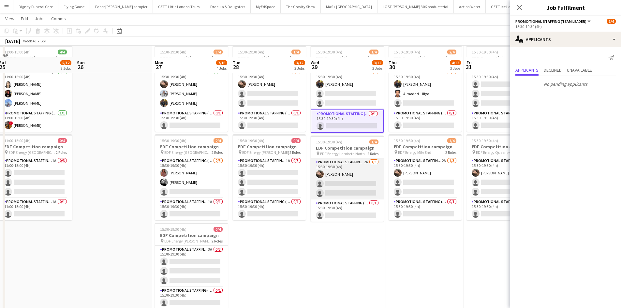
scroll to position [130, 0]
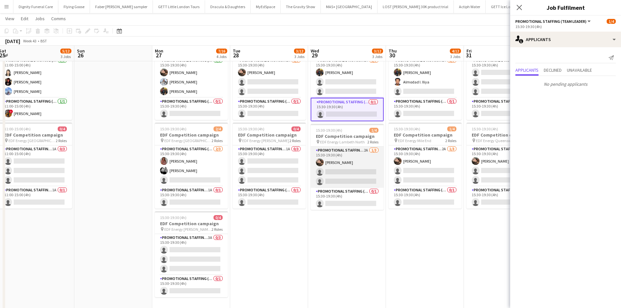
click at [352, 174] on app-card-role "Promotional Staffing (Flyering Staff) 2A [DATE] 15:30-19:30 (4h) [PERSON_NAME] …" at bounding box center [347, 167] width 73 height 41
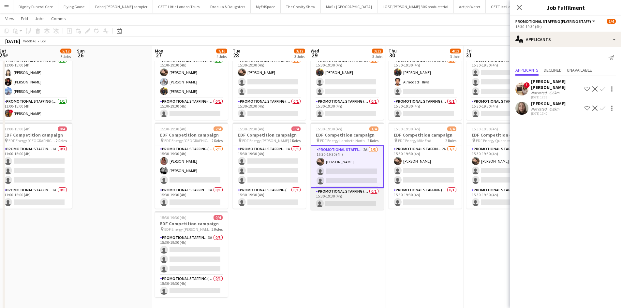
click at [344, 203] on app-card-role "Promotional Staffing (Team Leader) 0/1 15:30-19:30 (4h) single-neutral-actions" at bounding box center [347, 199] width 73 height 22
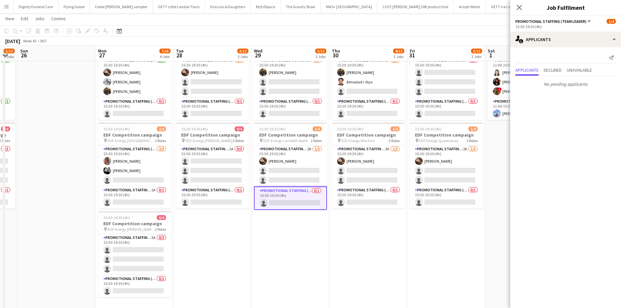
drag, startPoint x: 398, startPoint y: 248, endPoint x: 323, endPoint y: 242, distance: 74.9
click at [318, 248] on app-calendar-viewport "Wed 22 6/12 3 Jobs Thu 23 4/12 3 Jobs Fri 24 6/12 3 Jobs Sat 25 5/12 3 Jobs Sun…" at bounding box center [310, 115] width 621 height 441
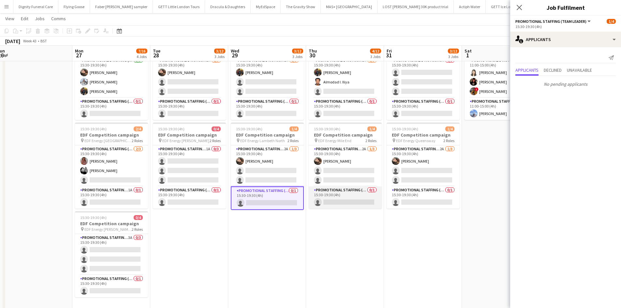
click at [338, 200] on app-card-role "Promotional Staffing (Team Leader) 0/1 15:30-19:30 (4h) single-neutral-actions" at bounding box center [345, 197] width 73 height 22
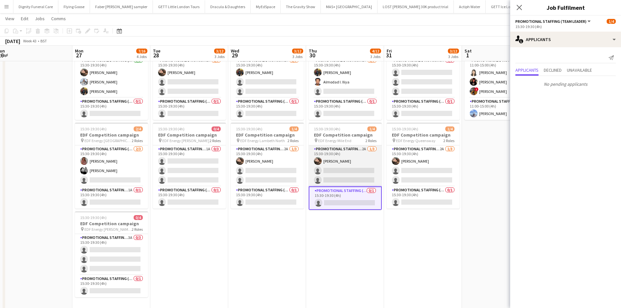
click at [350, 175] on app-card-role "Promotional Staffing (Flyering Staff) 2A [DATE] 15:30-19:30 (4h) [PERSON_NAME] …" at bounding box center [345, 165] width 73 height 41
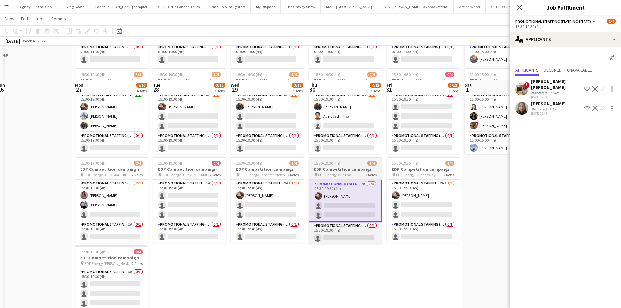
scroll to position [65, 0]
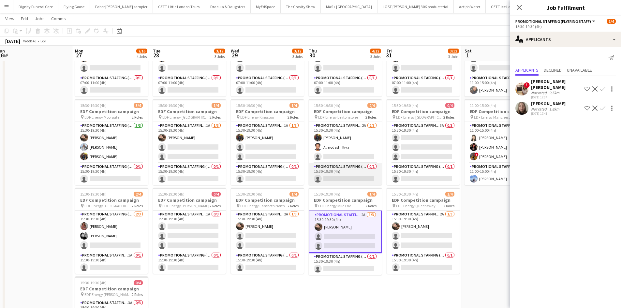
click at [354, 172] on app-card-role "Promotional Staffing (Team Leader) 0/1 15:30-19:30 (4h) single-neutral-actions" at bounding box center [345, 174] width 73 height 22
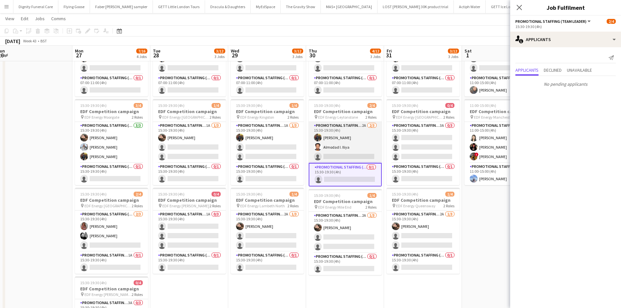
click at [350, 156] on app-card-role "Promotional Staffing (Flyering Staff) 2A [DATE] 15:30-19:30 (4h) [PERSON_NAME] …" at bounding box center [345, 142] width 73 height 41
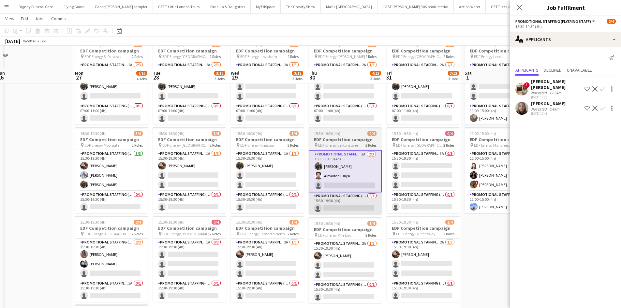
scroll to position [0, 0]
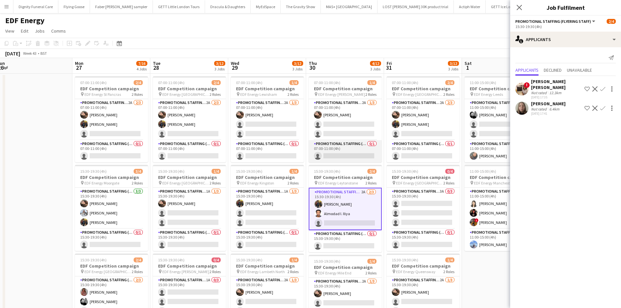
click at [346, 157] on app-card-role "Promotional Staffing (Team Leader) 0/1 07:00-11:00 (4h) single-neutral-actions" at bounding box center [345, 151] width 73 height 22
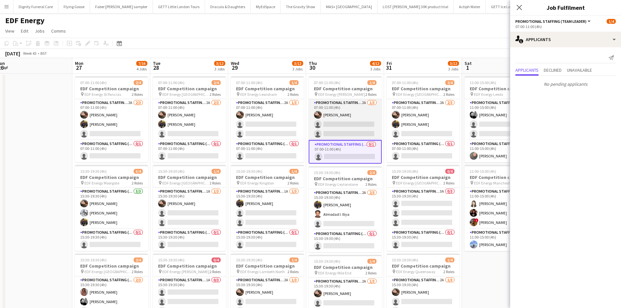
drag, startPoint x: 349, startPoint y: 130, endPoint x: 349, endPoint y: 134, distance: 4.0
click at [348, 130] on app-card-role "Promotional Staffing (Flyering Staff) 2A [DATE] 07:00-11:00 (4h) [PERSON_NAME] …" at bounding box center [345, 119] width 73 height 41
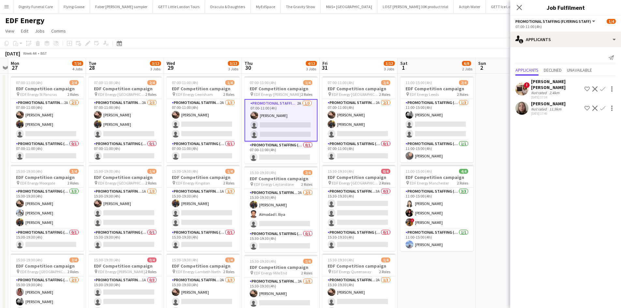
scroll to position [0, 268]
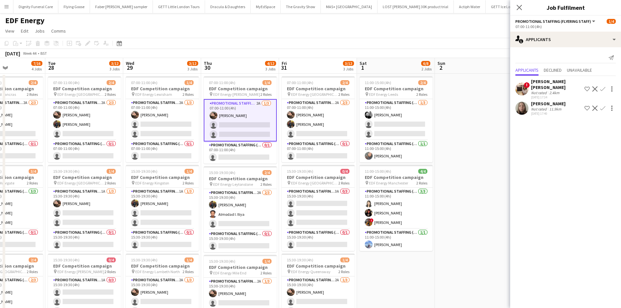
drag, startPoint x: 347, startPoint y: 172, endPoint x: 245, endPoint y: 164, distance: 101.4
click at [241, 170] on app-calendar-viewport "Fri 24 6/12 3 Jobs Sat 25 5/12 3 Jobs Sun 26 Mon 27 7/16 4 Jobs Tue 28 3/12 3 J…" at bounding box center [310, 262] width 621 height 409
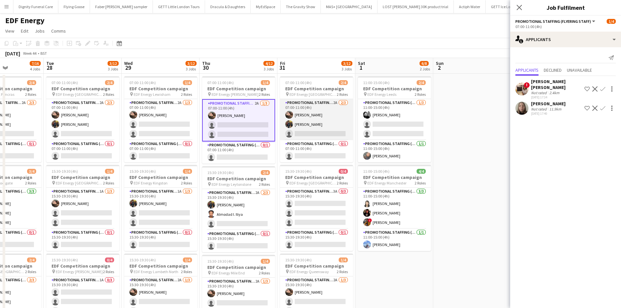
click at [326, 135] on app-card-role "Promotional Staffing (Flyering Staff) 2A [DATE] 07:00-11:00 (4h) [PERSON_NAME] …" at bounding box center [316, 119] width 73 height 41
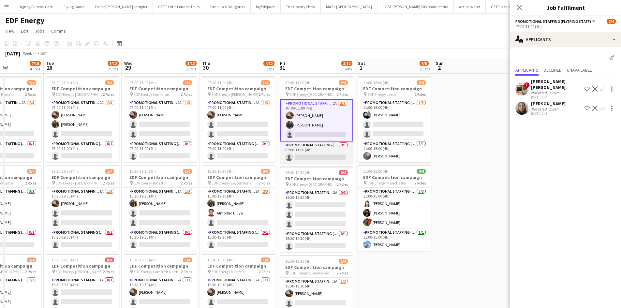
click at [321, 154] on app-card-role "Promotional Staffing (Team Leader) 0/1 07:00-11:00 (4h) single-neutral-actions" at bounding box center [316, 152] width 73 height 22
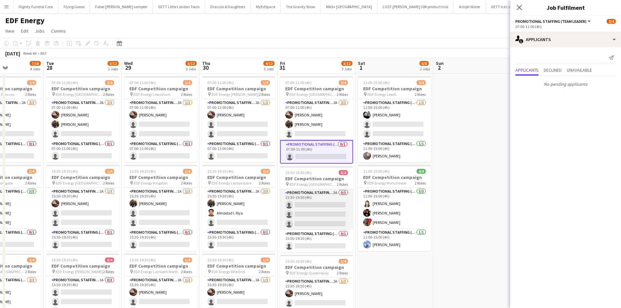
click at [314, 212] on app-card-role "Promotional Staffing (Flyering Staff) 3A 0/3 15:30-19:30 (4h) single-neutral-ac…" at bounding box center [316, 209] width 73 height 41
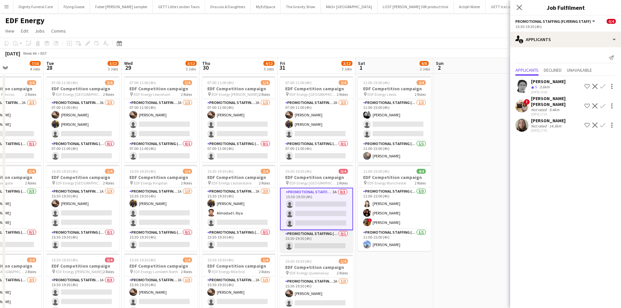
click at [313, 243] on app-card-role "Promotional Staffing (Team Leader) 0/1 15:30-19:30 (4h) single-neutral-actions" at bounding box center [316, 241] width 73 height 22
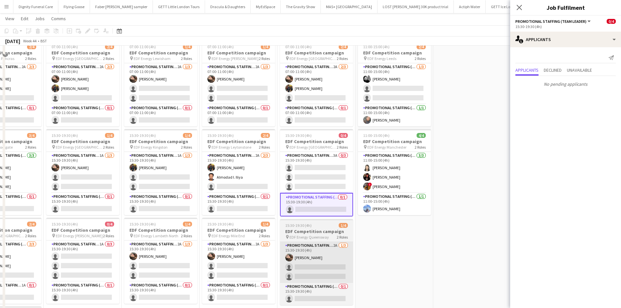
scroll to position [65, 0]
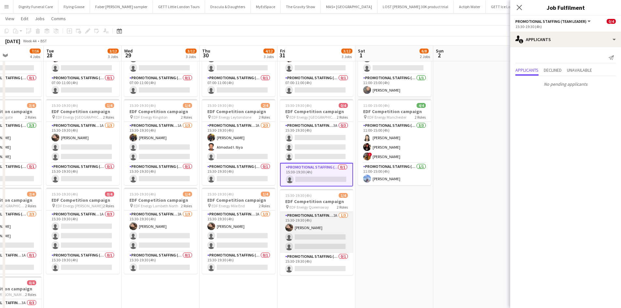
click at [325, 243] on app-card-role "Promotional Staffing (Flyering Staff) 2A [DATE] 15:30-19:30 (4h) [PERSON_NAME] …" at bounding box center [316, 232] width 73 height 41
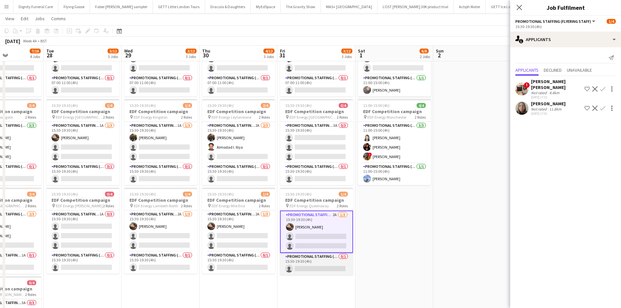
click at [314, 265] on app-card-role "Promotional Staffing (Team Leader) 0/1 15:30-19:30 (4h) single-neutral-actions" at bounding box center [316, 264] width 73 height 22
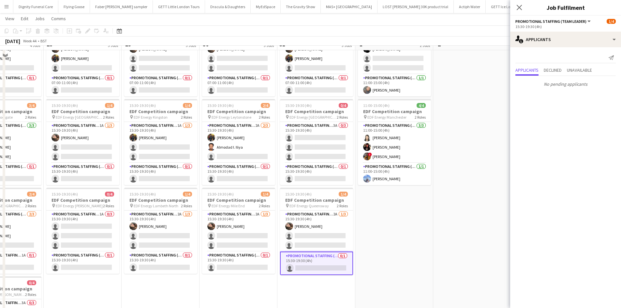
scroll to position [0, 0]
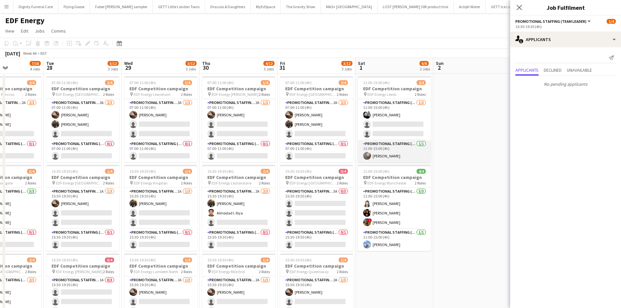
click at [390, 132] on app-card-role "Promotional Staffing (Flyering Staff) [DATE] 11:00-15:00 (4h) [PERSON_NAME] sin…" at bounding box center [394, 119] width 73 height 41
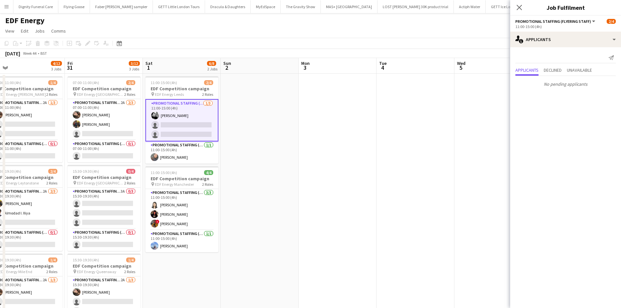
scroll to position [0, 199]
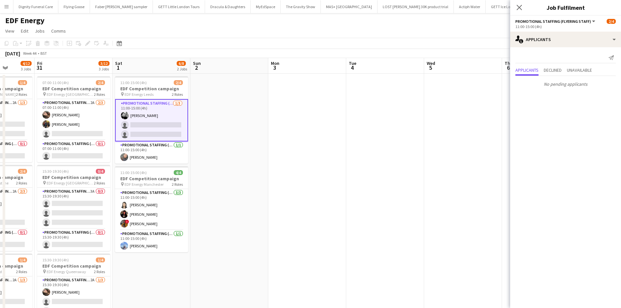
drag, startPoint x: 463, startPoint y: 205, endPoint x: 228, endPoint y: 206, distance: 235.3
click at [228, 206] on app-calendar-viewport "Tue 28 3/12 3 Jobs Wed 29 3/12 3 Jobs Thu 30 4/12 3 Jobs Fri 31 3/12 3 Jobs Sat…" at bounding box center [310, 262] width 621 height 409
click at [294, 130] on app-date-cell at bounding box center [307, 270] width 78 height 393
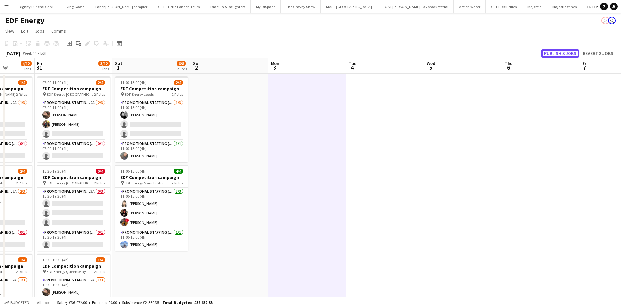
click at [565, 54] on button "Publish 3 jobs" at bounding box center [559, 53] width 37 height 8
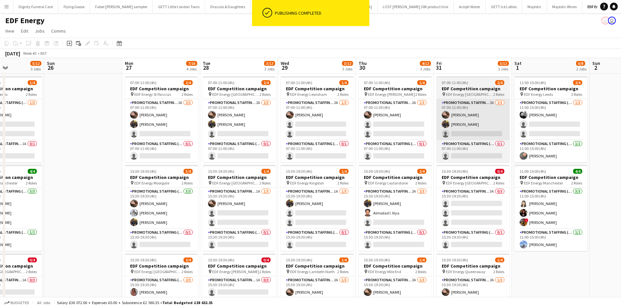
drag, startPoint x: 275, startPoint y: 141, endPoint x: 417, endPoint y: 127, distance: 142.5
click at [595, 104] on app-calendar-viewport "Fri 24 6/12 3 Jobs Sat 25 5/12 3 Jobs Sun 26 Mon 27 7/16 4 Jobs Tue 28 3/12 3 J…" at bounding box center [310, 262] width 621 height 409
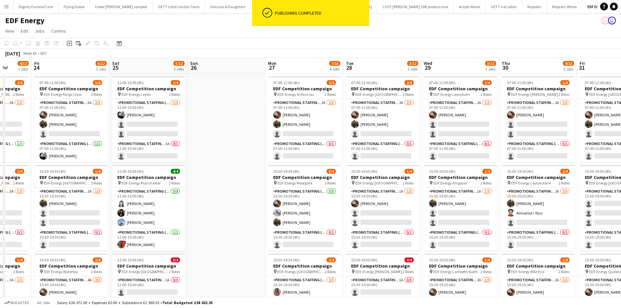
drag, startPoint x: 242, startPoint y: 137, endPoint x: 451, endPoint y: 140, distance: 210.0
click at [564, 123] on app-calendar-viewport "Thu 23 4/12 3 Jobs Fri 24 6/12 3 Jobs Sat 25 5/12 3 Jobs Sun 26 Mon 27 7/16 4 J…" at bounding box center [310, 262] width 621 height 409
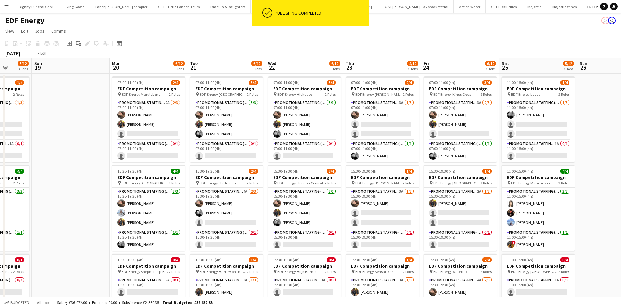
drag, startPoint x: 254, startPoint y: 157, endPoint x: 568, endPoint y: 149, distance: 314.7
click at [574, 149] on app-calendar-viewport "Sat 18 5/12 3 Jobs Sun 19 Mon 20 6/12 3 Jobs Tue 21 6/12 3 Jobs Wed 22 6/12 3 J…" at bounding box center [310, 262] width 621 height 409
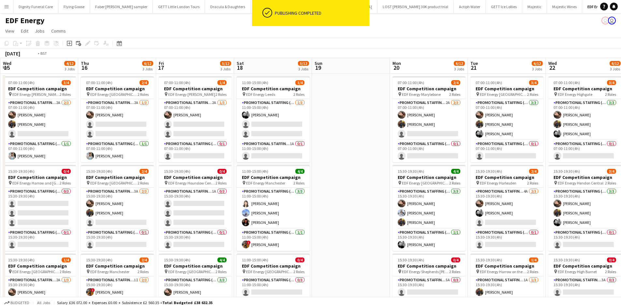
drag, startPoint x: 233, startPoint y: 160, endPoint x: 549, endPoint y: 148, distance: 316.7
click at [549, 148] on app-calendar-viewport "Mon 13 8/12 3 Jobs Tue 14 4/12 3 Jobs Wed 15 4/12 3 Jobs Thu 16 6/12 3 Jobs Fri…" at bounding box center [310, 262] width 621 height 409
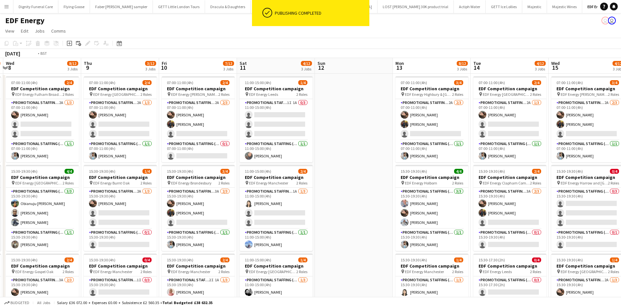
drag, startPoint x: 230, startPoint y: 166, endPoint x: 261, endPoint y: 179, distance: 33.4
click at [550, 161] on app-calendar-viewport "Tue 7 8/12 3 Jobs Wed 8 8/12 3 Jobs Thu 9 3/12 3 Jobs Fri 10 7/12 3 Jobs Sat 11…" at bounding box center [310, 262] width 621 height 409
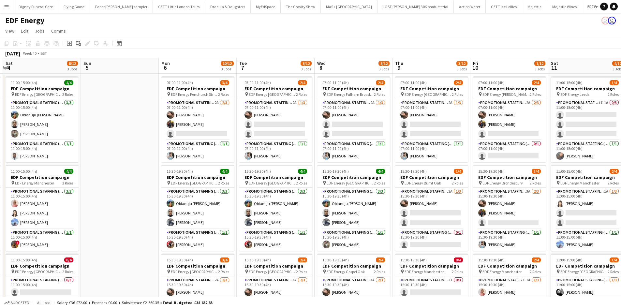
scroll to position [0, 0]
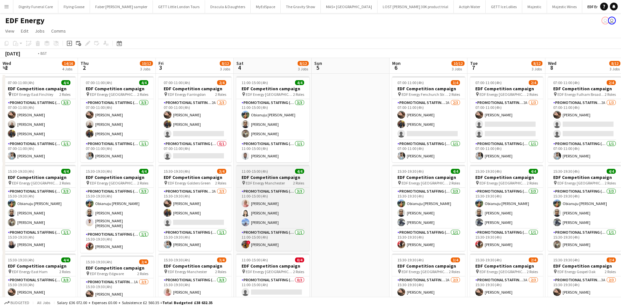
drag, startPoint x: 182, startPoint y: 177, endPoint x: 528, endPoint y: 166, distance: 346.3
click at [565, 166] on app-calendar-viewport "Wed 1 14/16 4 Jobs Thu 2 10/12 3 Jobs Fri 3 8/12 3 Jobs Sat 4 8/12 3 Jobs Sun 5…" at bounding box center [310, 262] width 621 height 409
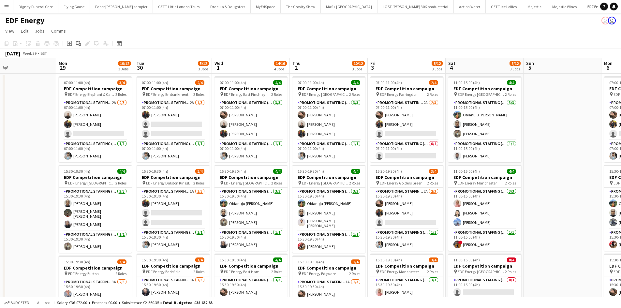
drag, startPoint x: 175, startPoint y: 187, endPoint x: 501, endPoint y: 172, distance: 326.3
click at [511, 170] on app-calendar-viewport "Fri 26 10/12 3 Jobs Sat 27 7/16 4 Jobs Sun 28 Mon 29 10/12 3 Jobs Tue 30 5/12 3…" at bounding box center [310, 262] width 621 height 409
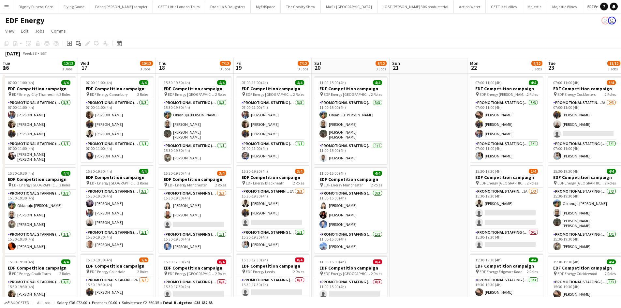
drag, startPoint x: 186, startPoint y: 181, endPoint x: 494, endPoint y: 164, distance: 308.8
click at [494, 164] on app-calendar-viewport "Tue 16 12/12 3 Jobs Wed 17 10/12 3 Jobs Thu 18 7/12 3 Jobs Fri 19 7/12 3 Jobs S…" at bounding box center [310, 262] width 621 height 409
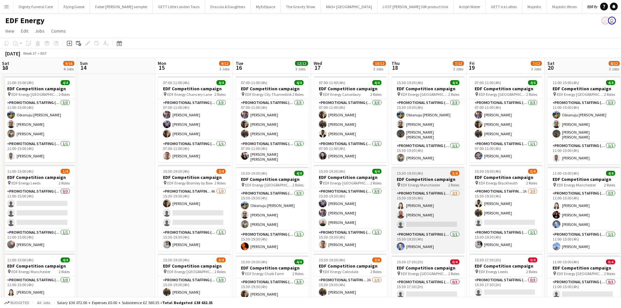
drag, startPoint x: 296, startPoint y: 188, endPoint x: 411, endPoint y: 184, distance: 115.1
click at [600, 159] on app-calendar-viewport "Thu 11 12/12 3 Jobs Fri 12 12/12 3 Jobs Sat 13 9/16 4 Jobs Sun 14 Mon 15 9/12 3…" at bounding box center [310, 262] width 621 height 409
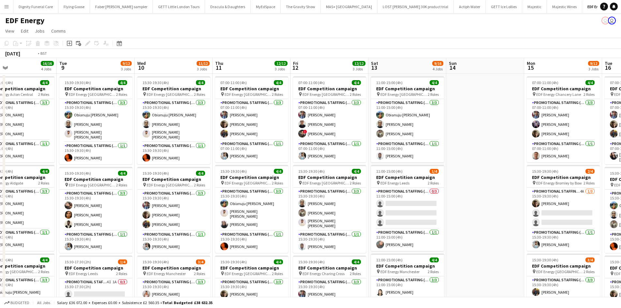
drag, startPoint x: 193, startPoint y: 195, endPoint x: 608, endPoint y: 170, distance: 415.1
click at [618, 169] on app-calendar-viewport "Sun 7 Mon 8 16/16 4 Jobs Tue 9 9/12 3 Jobs Wed 10 11/12 3 Jobs Thu 11 12/12 3 J…" at bounding box center [310, 262] width 621 height 409
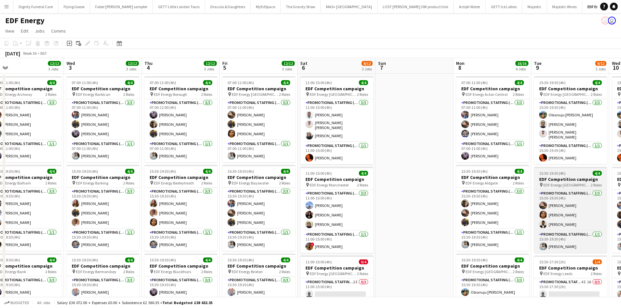
drag, startPoint x: 324, startPoint y: 199, endPoint x: 562, endPoint y: 172, distance: 240.1
click at [575, 170] on app-calendar-viewport "Mon 1 12/12 3 Jobs Tue 2 12/12 3 Jobs Wed 3 12/12 3 Jobs Thu 4 12/12 3 Jobs Fri…" at bounding box center [310, 262] width 621 height 409
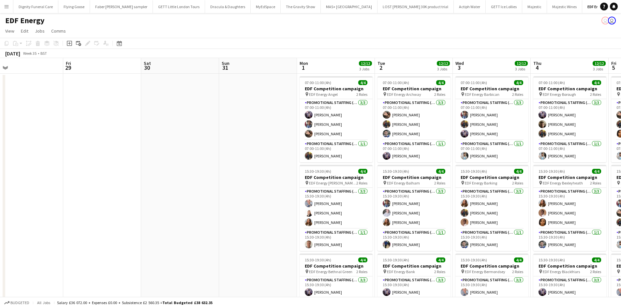
scroll to position [0, 156]
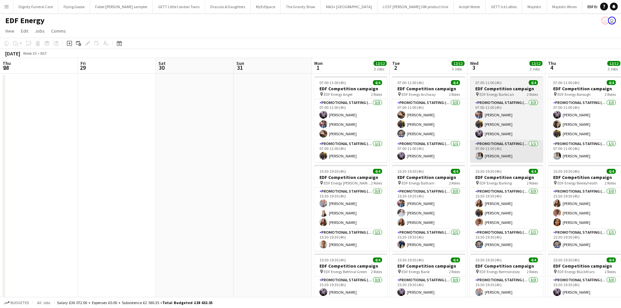
drag, startPoint x: 180, startPoint y: 189, endPoint x: 498, endPoint y: 159, distance: 319.6
click at [621, 140] on html "Menu Boards Boards Boards All jobs Status Workforce Workforce My Workforce Recr…" at bounding box center [310, 239] width 621 height 478
